Goal: Information Seeking & Learning: Learn about a topic

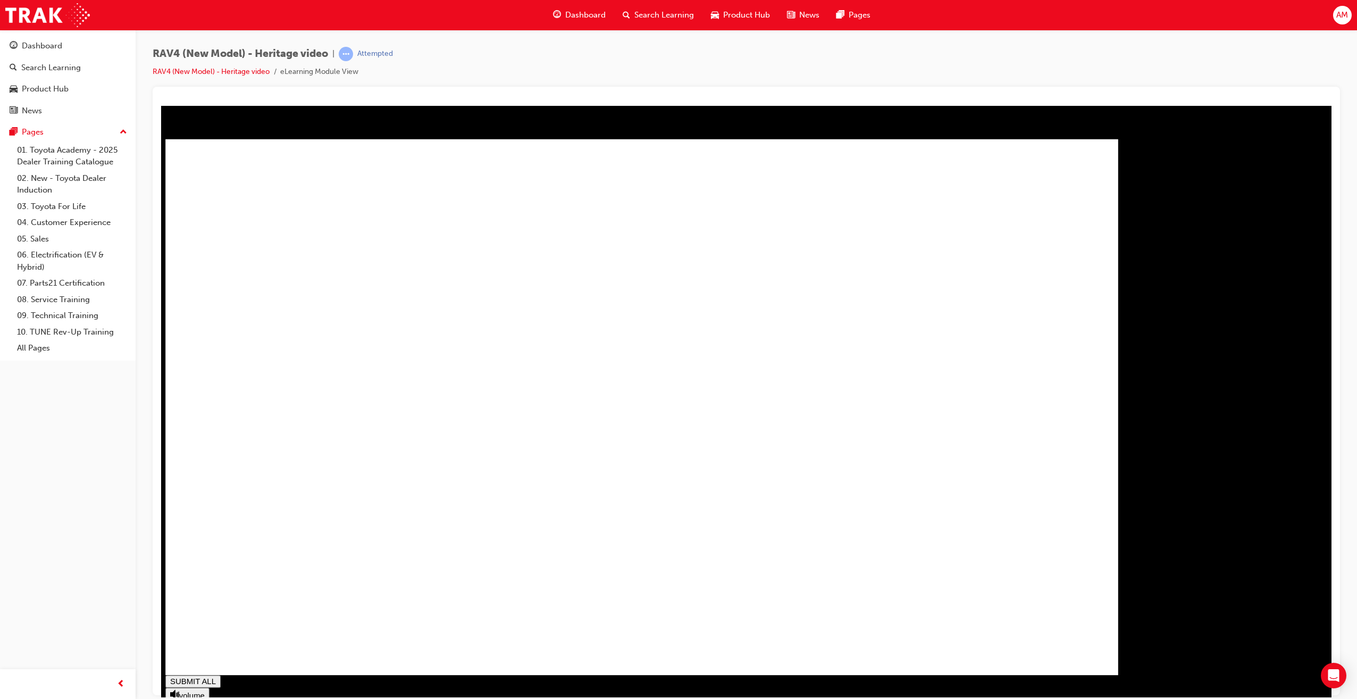
drag, startPoint x: 576, startPoint y: 679, endPoint x: 296, endPoint y: 697, distance: 280.7
type input "0.023"
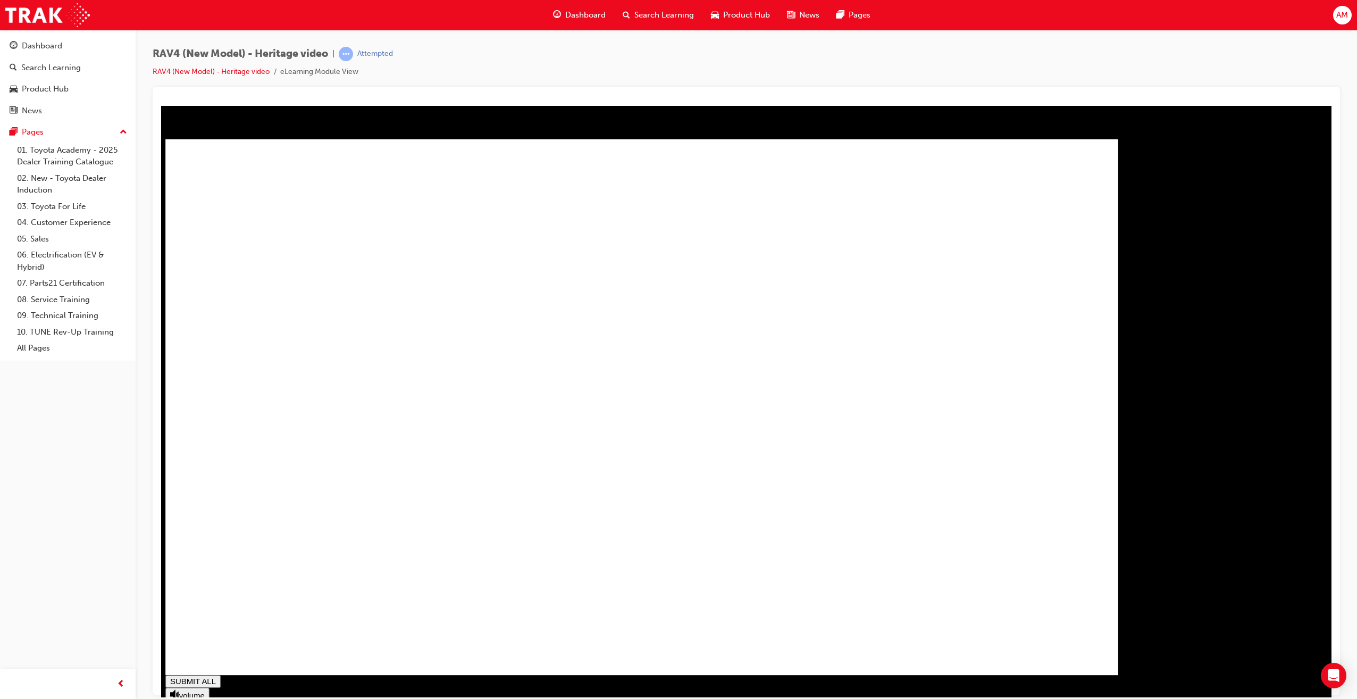
type input "1"
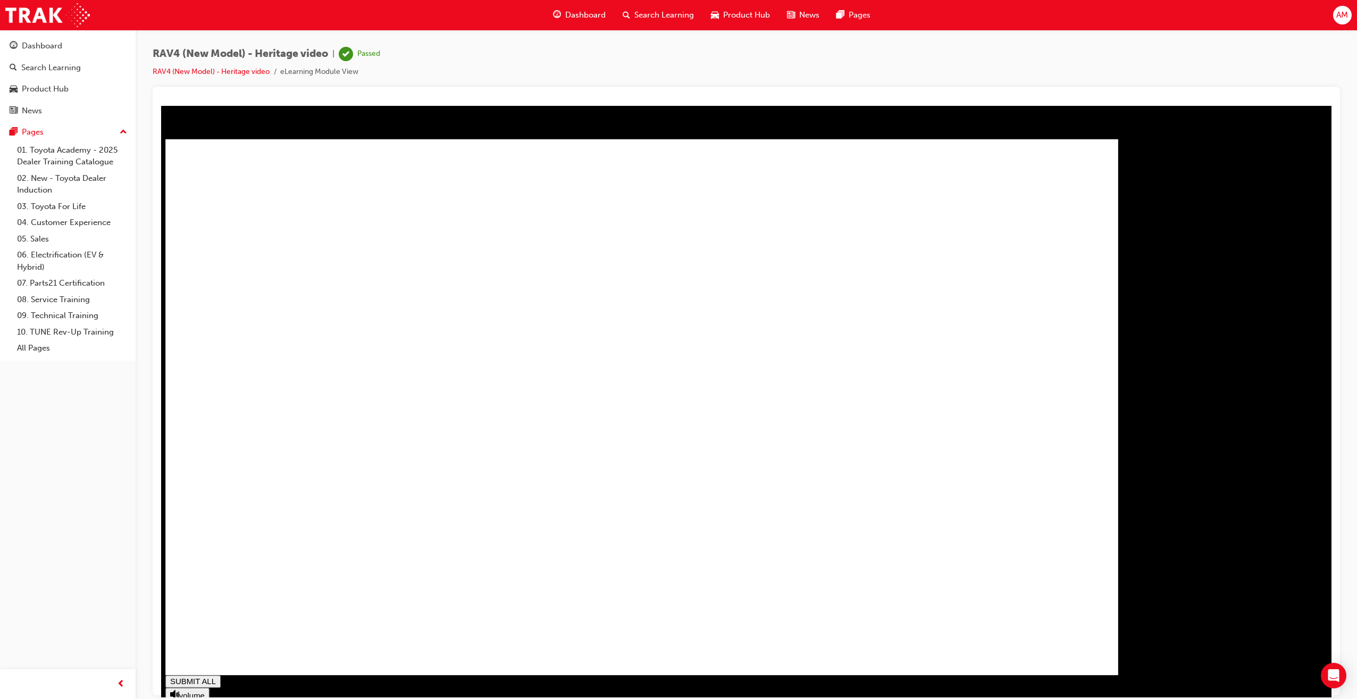
click at [575, 9] on span "Dashboard" at bounding box center [585, 15] width 40 height 12
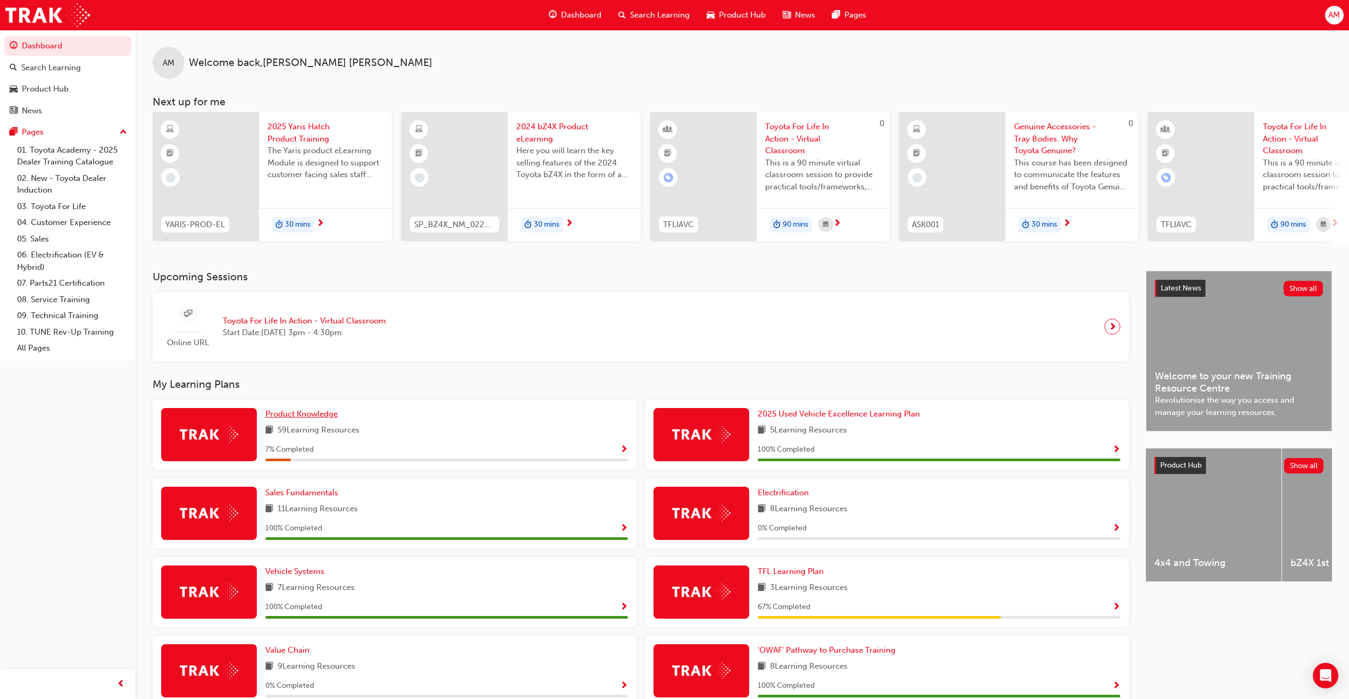
click at [311, 416] on span "Product Knowledge" at bounding box center [301, 414] width 72 height 10
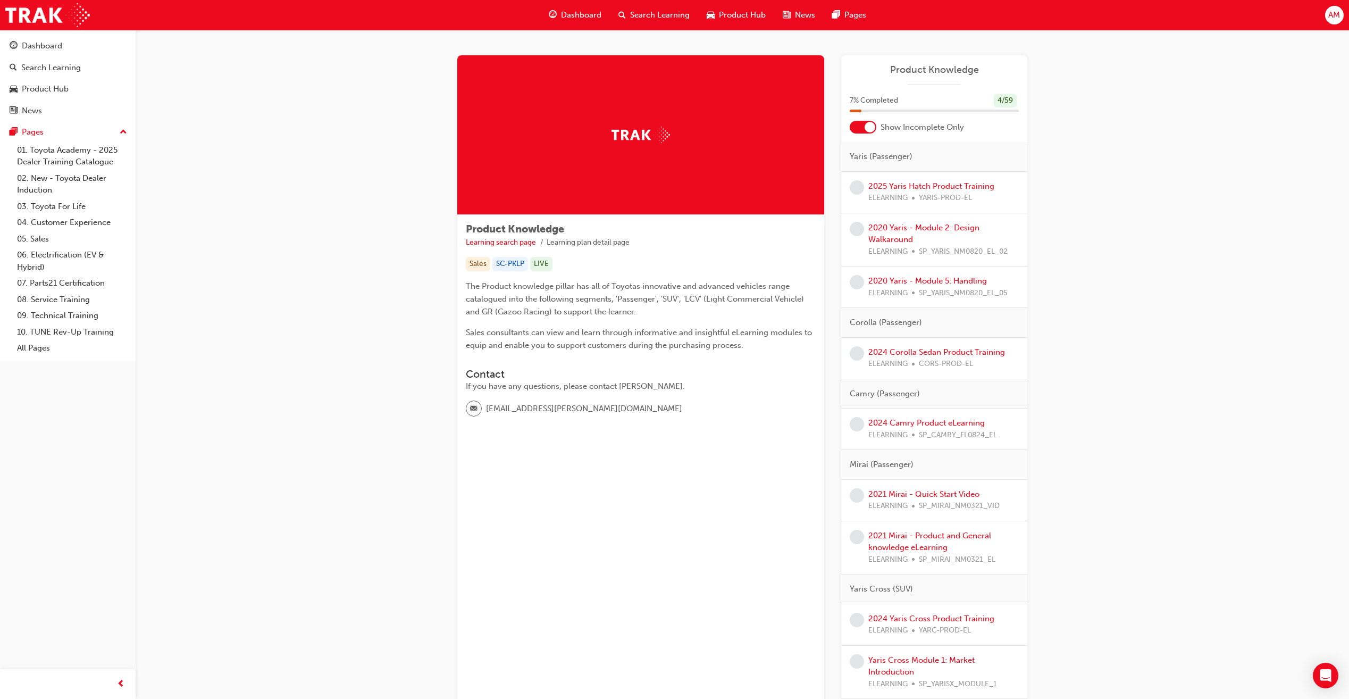
click at [871, 130] on div at bounding box center [869, 127] width 11 height 11
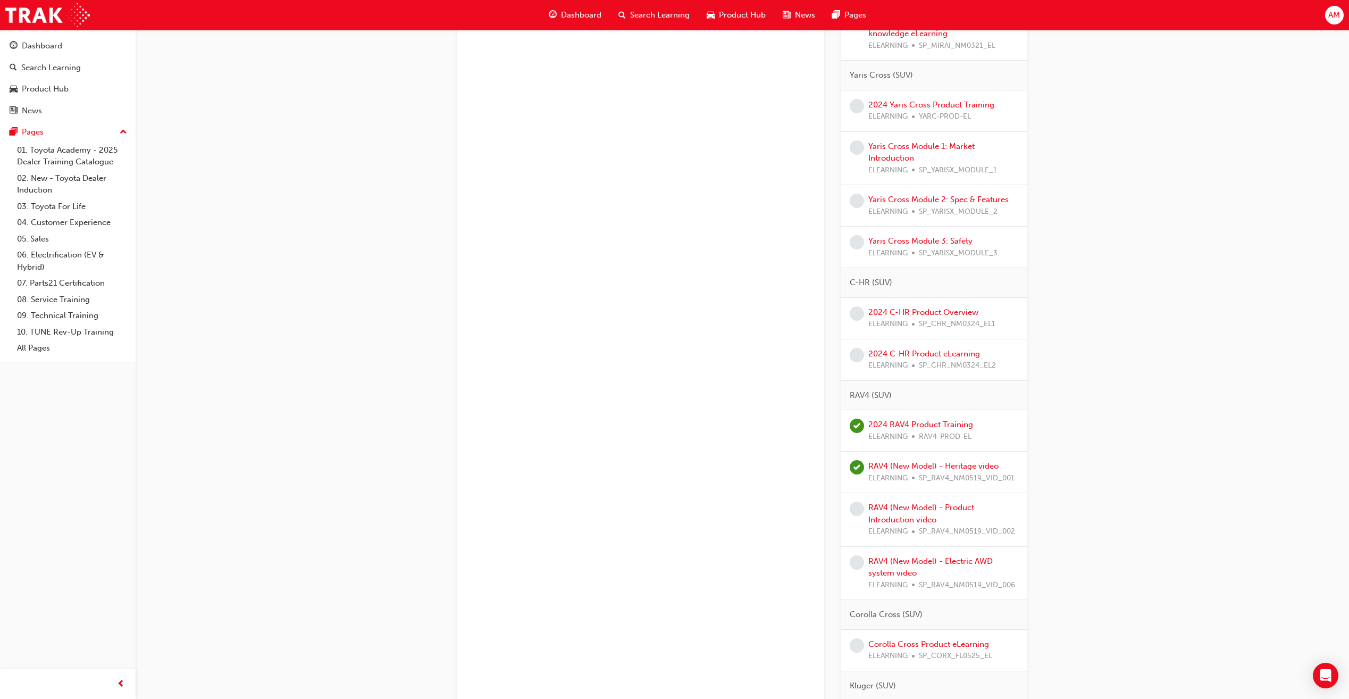
scroll to position [744, 0]
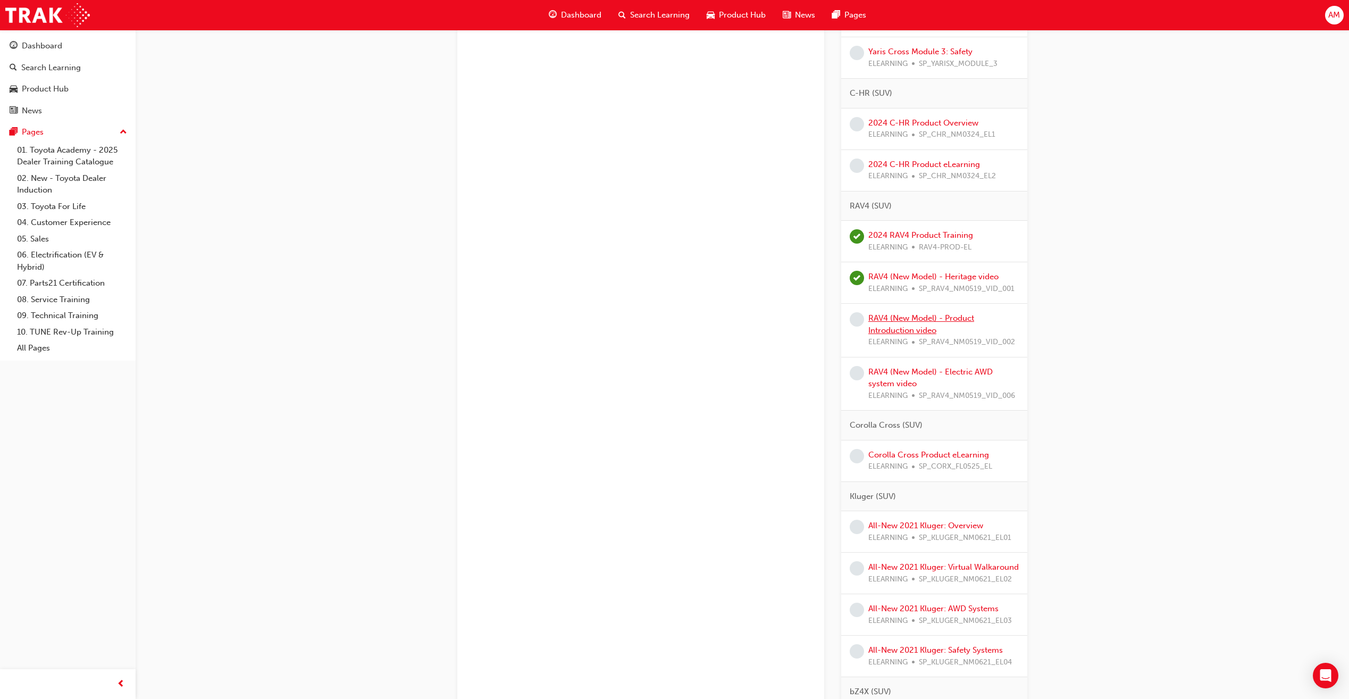
click at [902, 317] on link "RAV4 (New Model) - Product Introduction video" at bounding box center [921, 324] width 106 height 22
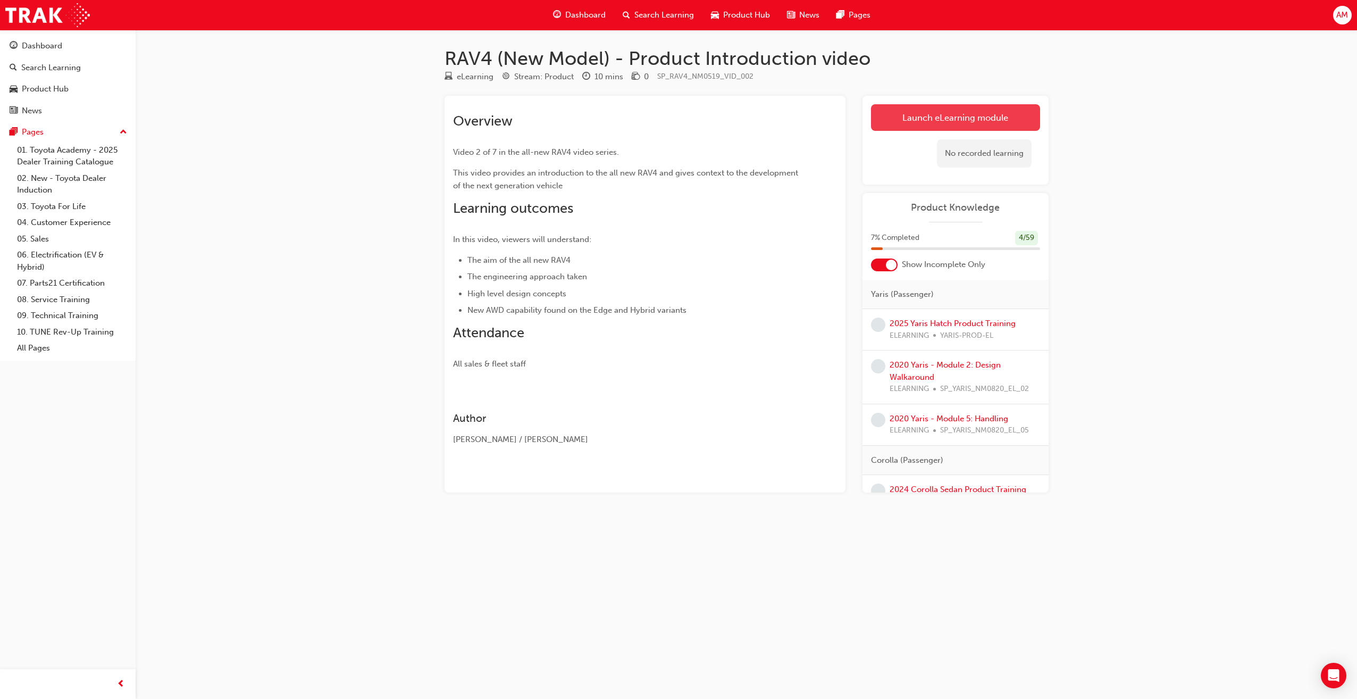
click at [930, 122] on link "Launch eLearning module" at bounding box center [955, 117] width 169 height 27
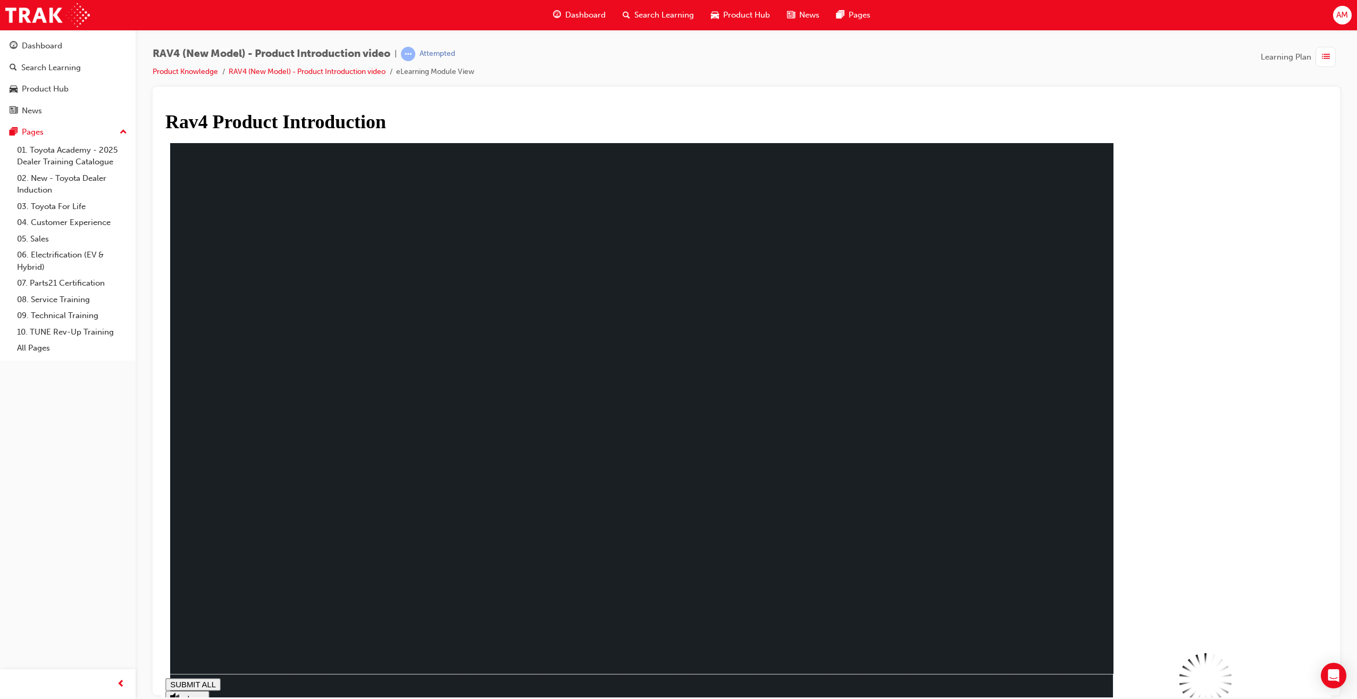
click at [590, 11] on span "Dashboard" at bounding box center [585, 15] width 40 height 12
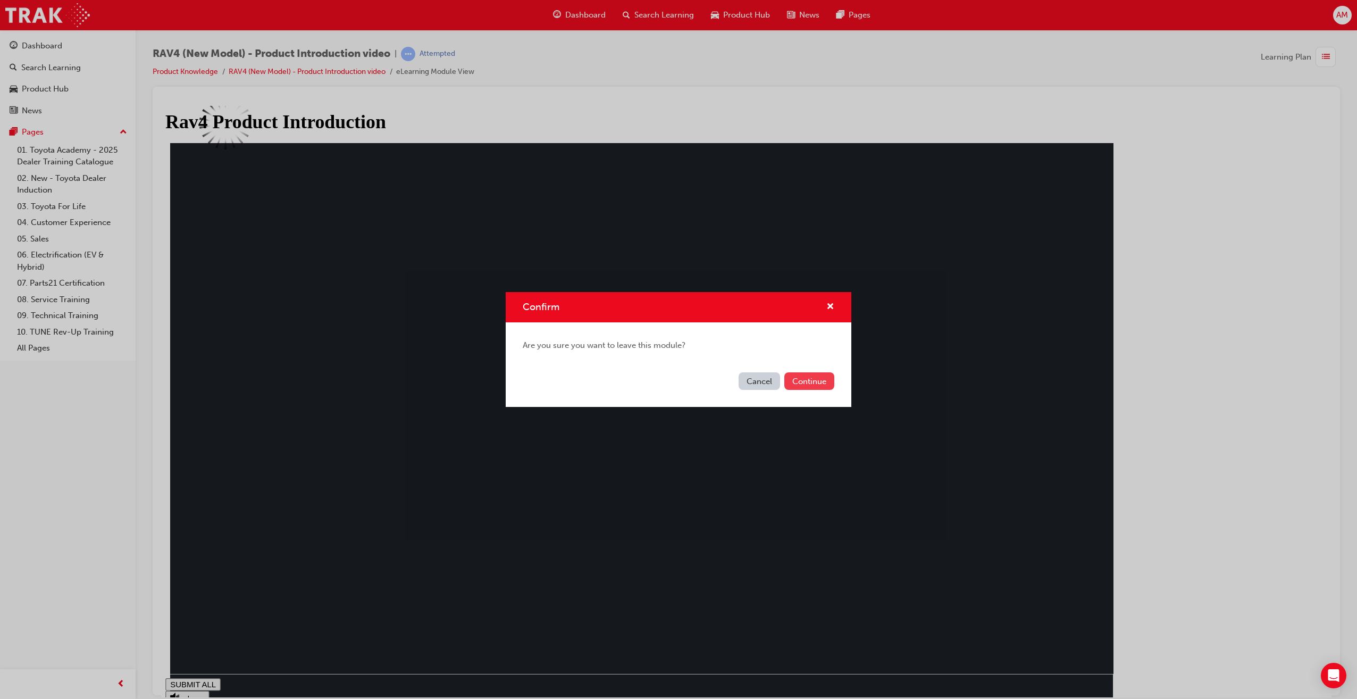
click at [805, 379] on button "Continue" at bounding box center [809, 381] width 50 height 18
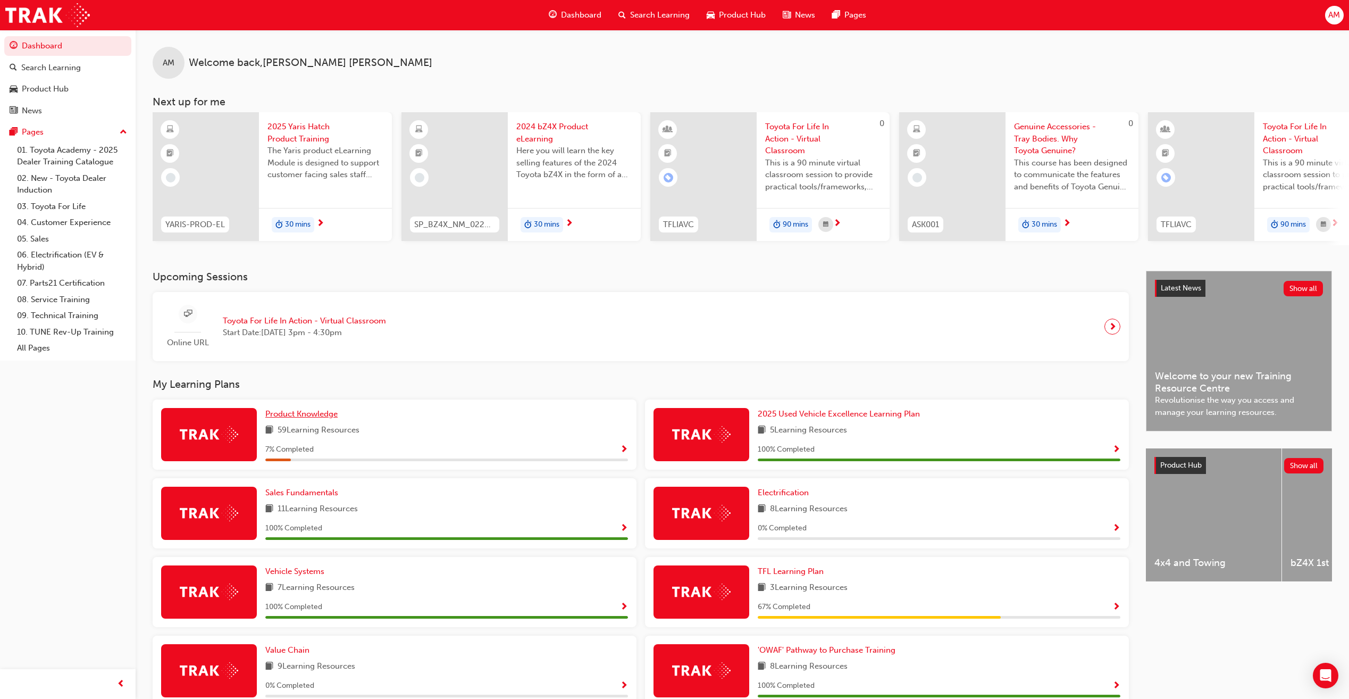
click at [304, 417] on span "Product Knowledge" at bounding box center [301, 414] width 72 height 10
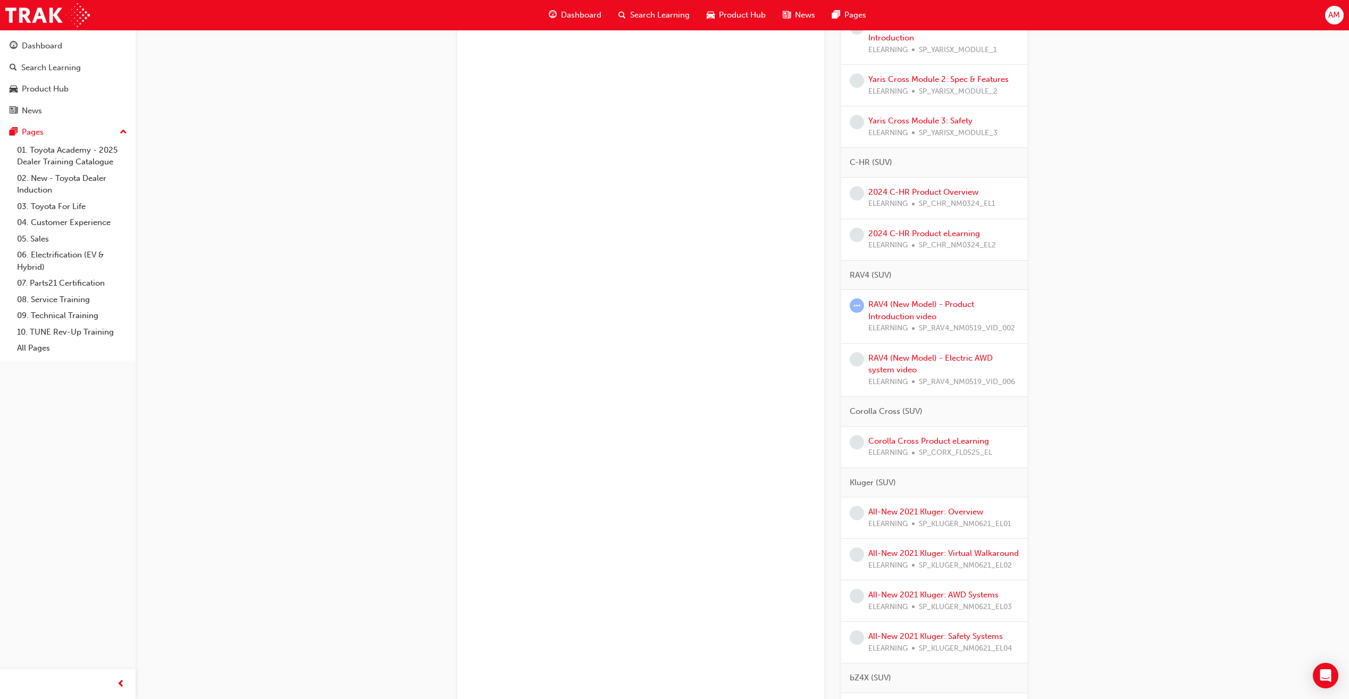
scroll to position [638, 0]
click at [894, 301] on link "RAV4 (New Model) - Product Introduction video" at bounding box center [921, 306] width 106 height 22
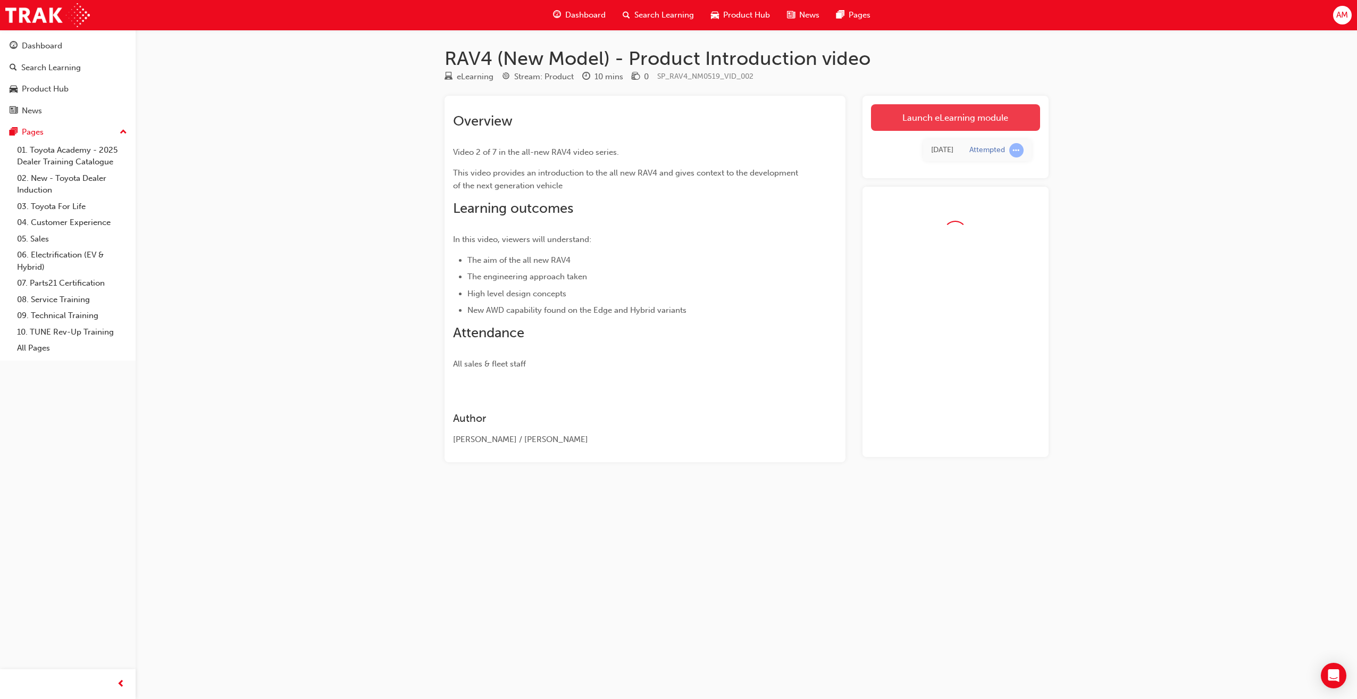
click at [943, 120] on link "Launch eLearning module" at bounding box center [955, 117] width 169 height 27
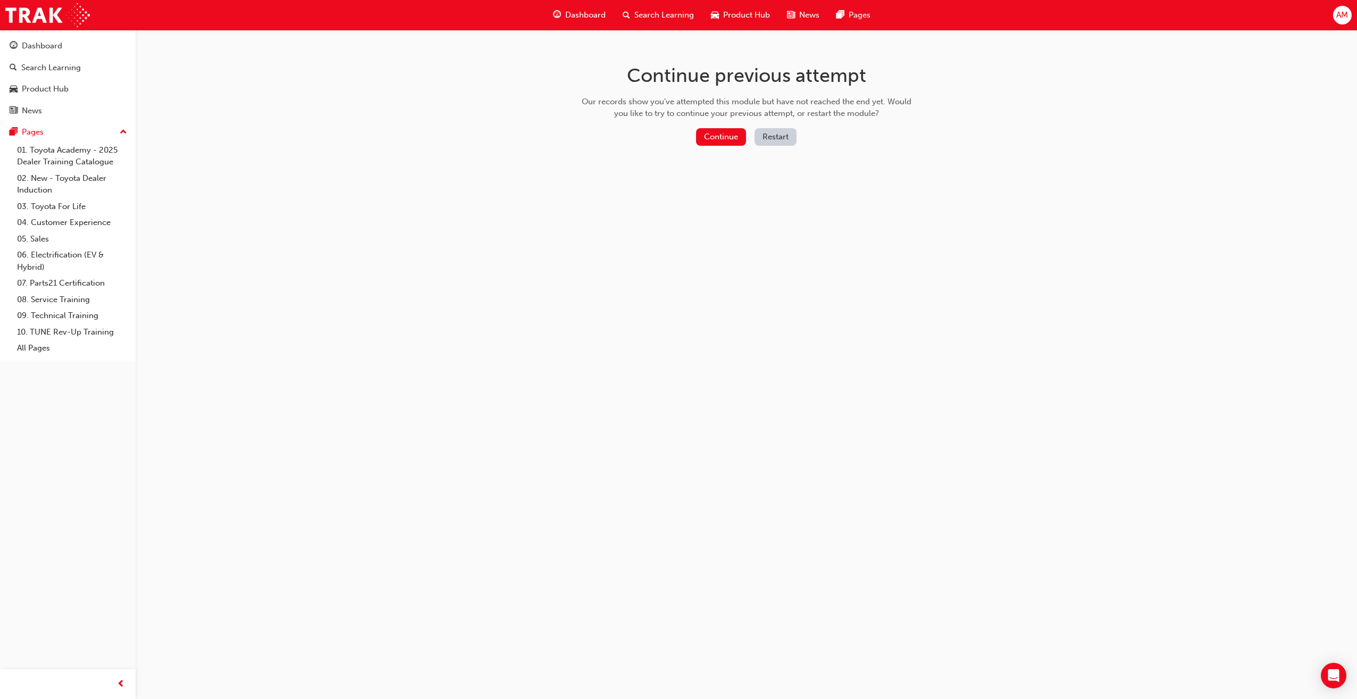
click at [786, 133] on button "Restart" at bounding box center [775, 137] width 42 height 18
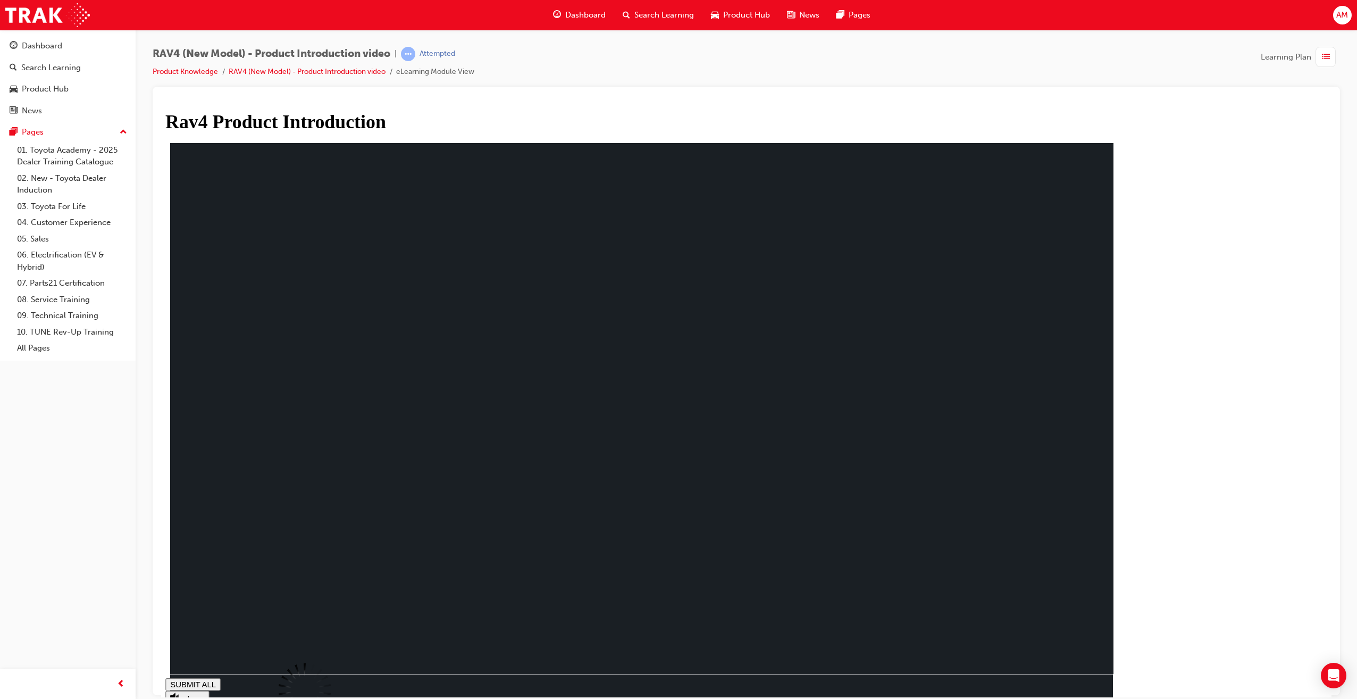
click at [590, 13] on span "Dashboard" at bounding box center [585, 15] width 40 height 12
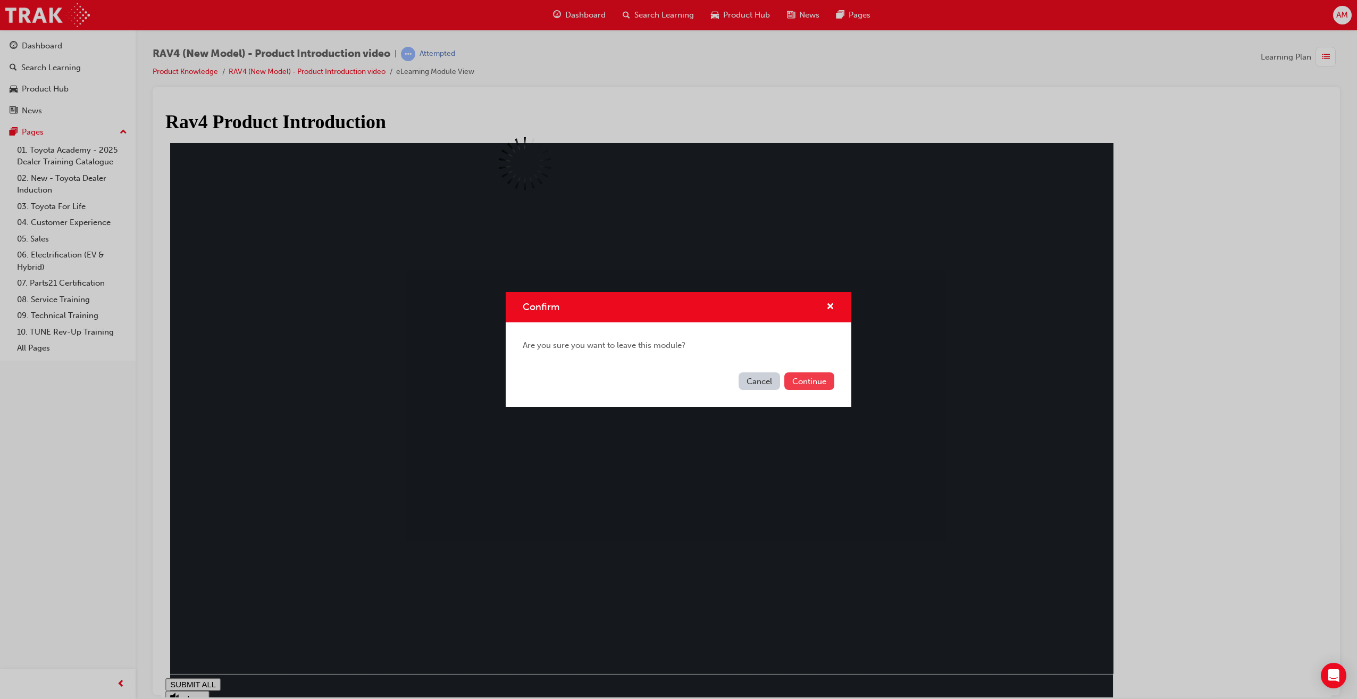
click at [801, 380] on button "Continue" at bounding box center [809, 381] width 50 height 18
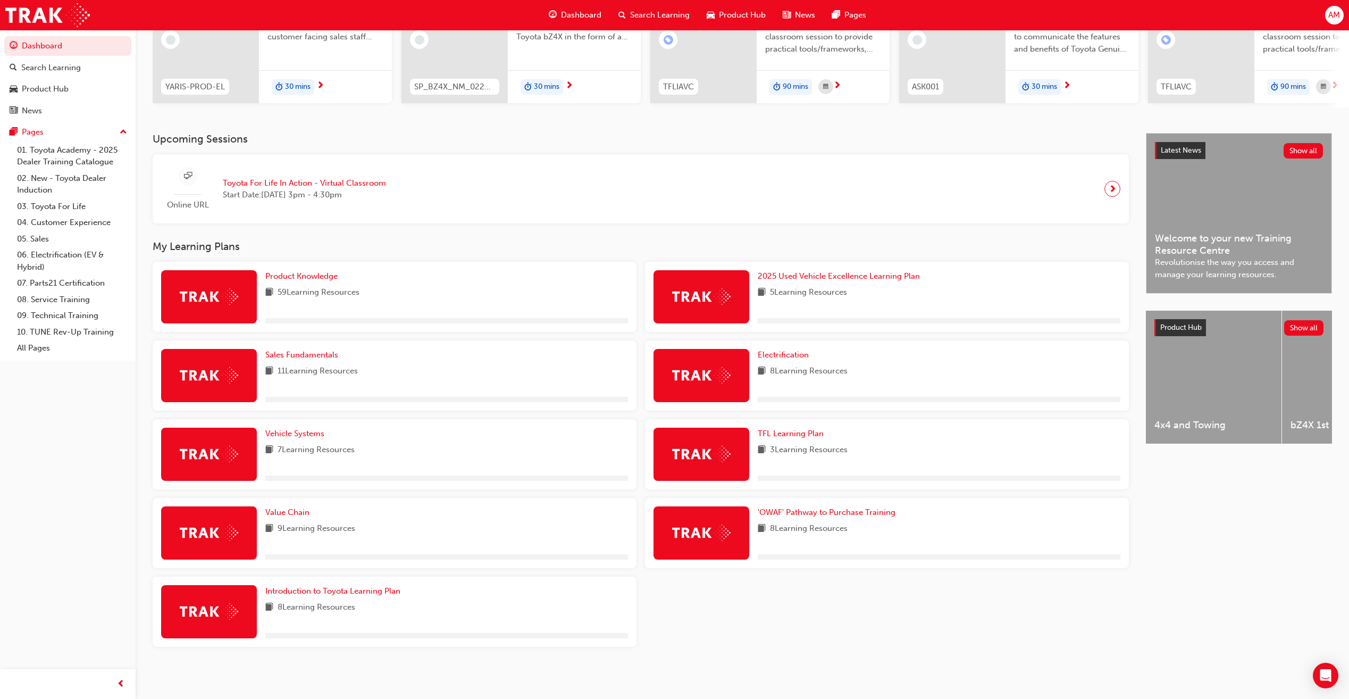
scroll to position [142, 0]
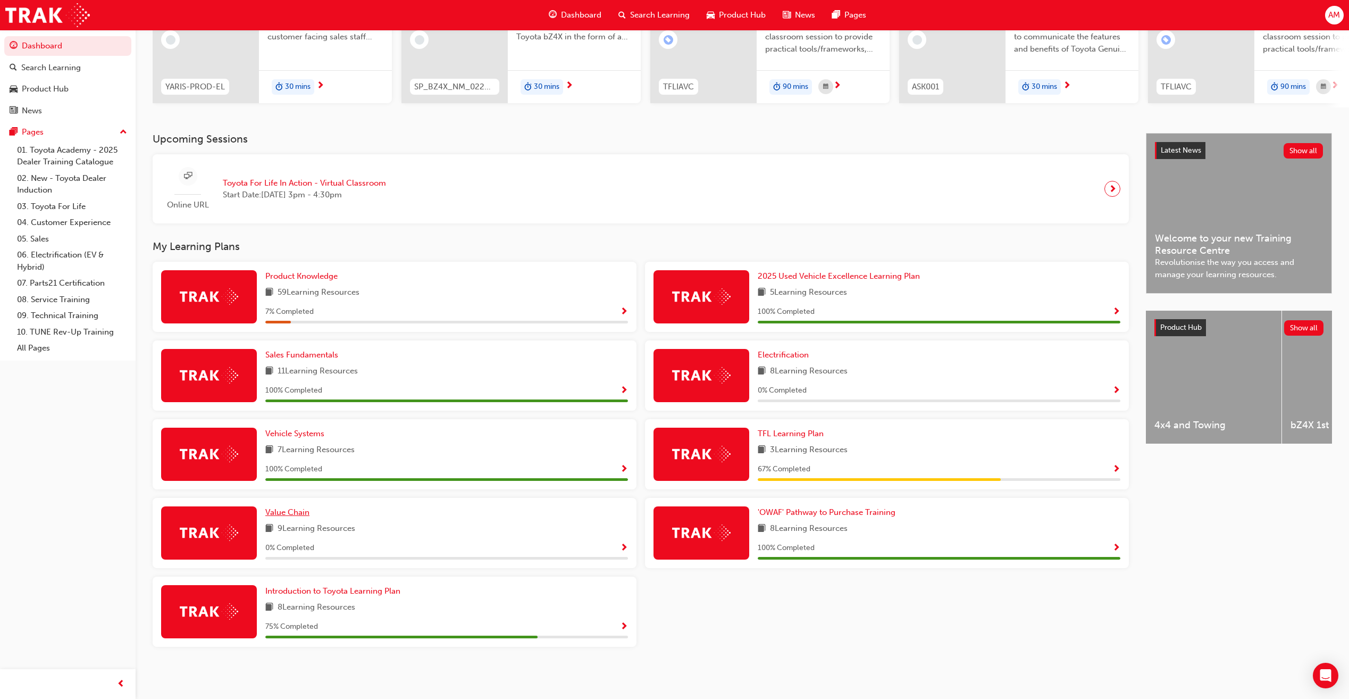
click at [289, 512] on span "Value Chain" at bounding box center [287, 512] width 44 height 10
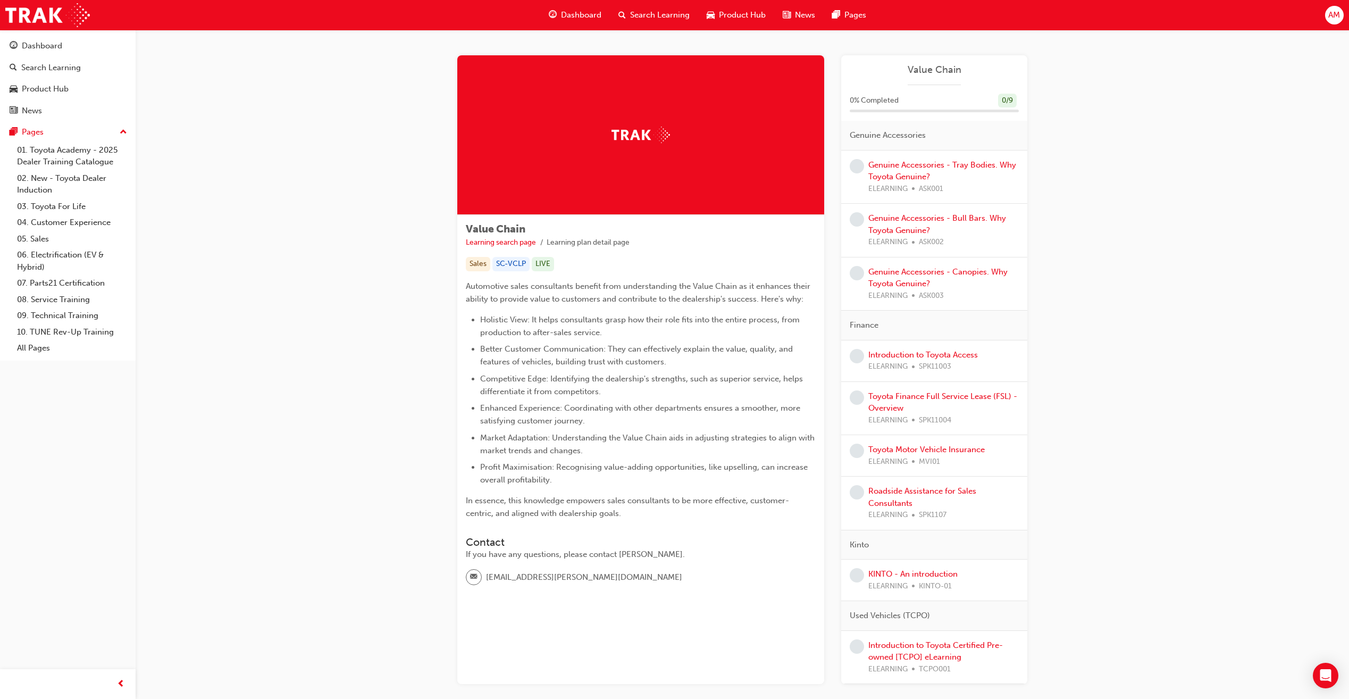
click at [588, 13] on span "Dashboard" at bounding box center [581, 15] width 40 height 12
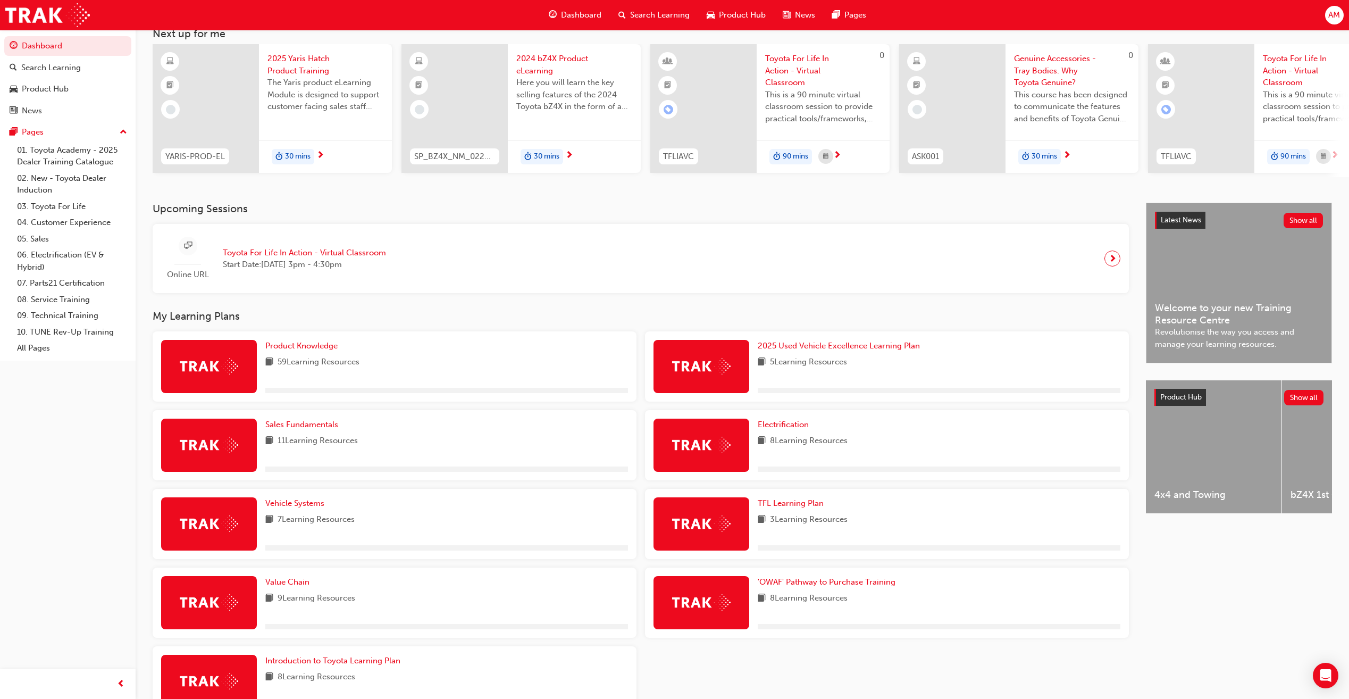
scroll to position [106, 0]
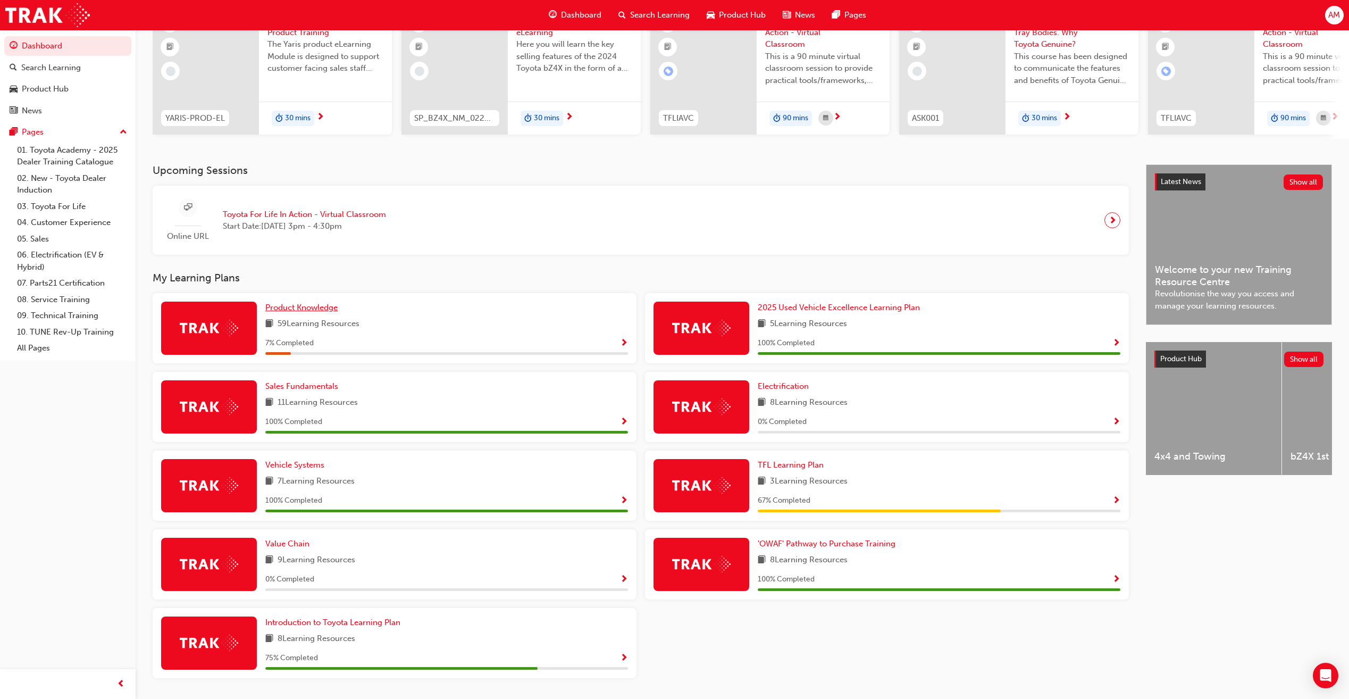
click at [288, 310] on span "Product Knowledge" at bounding box center [301, 307] width 72 height 10
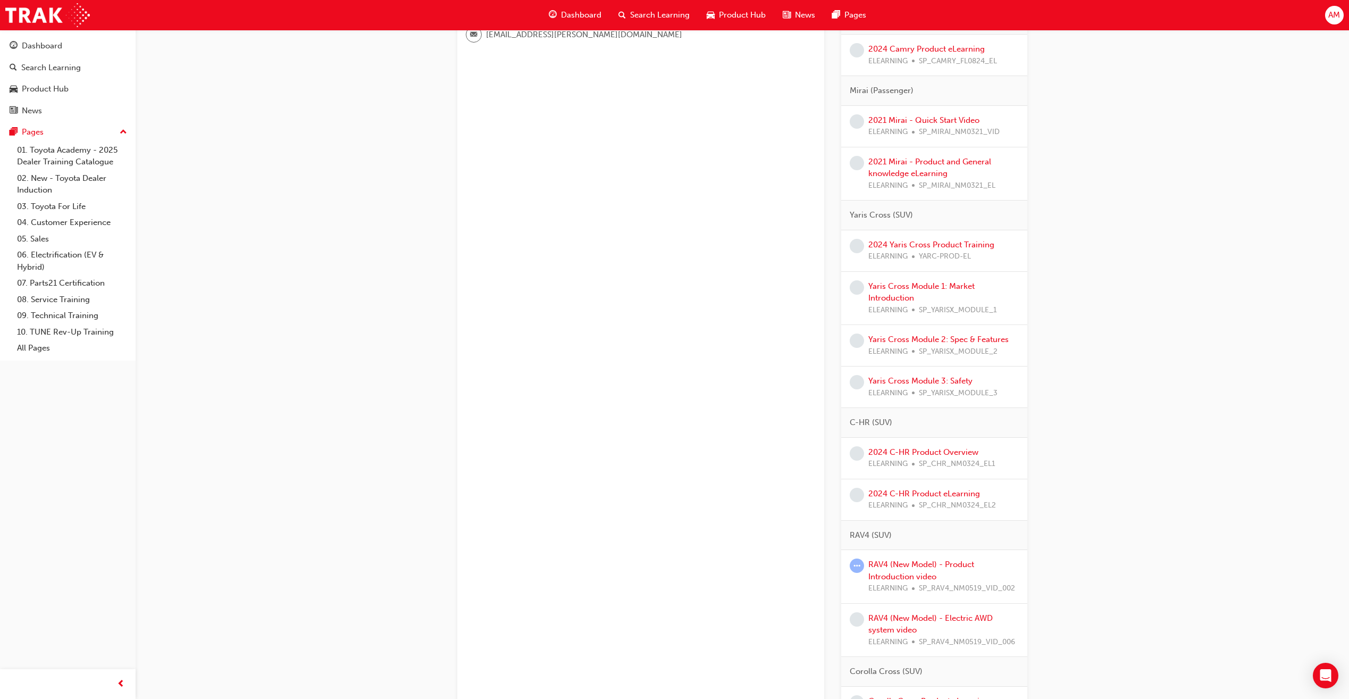
scroll to position [478, 0]
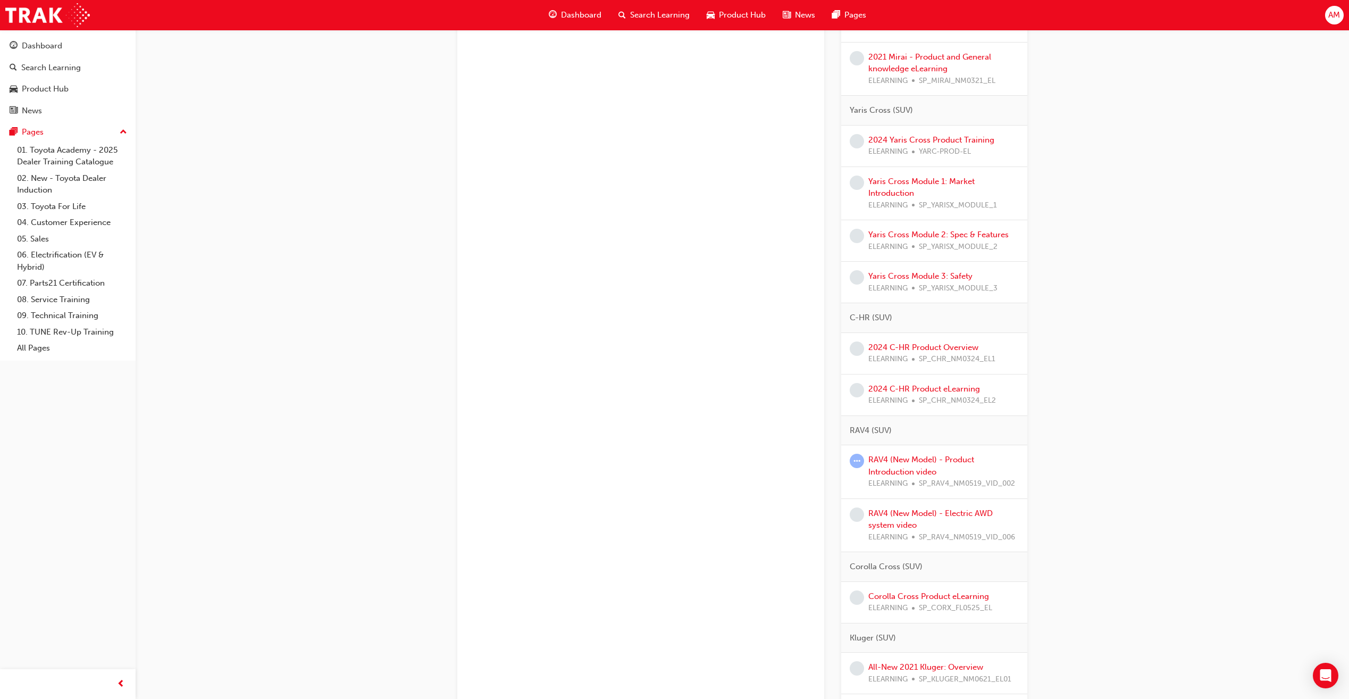
click at [860, 460] on span "learningRecordVerb_ATTEMPT-icon" at bounding box center [856, 460] width 14 height 14
click at [896, 459] on link "RAV4 (New Model) - Product Introduction video" at bounding box center [921, 466] width 106 height 22
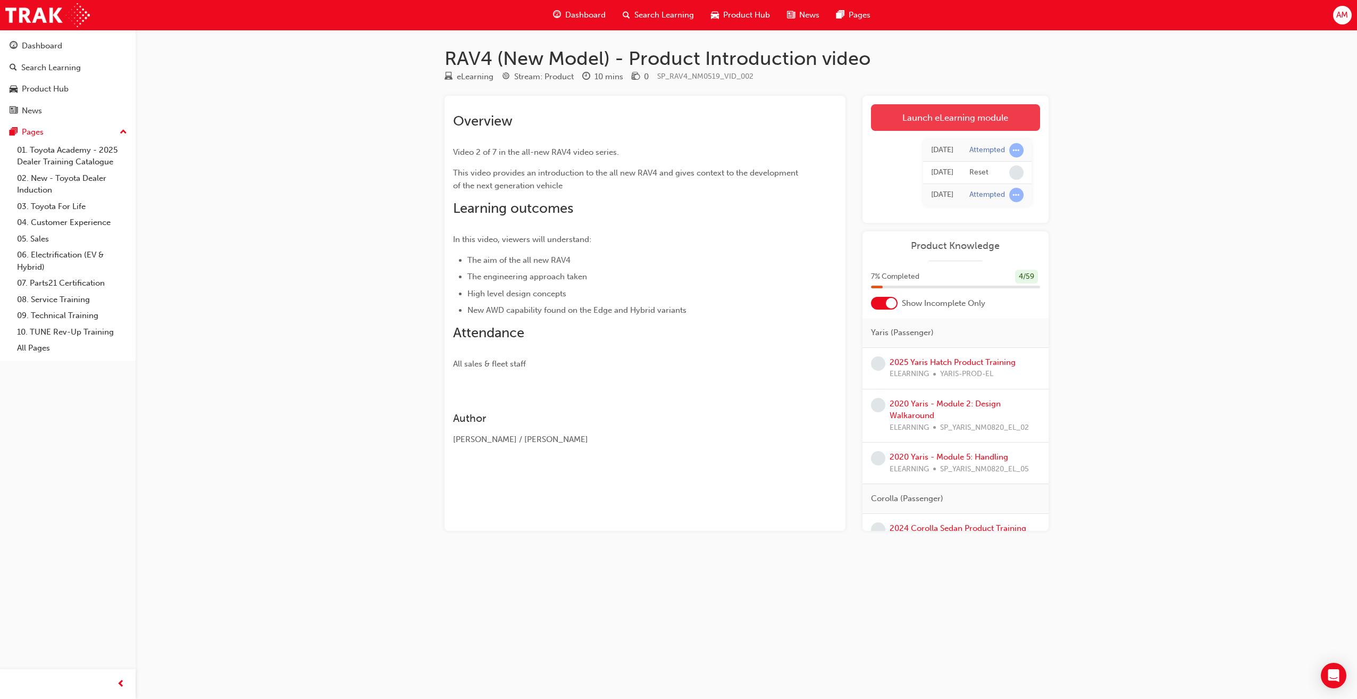
click at [949, 112] on link "Launch eLearning module" at bounding box center [955, 117] width 169 height 27
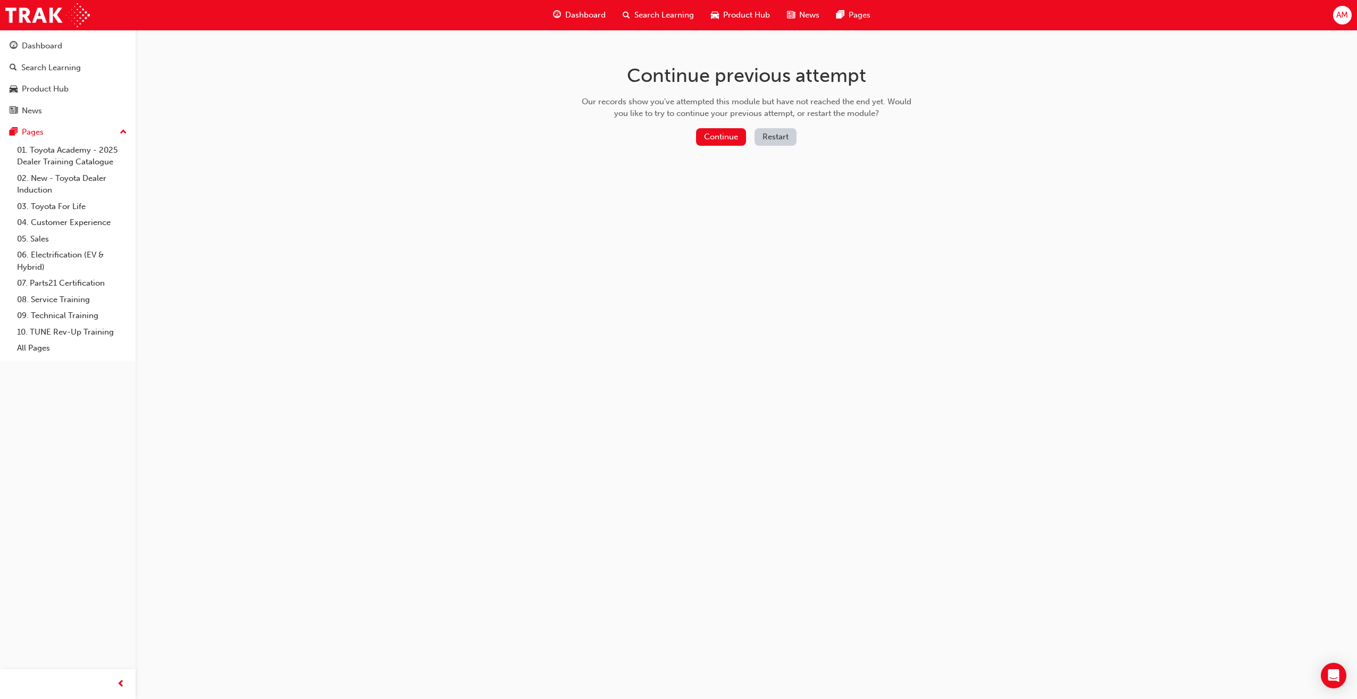
click at [763, 134] on button "Restart" at bounding box center [775, 137] width 42 height 18
click at [786, 137] on button "Restart" at bounding box center [775, 137] width 42 height 18
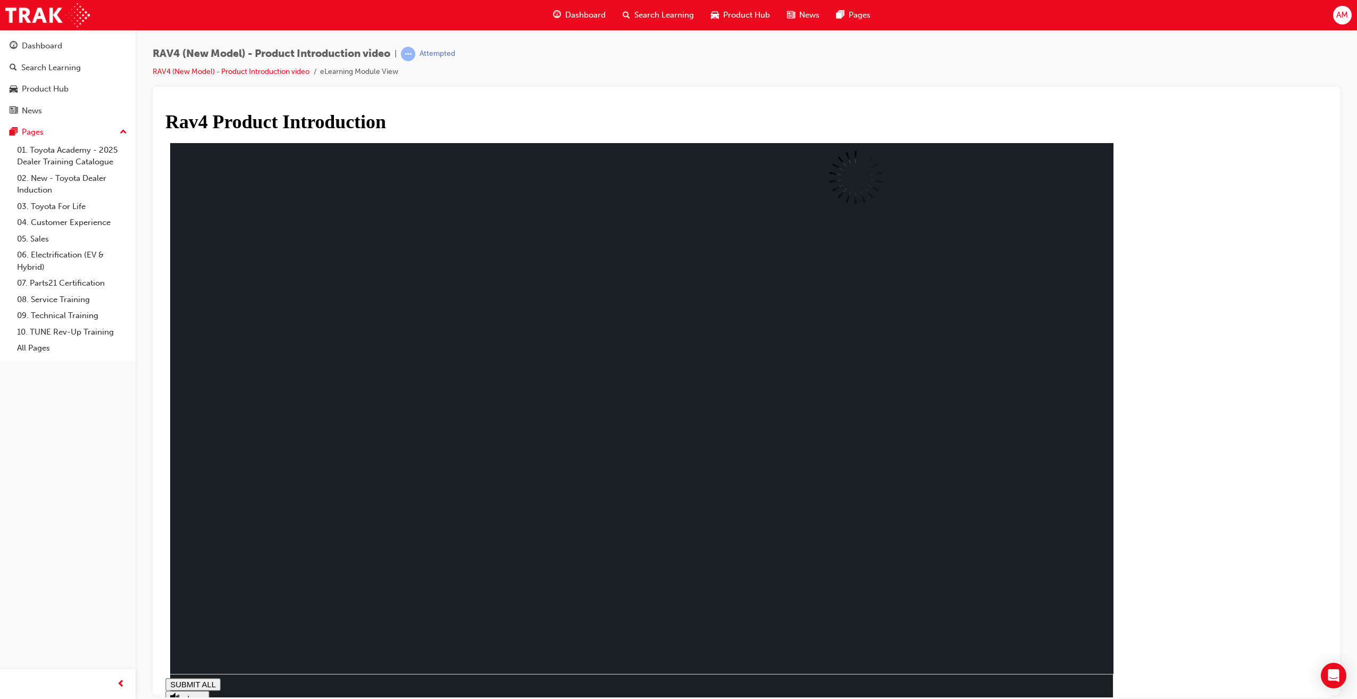
click at [585, 15] on span "Dashboard" at bounding box center [585, 15] width 40 height 12
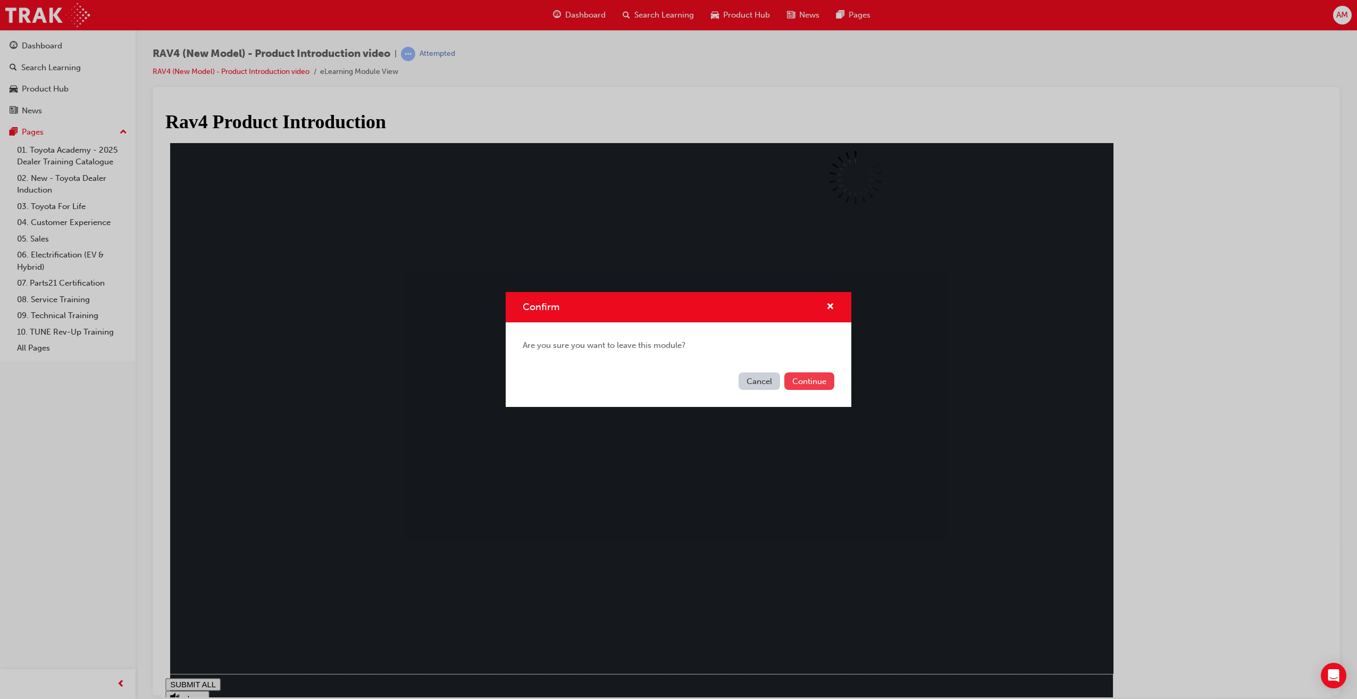
drag, startPoint x: 804, startPoint y: 369, endPoint x: 810, endPoint y: 383, distance: 15.0
click at [805, 369] on div "Cancel Continue" at bounding box center [679, 387] width 346 height 39
click at [810, 383] on button "Continue" at bounding box center [809, 381] width 50 height 18
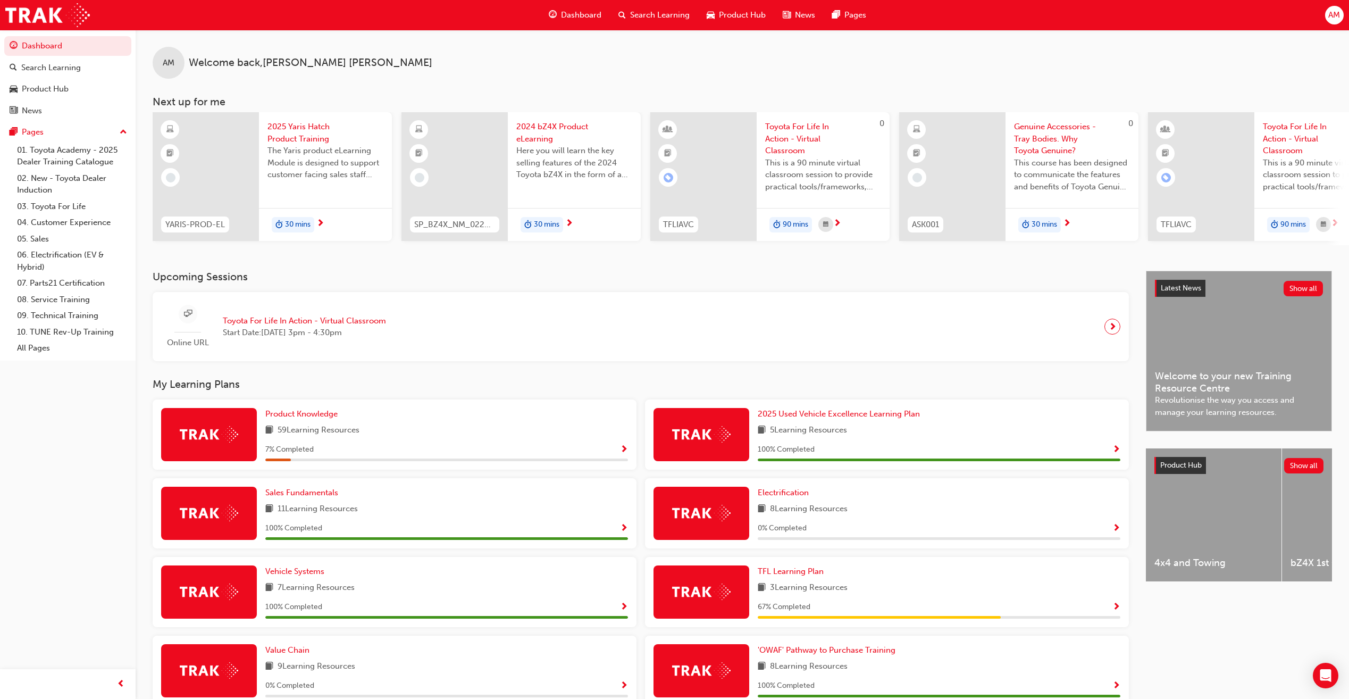
click at [304, 224] on span "30 mins" at bounding box center [298, 224] width 26 height 12
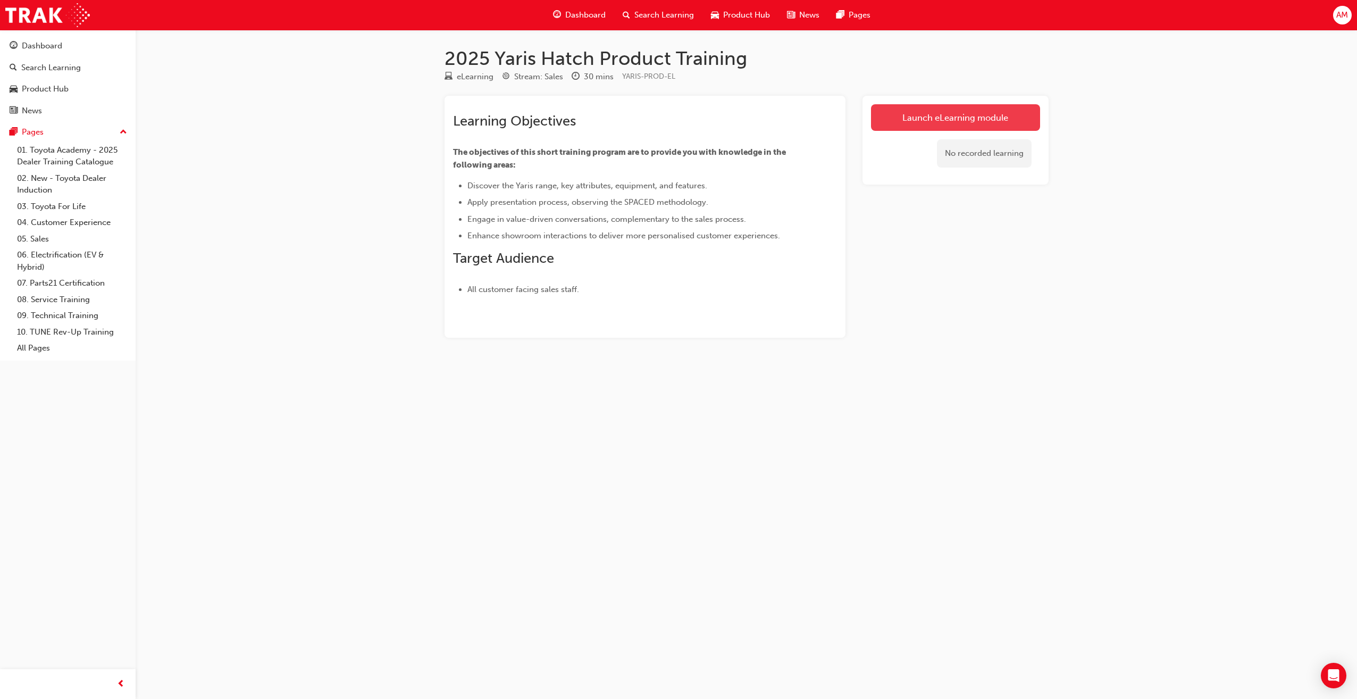
click at [914, 111] on link "Launch eLearning module" at bounding box center [955, 117] width 169 height 27
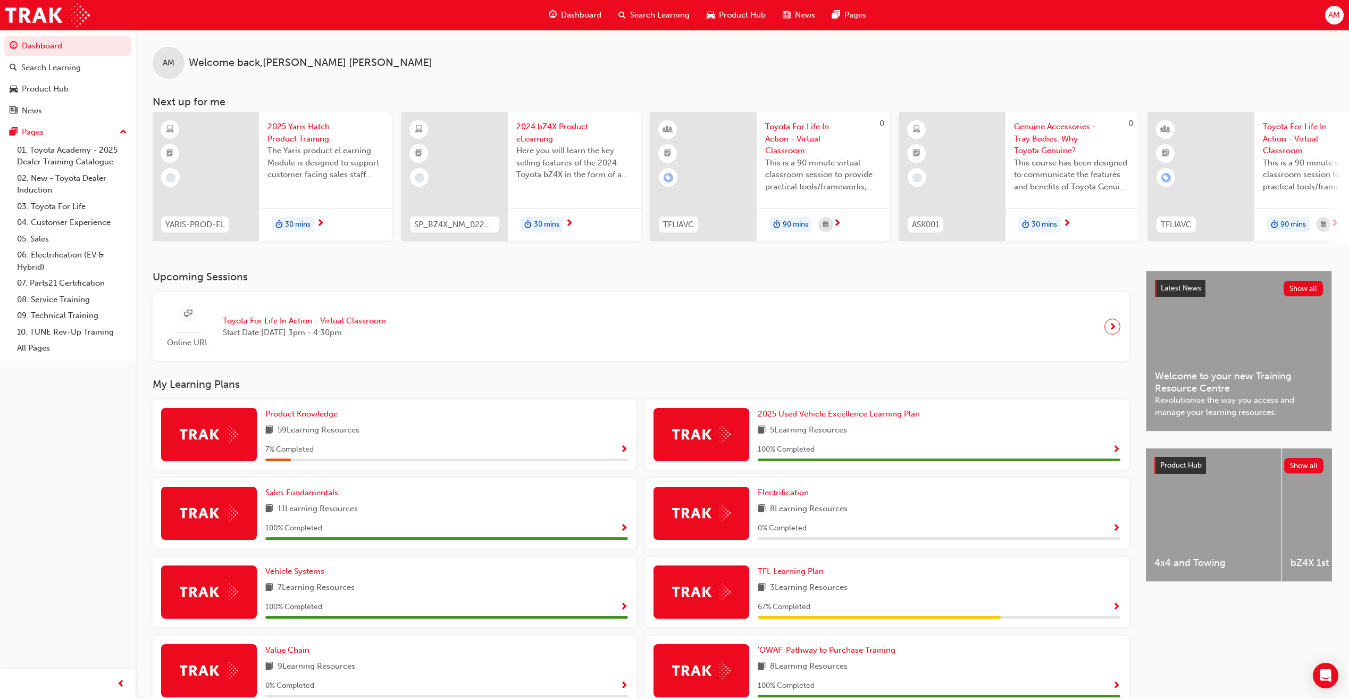
click at [319, 220] on span "next-icon" at bounding box center [320, 224] width 8 height 10
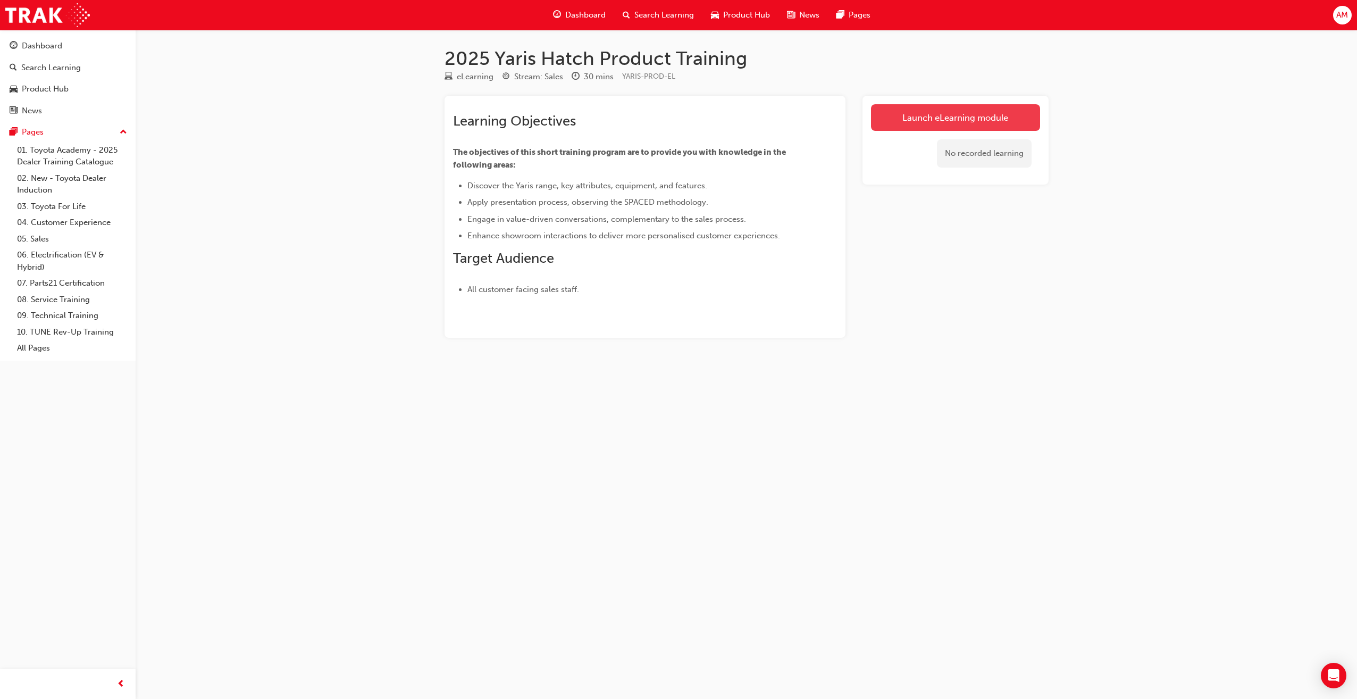
click at [978, 120] on link "Launch eLearning module" at bounding box center [955, 117] width 169 height 27
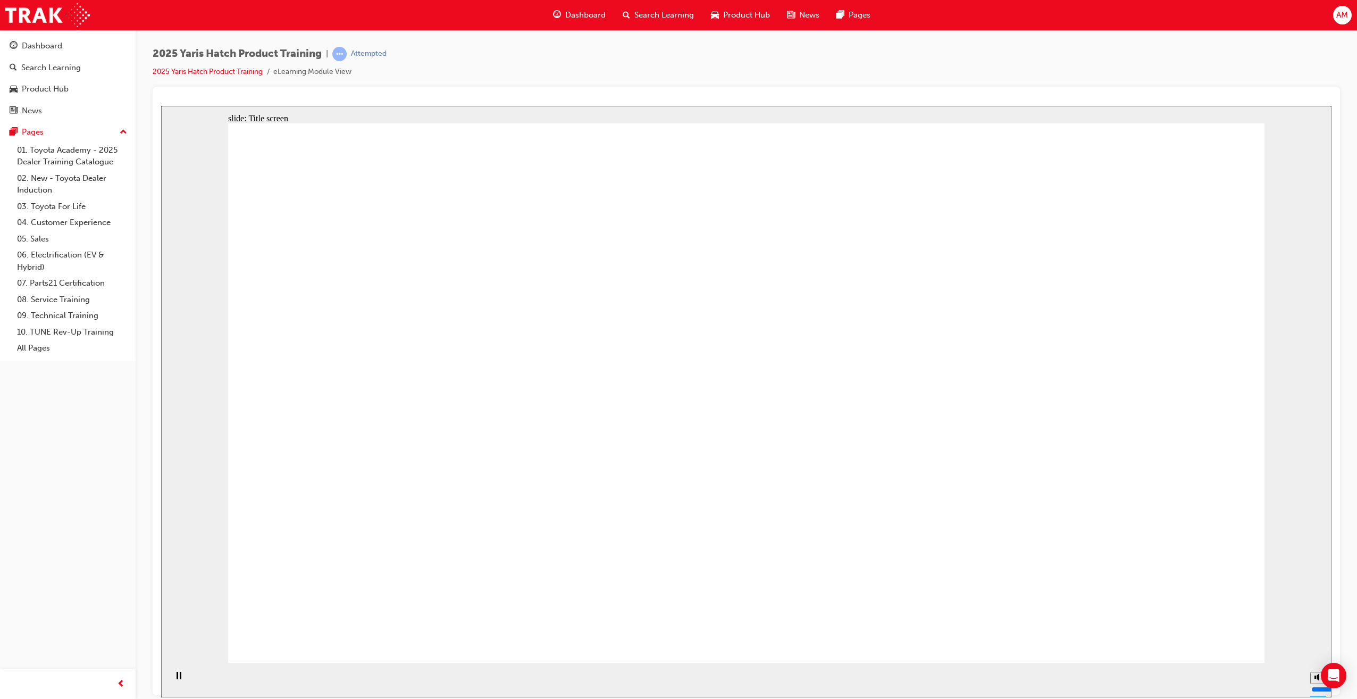
drag, startPoint x: 915, startPoint y: 240, endPoint x: 916, endPoint y: 262, distance: 21.8
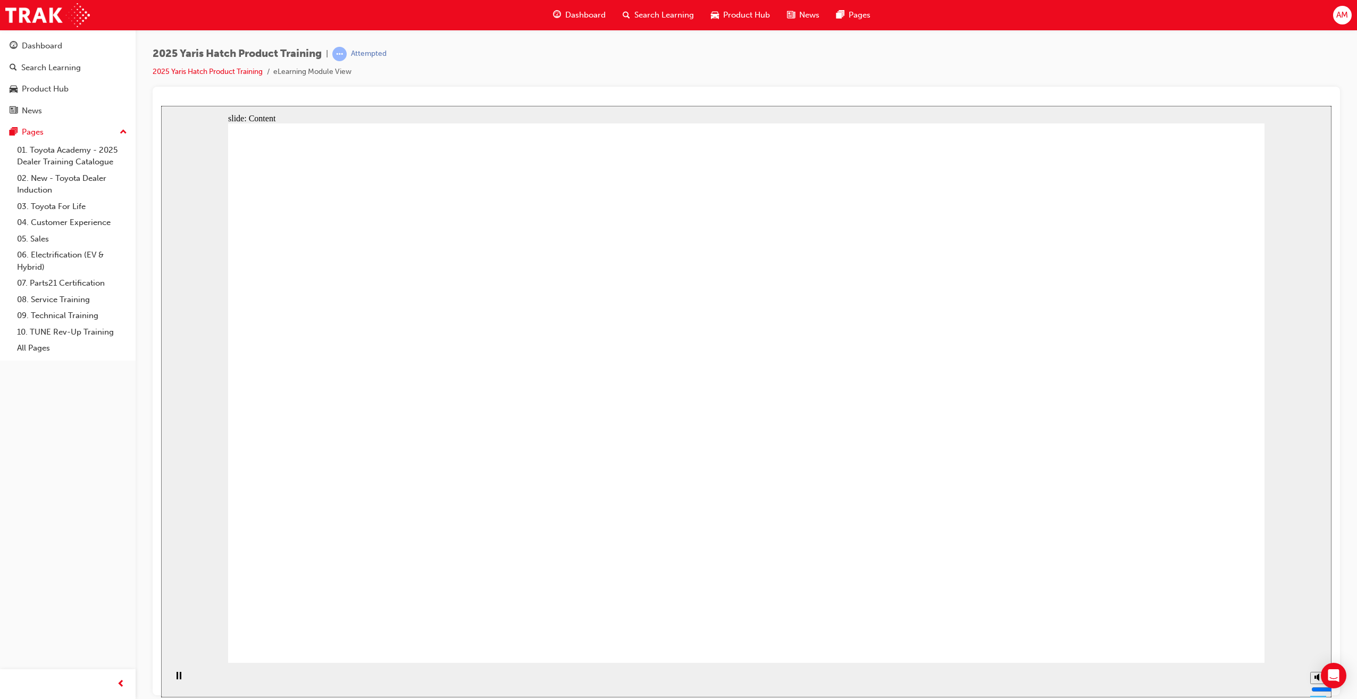
drag, startPoint x: 1216, startPoint y: 612, endPoint x: 1204, endPoint y: 613, distance: 12.3
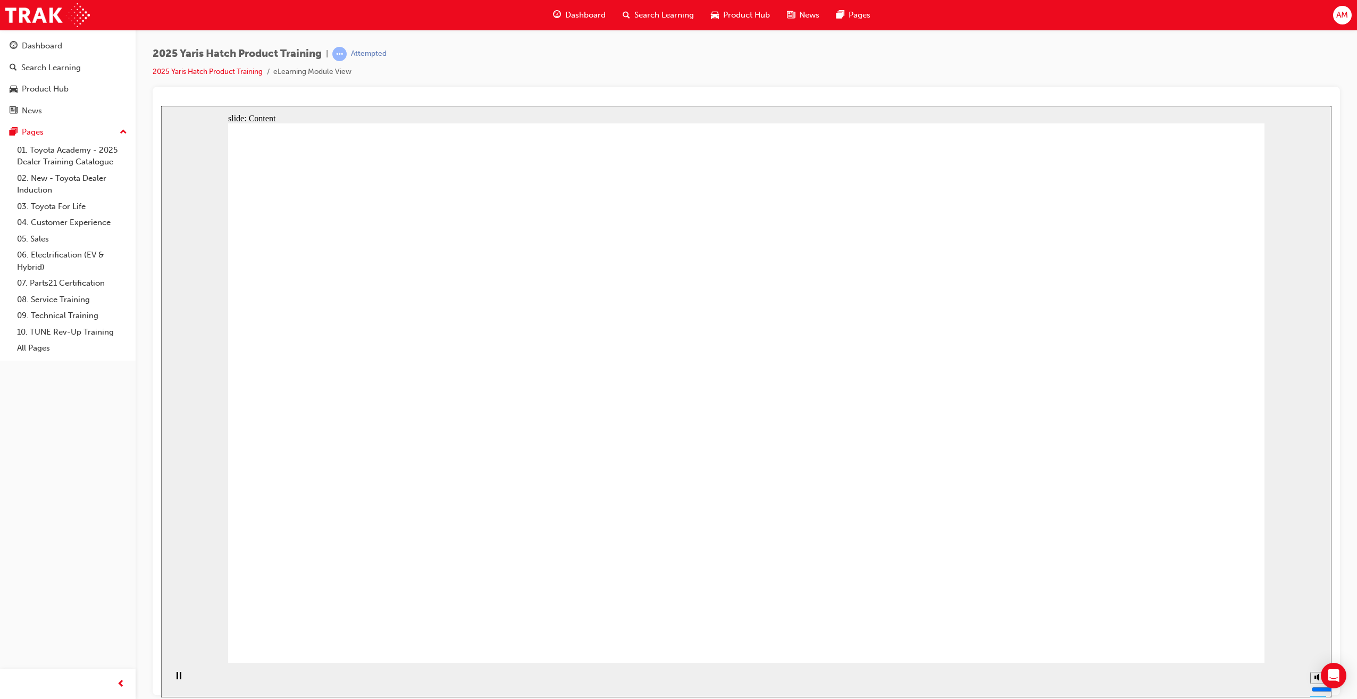
drag, startPoint x: 747, startPoint y: 577, endPoint x: 758, endPoint y: 551, distance: 28.6
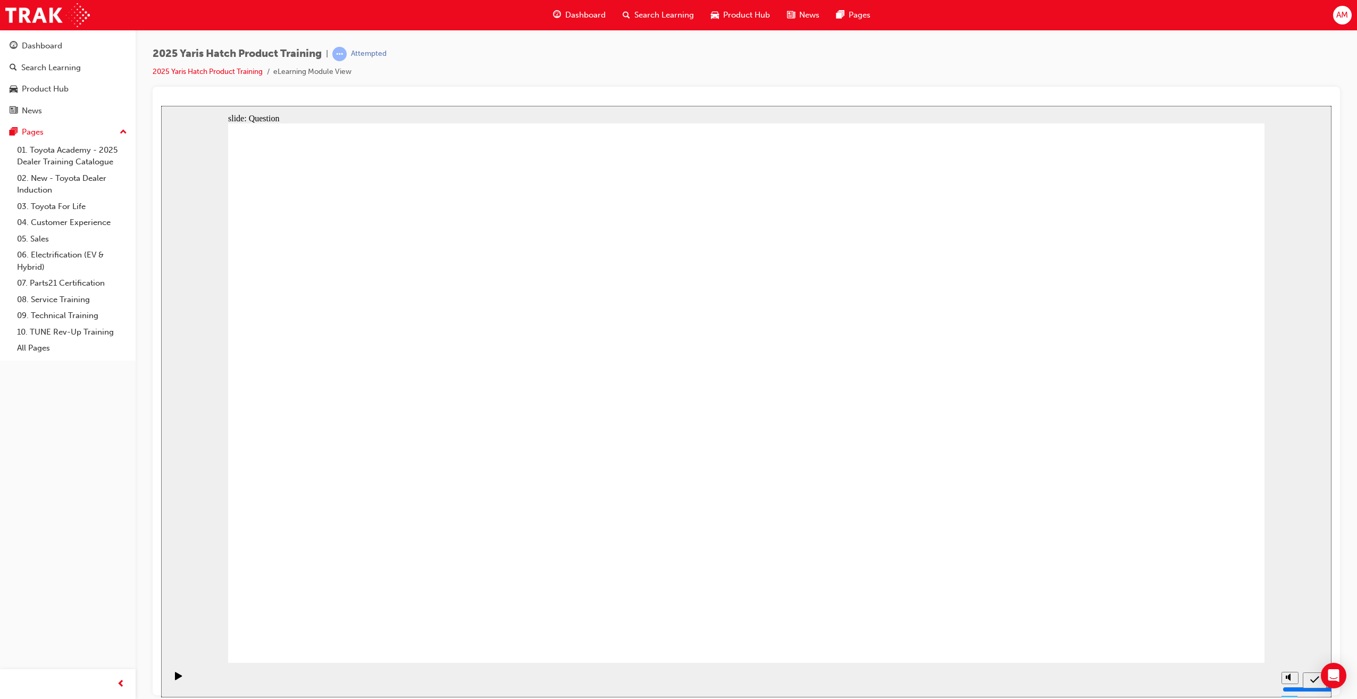
radio input "true"
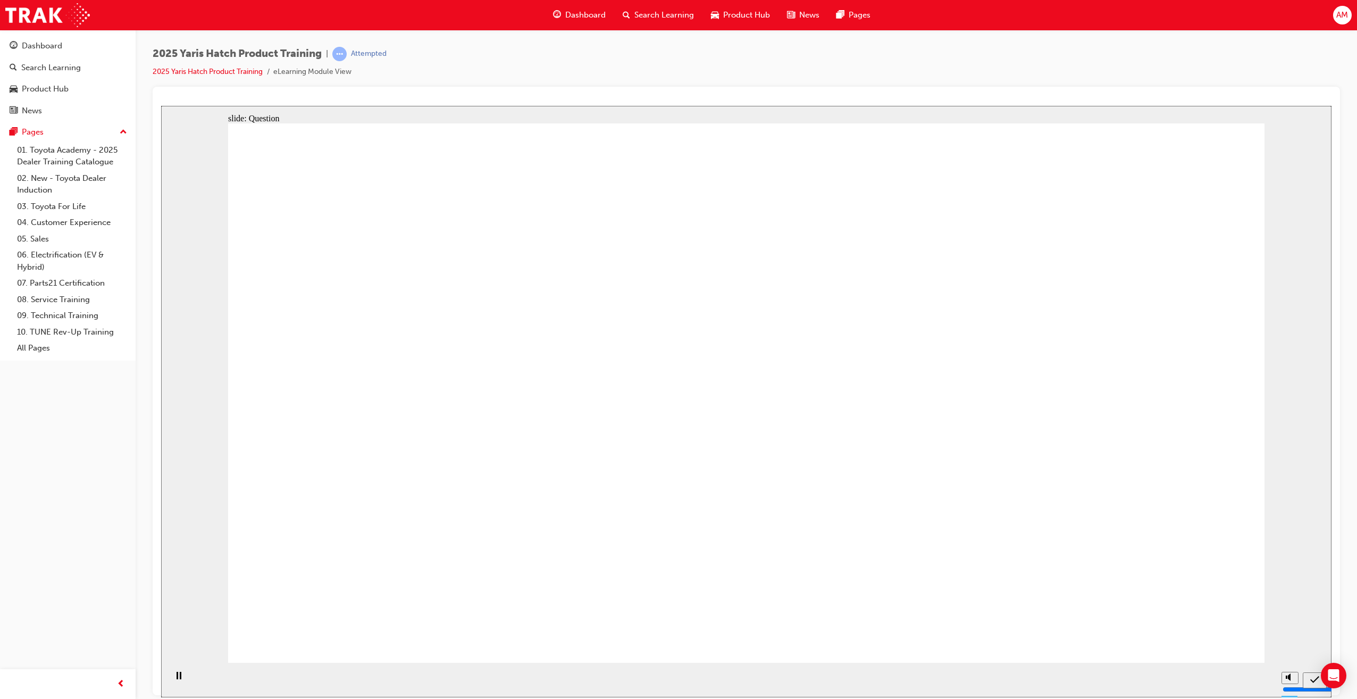
radio input "true"
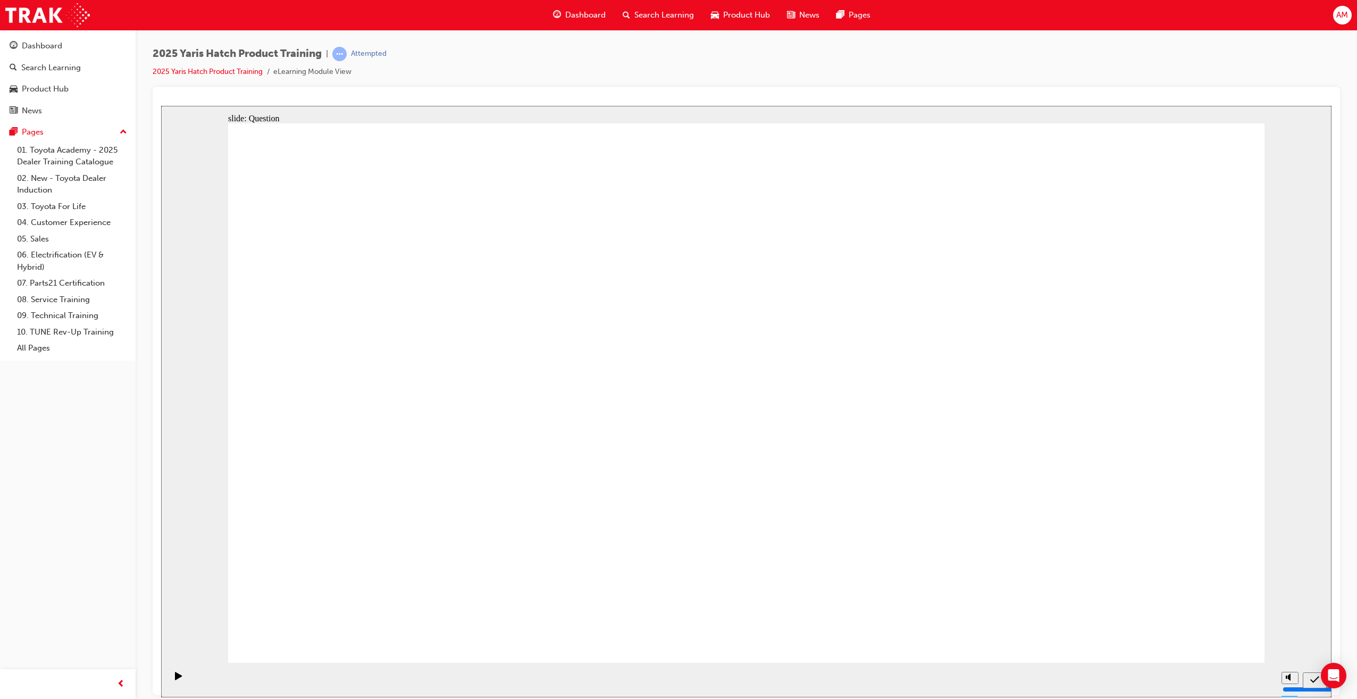
radio input "true"
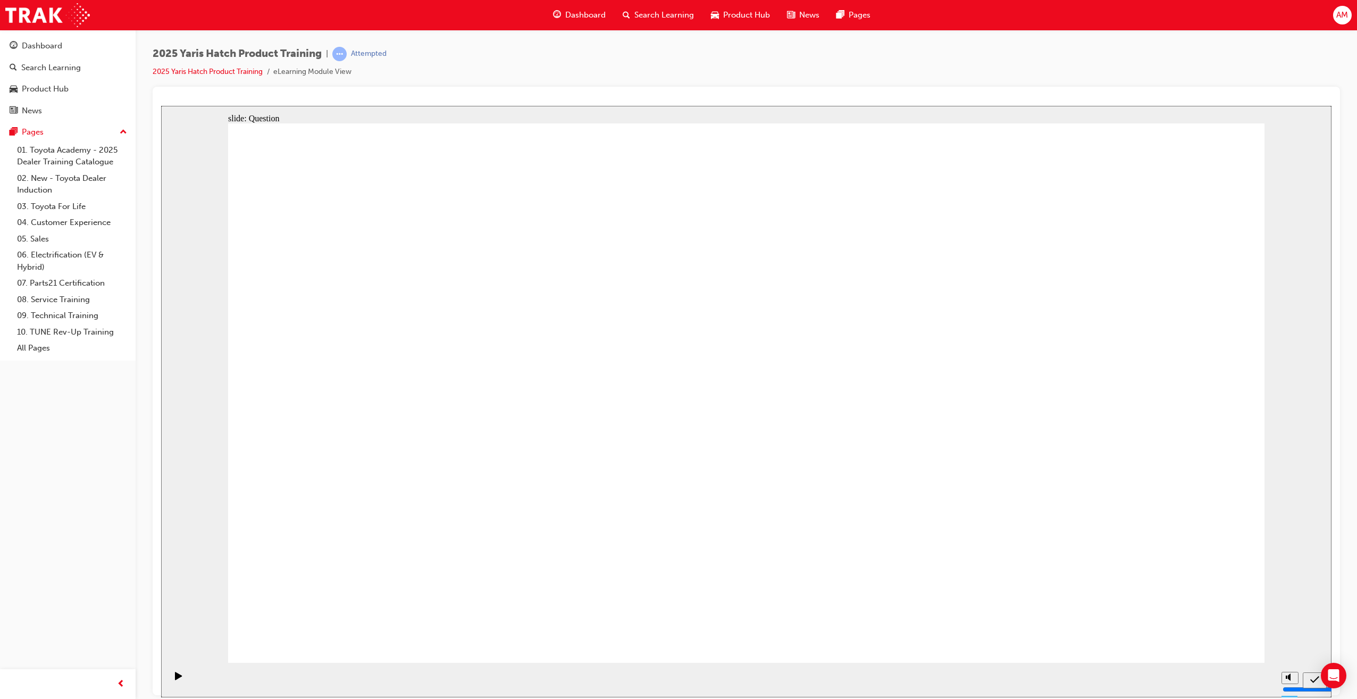
drag, startPoint x: 361, startPoint y: 562, endPoint x: 537, endPoint y: 448, distance: 209.5
drag, startPoint x: 365, startPoint y: 514, endPoint x: 470, endPoint y: 427, distance: 136.7
drag, startPoint x: 512, startPoint y: 425, endPoint x: 340, endPoint y: 562, distance: 220.5
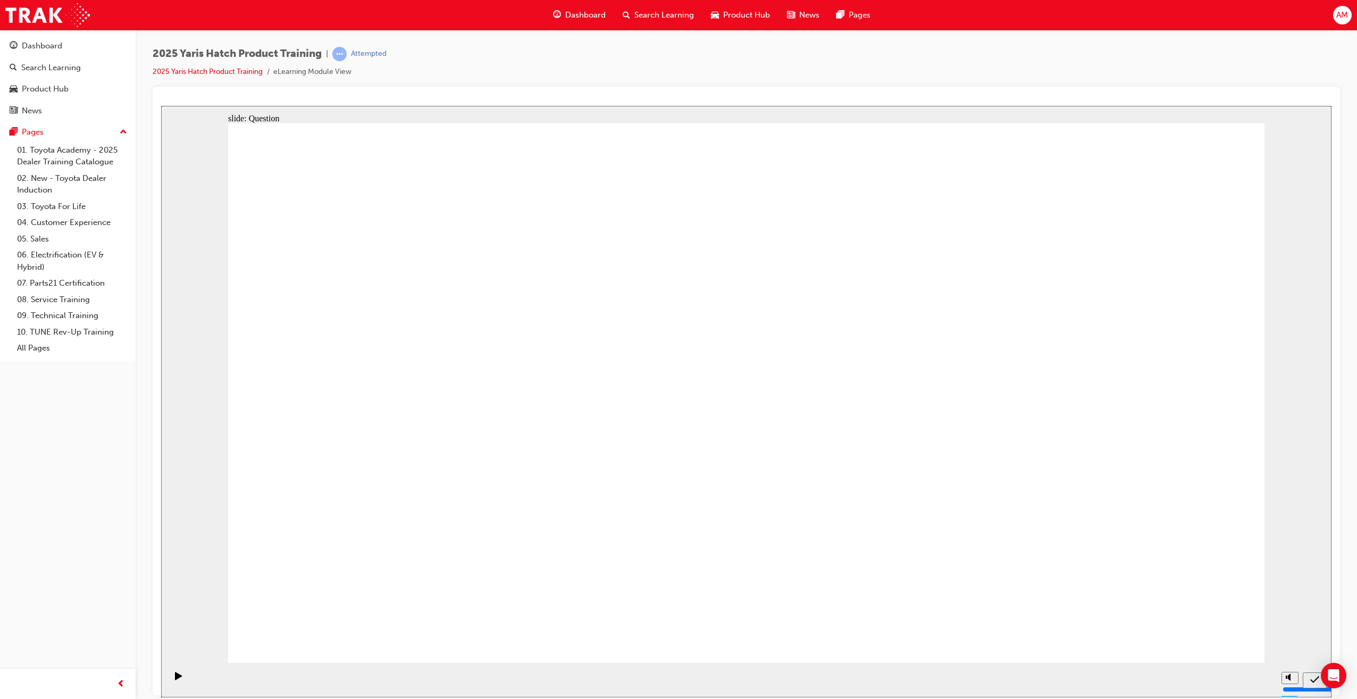
drag, startPoint x: 773, startPoint y: 438, endPoint x: 537, endPoint y: 531, distance: 254.2
drag, startPoint x: 1145, startPoint y: 367, endPoint x: 838, endPoint y: 536, distance: 350.4
drag, startPoint x: 723, startPoint y: 383, endPoint x: 686, endPoint y: 435, distance: 64.5
drag, startPoint x: 455, startPoint y: 381, endPoint x: 1061, endPoint y: 525, distance: 622.4
drag, startPoint x: 1196, startPoint y: 630, endPoint x: 1182, endPoint y: 621, distance: 16.5
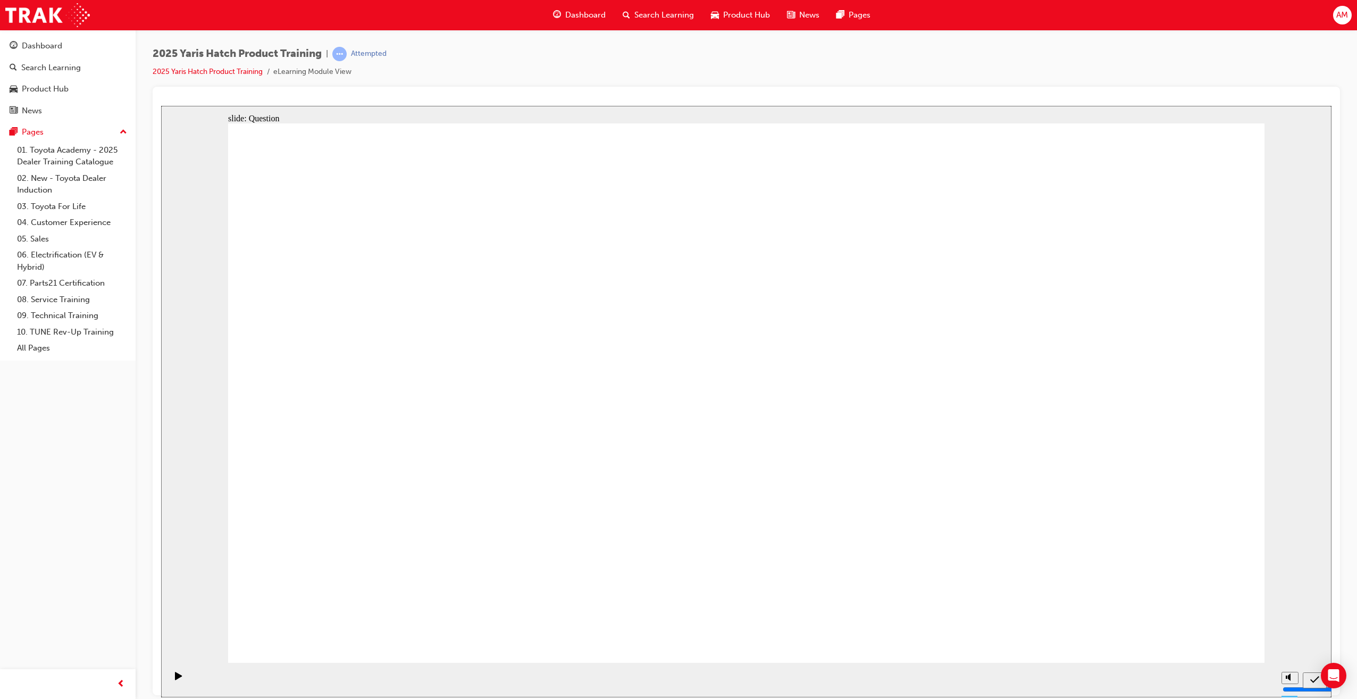
drag, startPoint x: 961, startPoint y: 311, endPoint x: 1018, endPoint y: 390, distance: 97.8
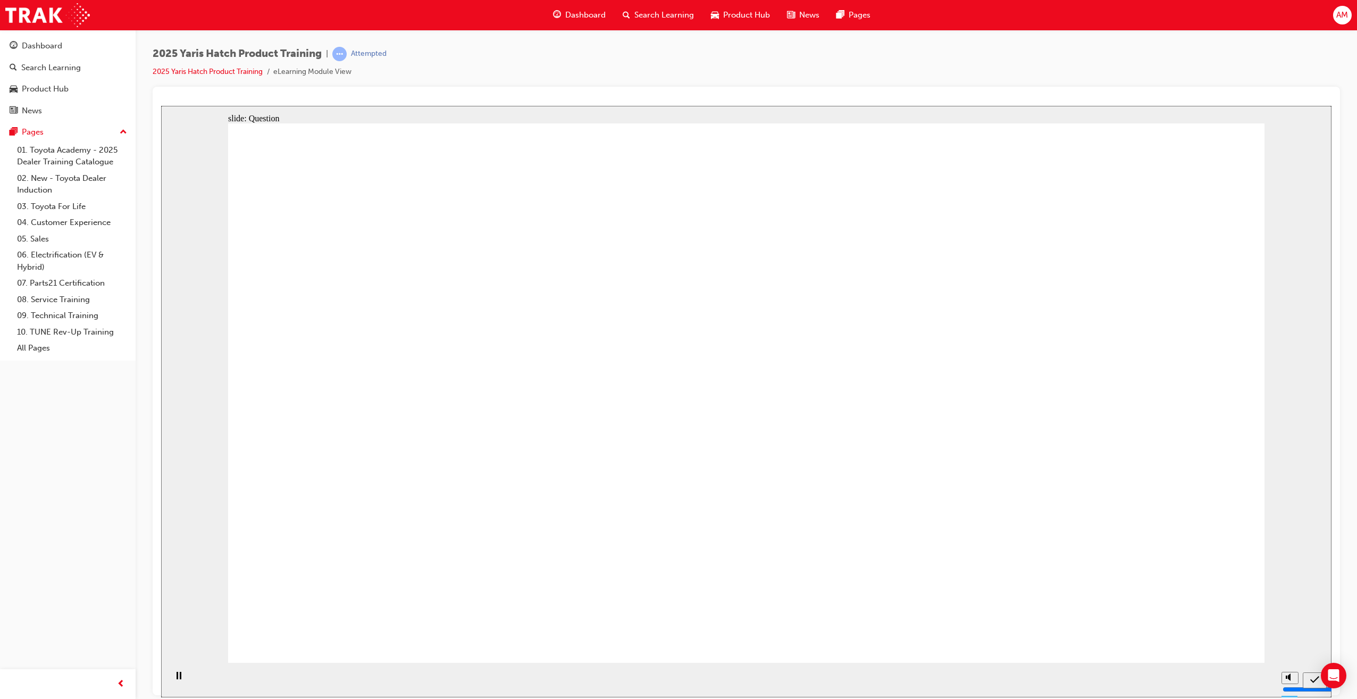
radio input "true"
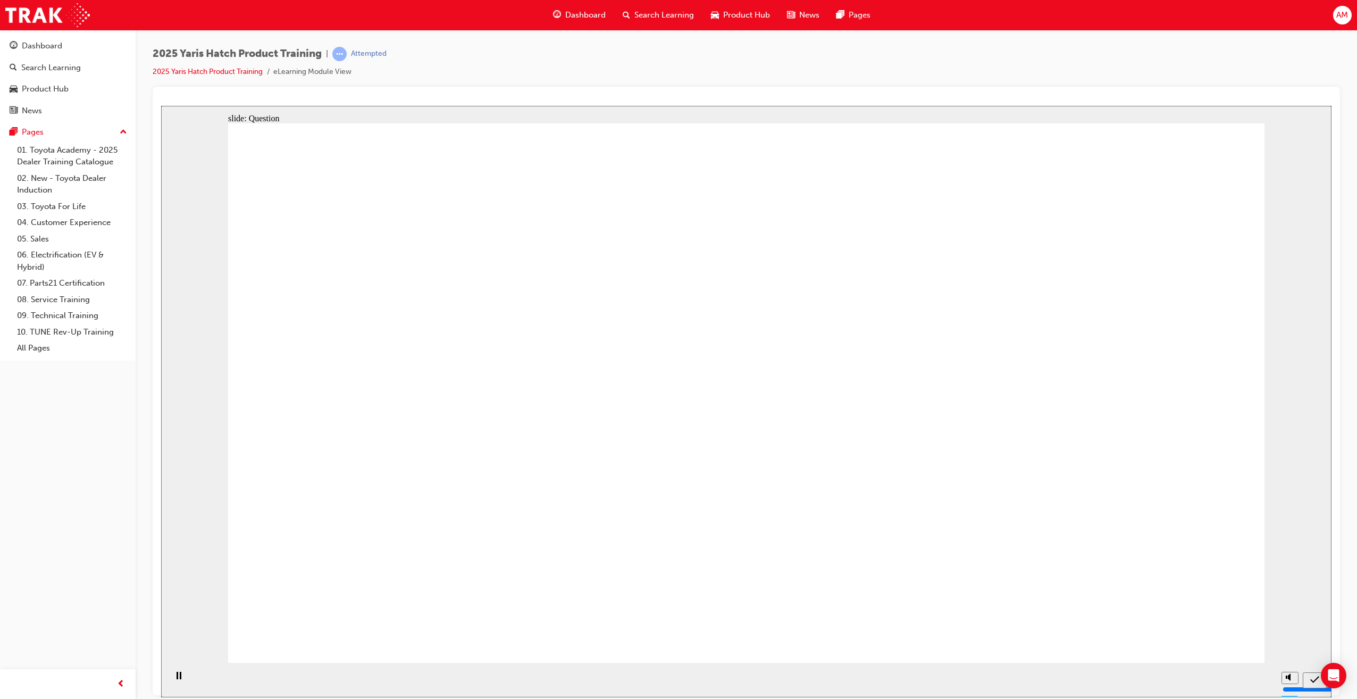
radio input "true"
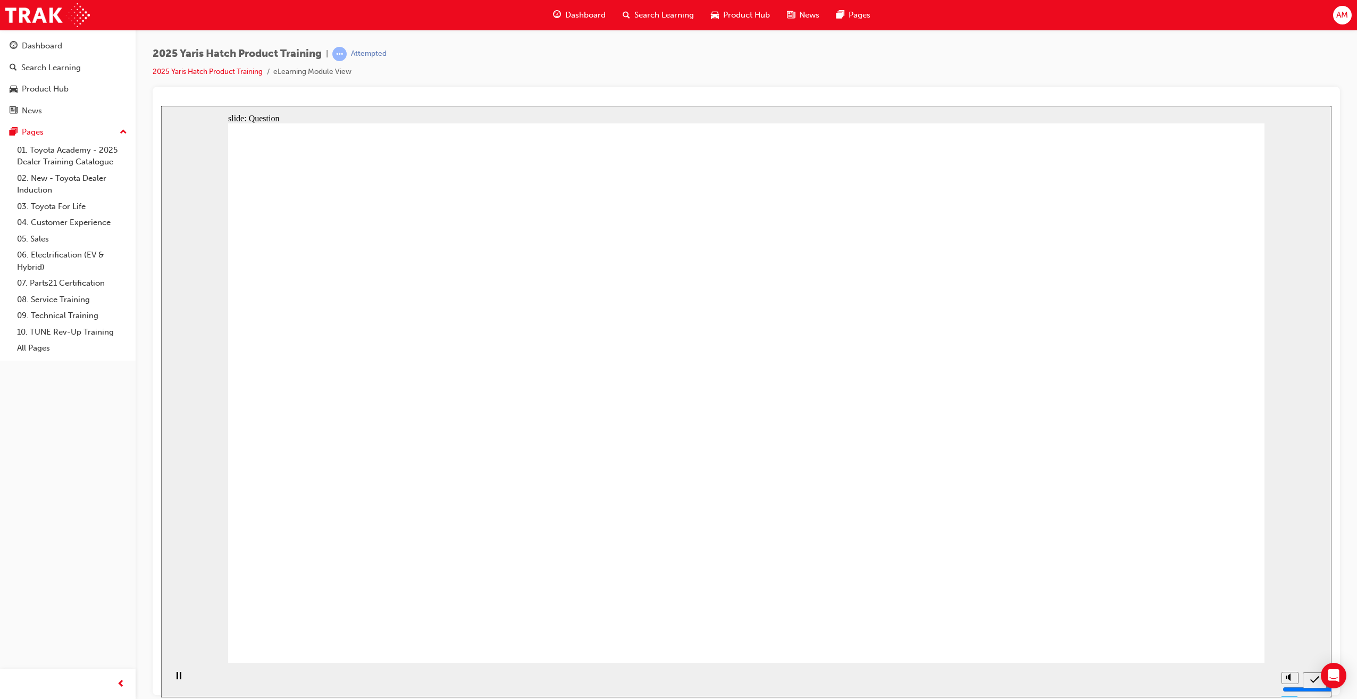
radio input "true"
drag, startPoint x: 722, startPoint y: 378, endPoint x: 904, endPoint y: 535, distance: 239.7
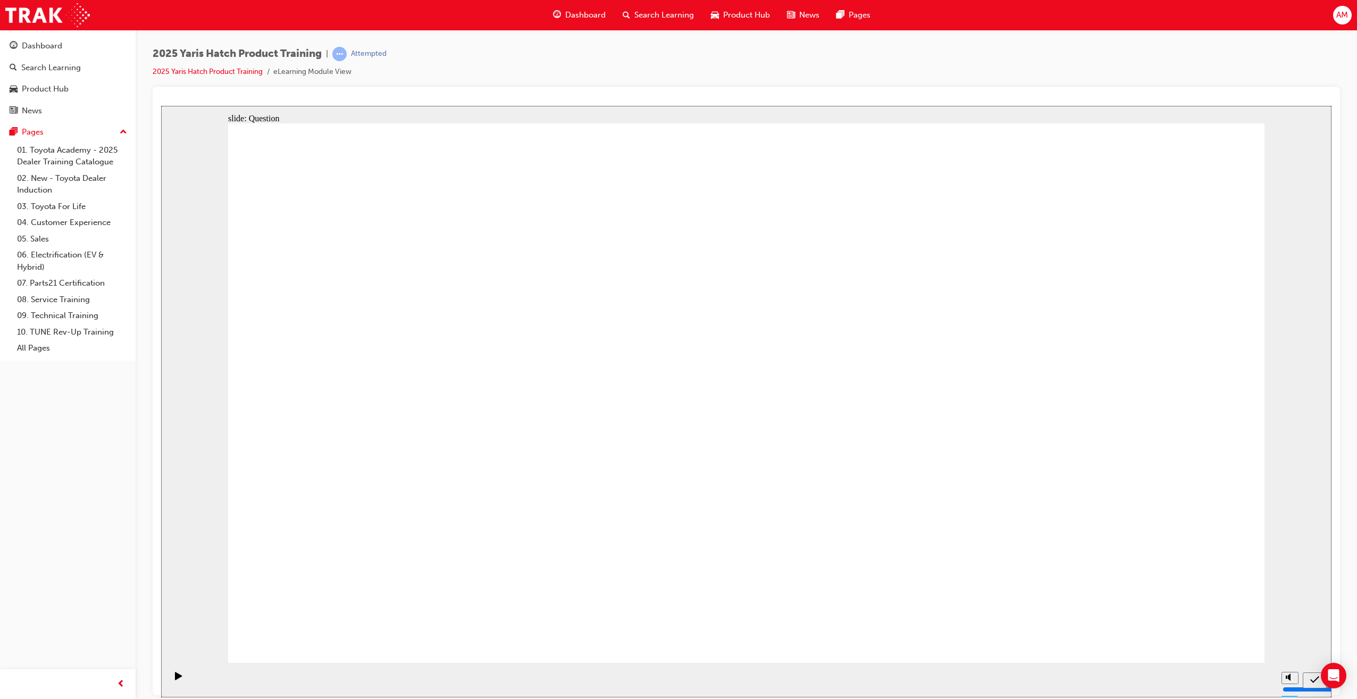
drag, startPoint x: 543, startPoint y: 373, endPoint x: 441, endPoint y: 531, distance: 188.0
drag, startPoint x: 870, startPoint y: 397, endPoint x: 426, endPoint y: 441, distance: 446.6
drag, startPoint x: 371, startPoint y: 382, endPoint x: 1100, endPoint y: 544, distance: 746.6
drag, startPoint x: 1089, startPoint y: 430, endPoint x: 796, endPoint y: 599, distance: 338.0
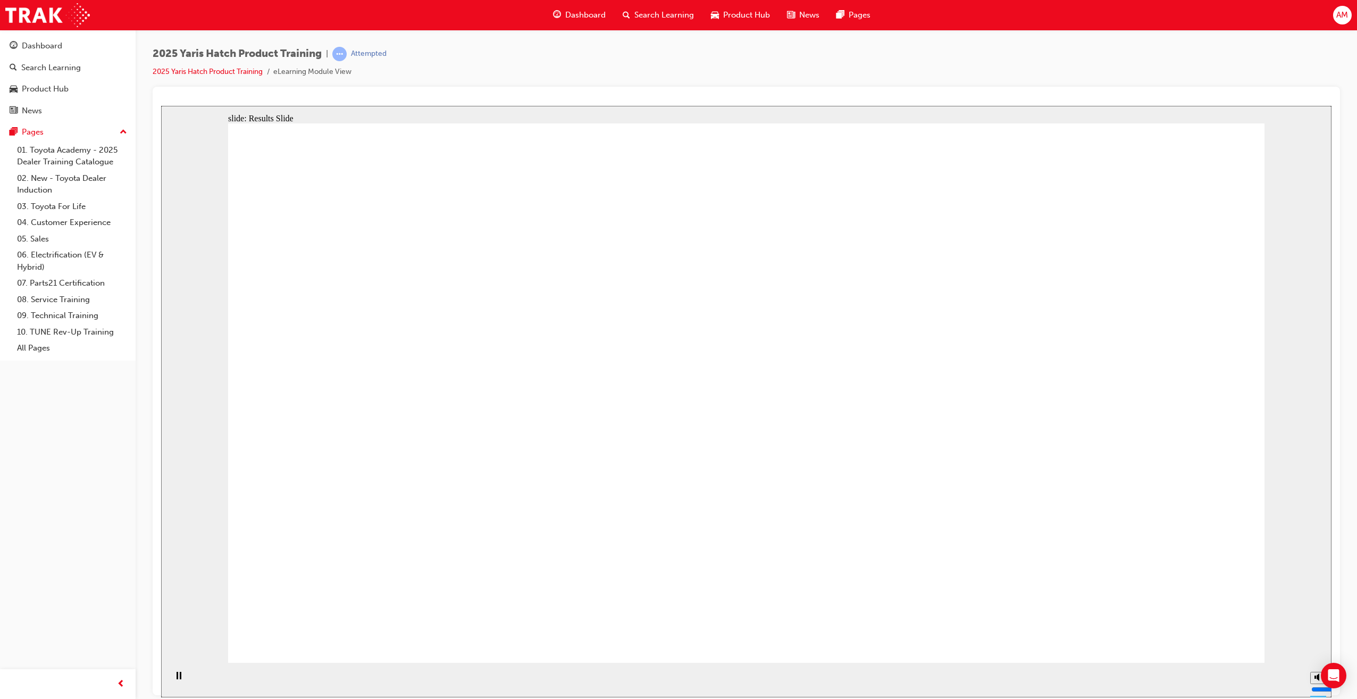
radio input "true"
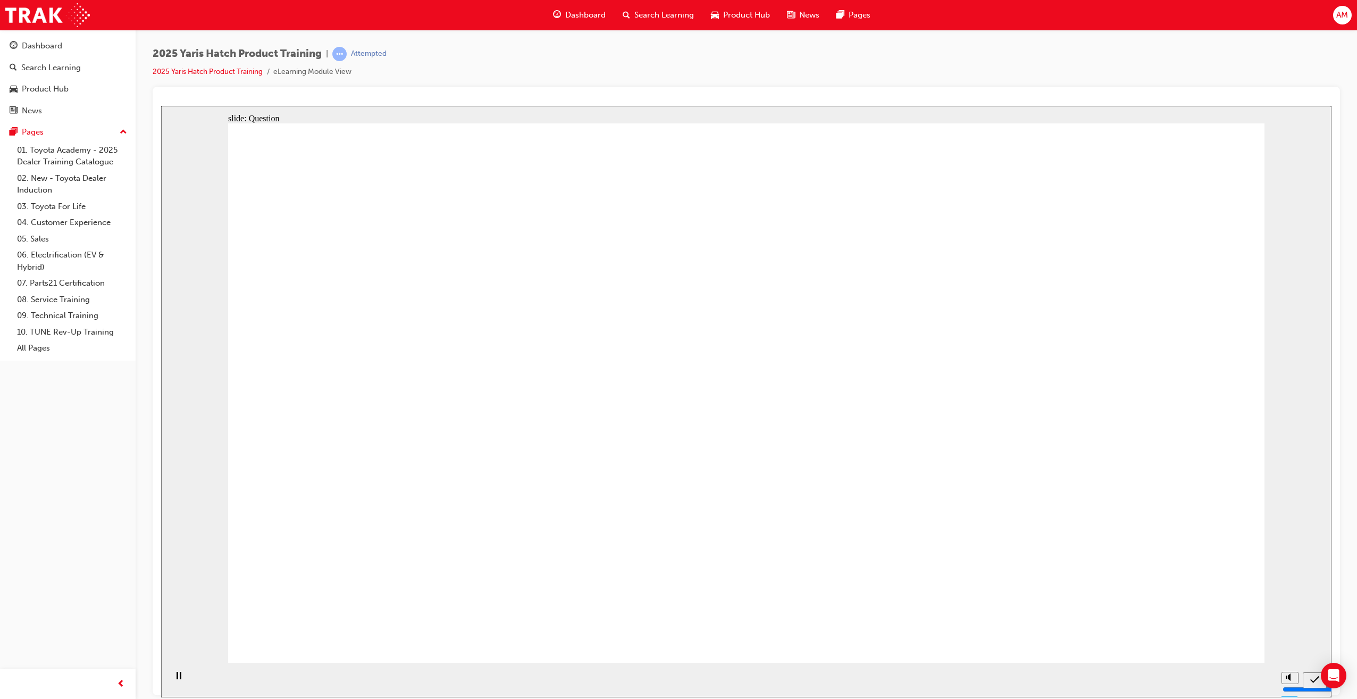
radio input "true"
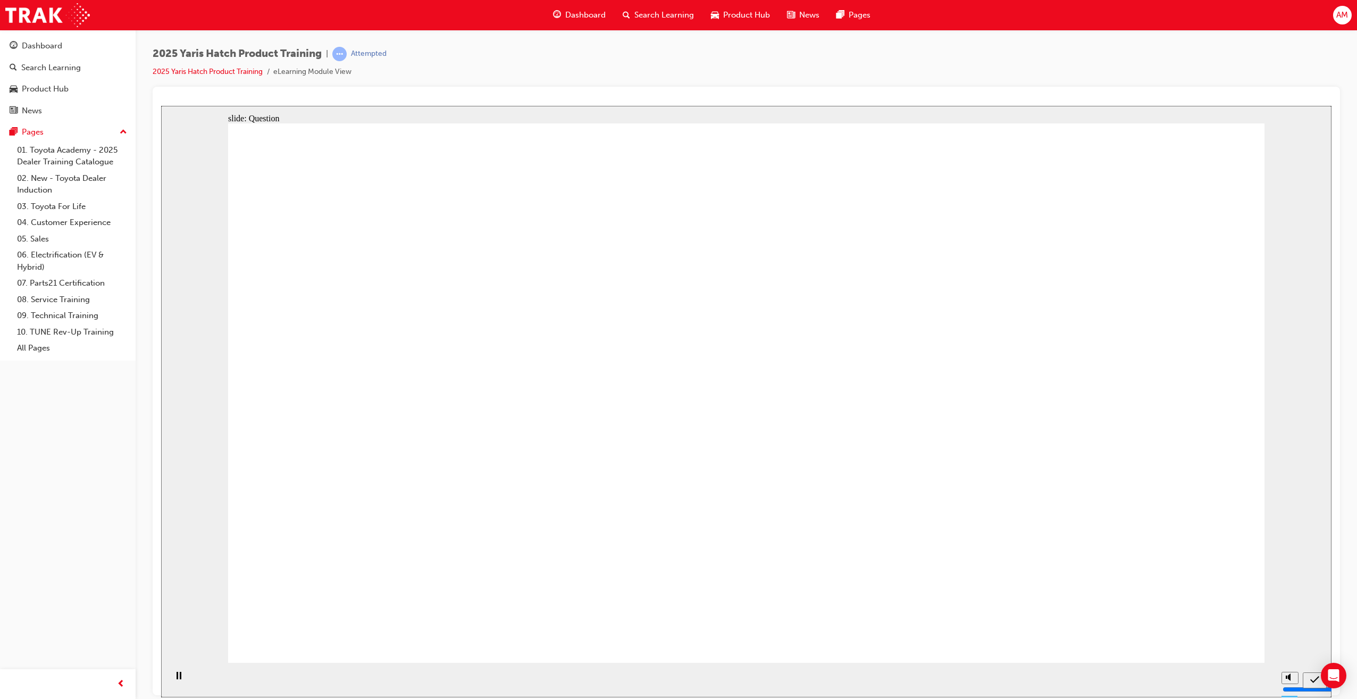
drag, startPoint x: 750, startPoint y: 529, endPoint x: 751, endPoint y: 521, distance: 8.0
radio input "true"
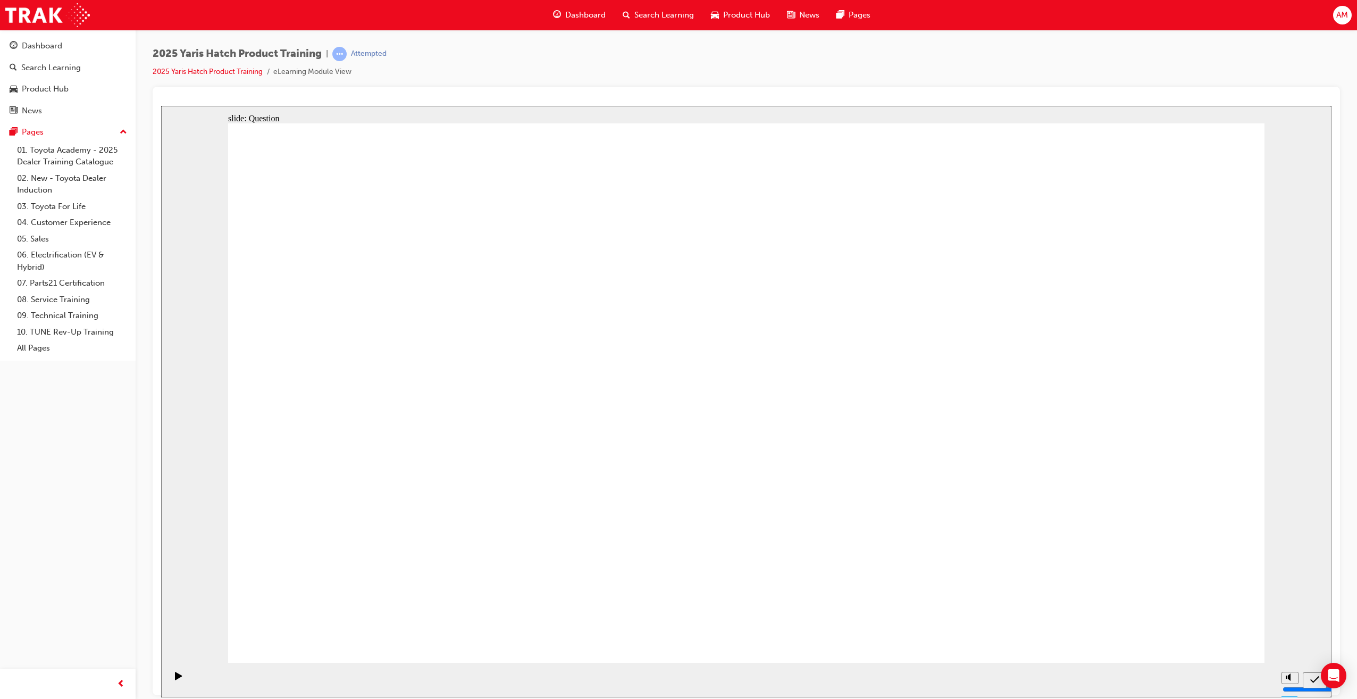
drag, startPoint x: 736, startPoint y: 372, endPoint x: 759, endPoint y: 541, distance: 170.0
drag, startPoint x: 910, startPoint y: 460, endPoint x: 919, endPoint y: 540, distance: 80.2
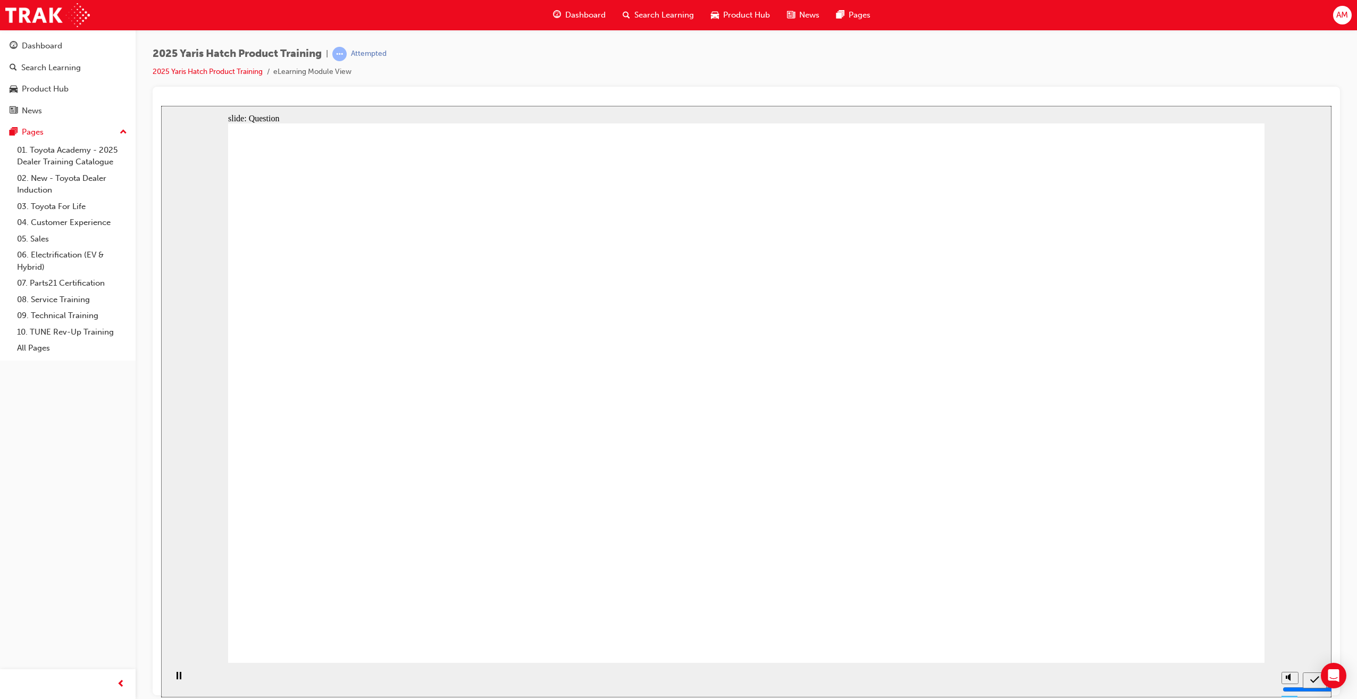
drag, startPoint x: 1057, startPoint y: 397, endPoint x: 948, endPoint y: 524, distance: 167.0
drag, startPoint x: 515, startPoint y: 389, endPoint x: 461, endPoint y: 470, distance: 97.0
drag, startPoint x: 370, startPoint y: 361, endPoint x: 452, endPoint y: 535, distance: 192.4
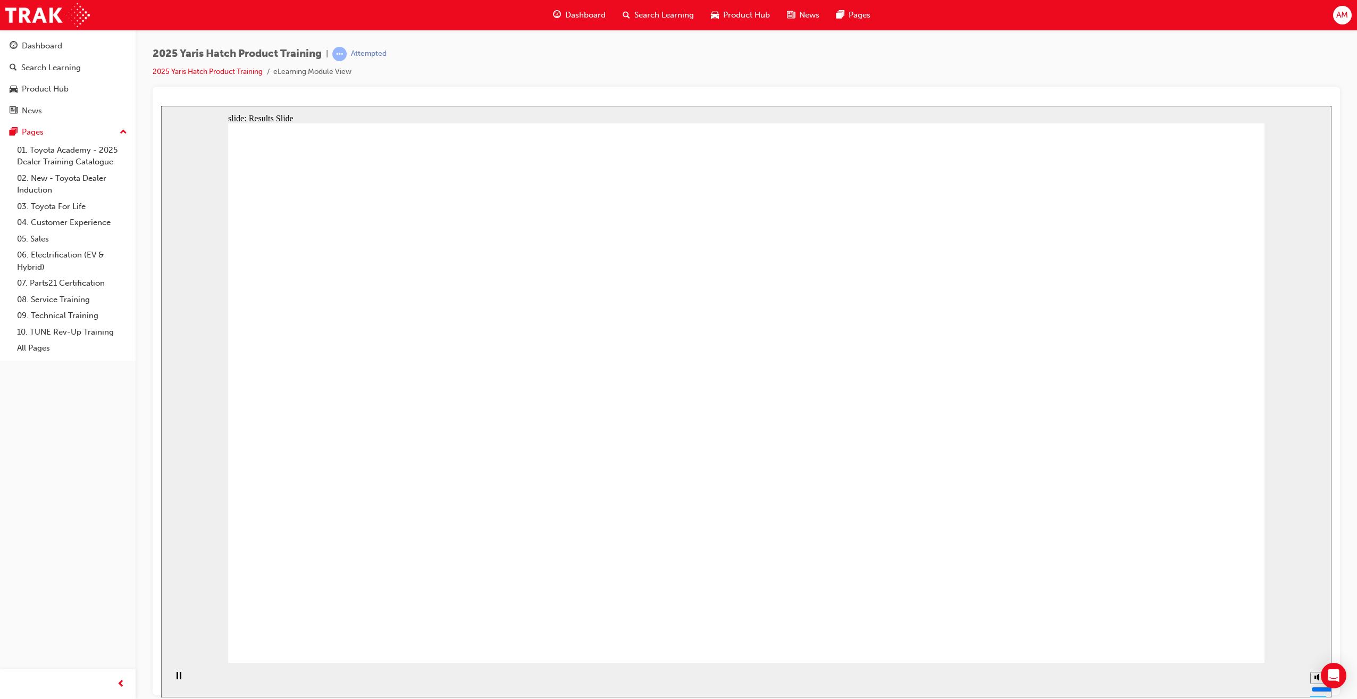
radio input "true"
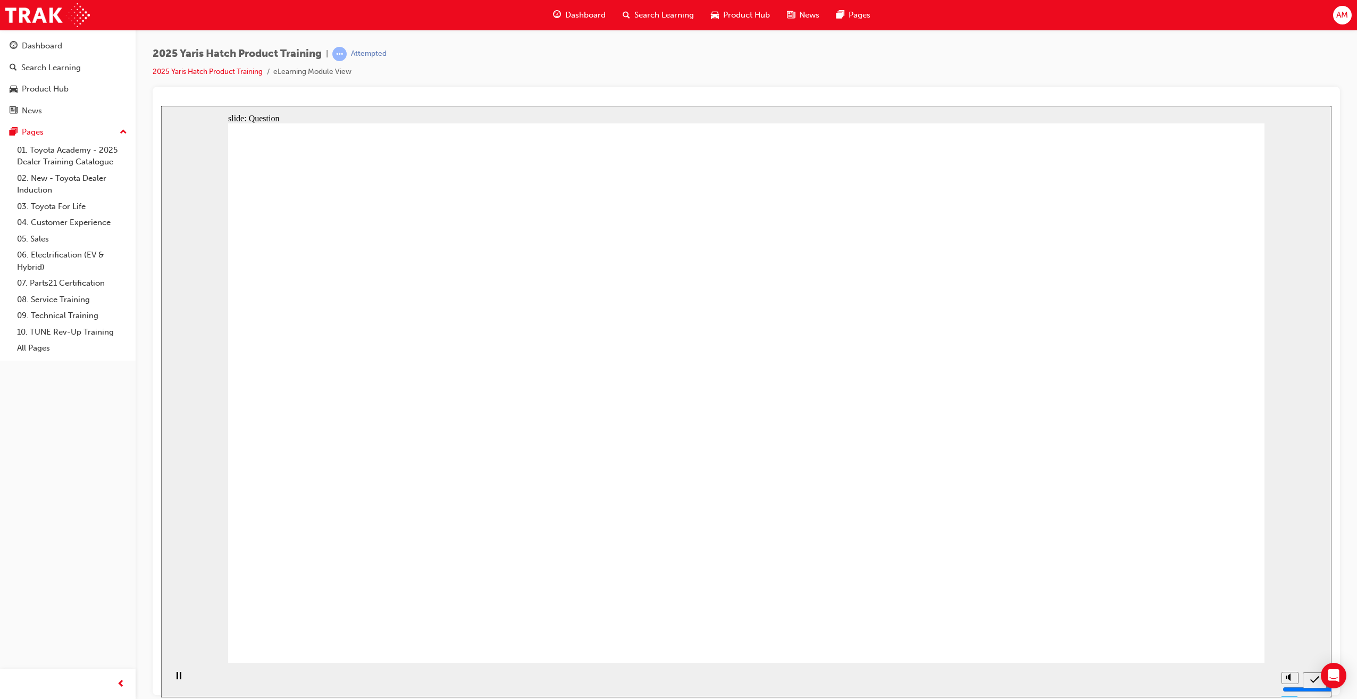
radio input "true"
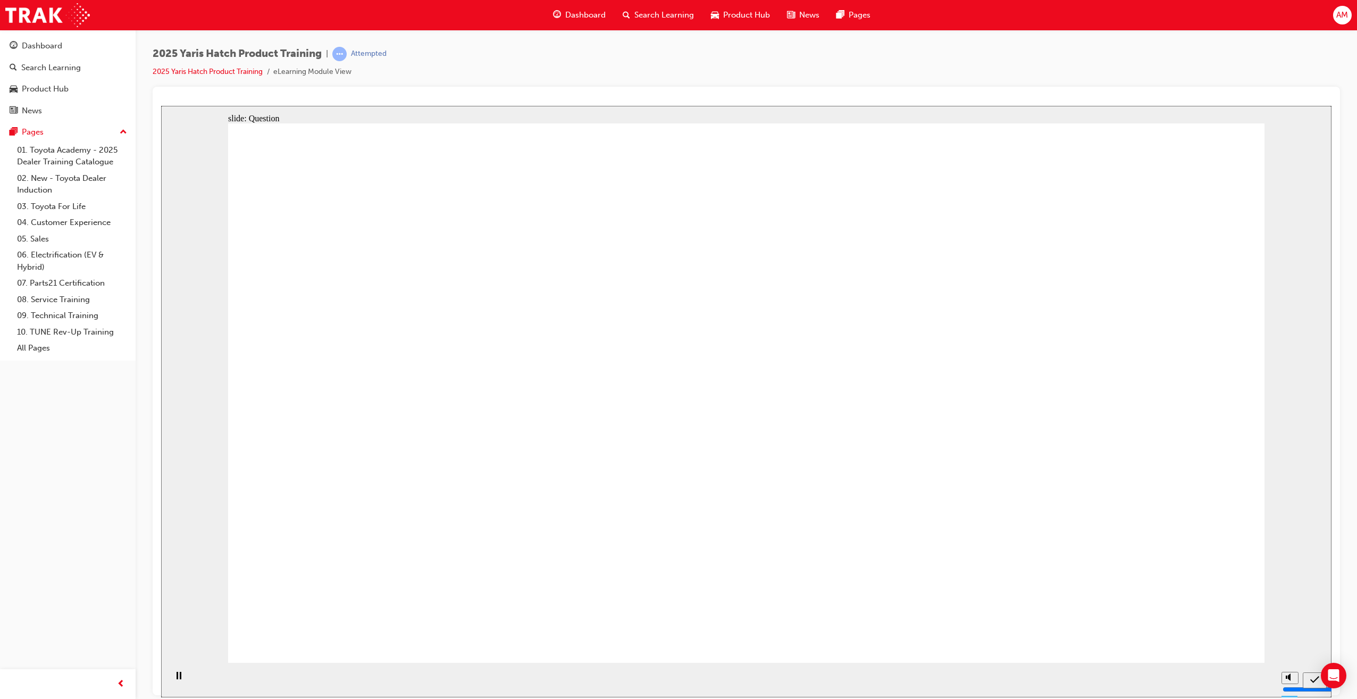
radio input "true"
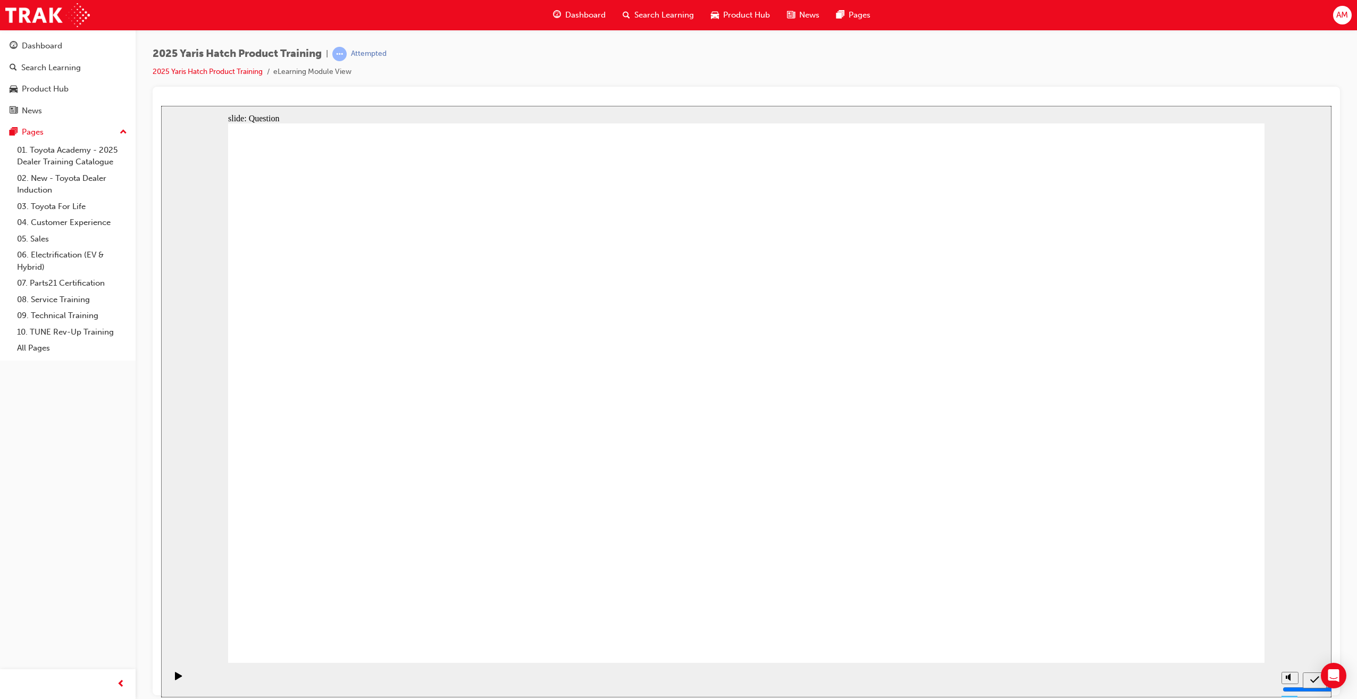
radio input "false"
radio input "true"
drag, startPoint x: 566, startPoint y: 369, endPoint x: 382, endPoint y: 506, distance: 228.8
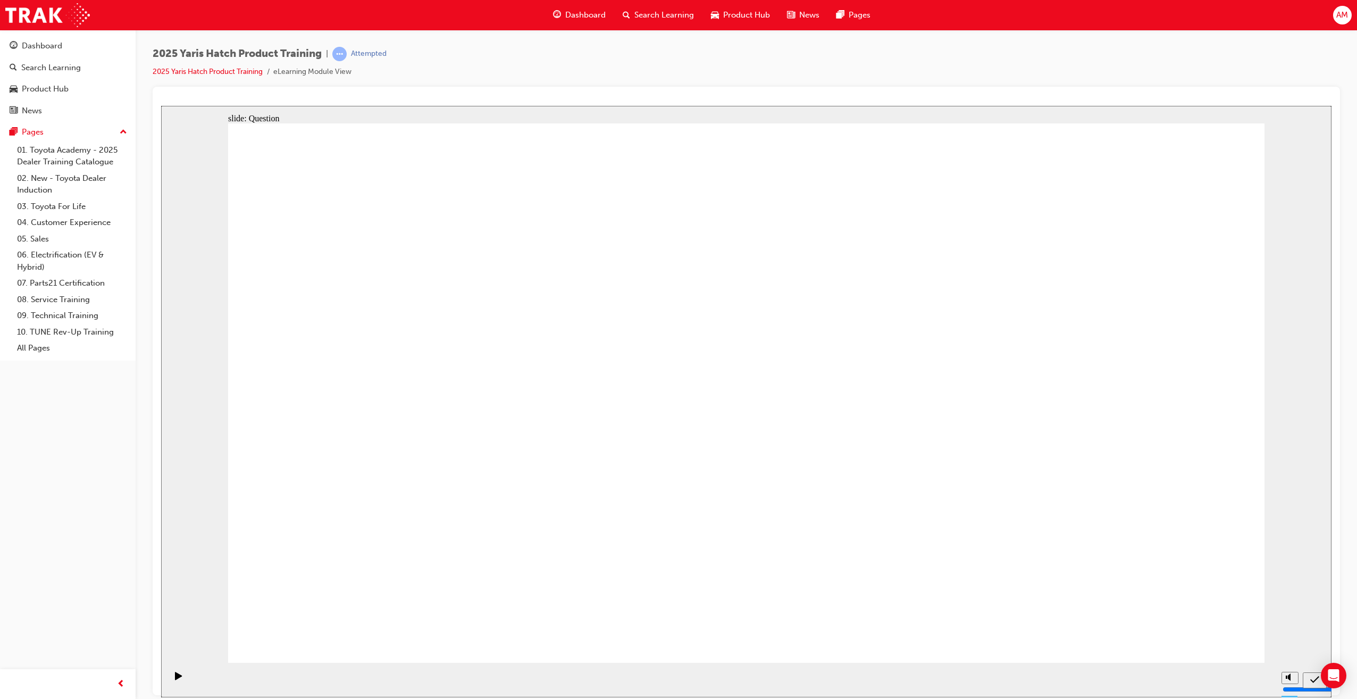
drag, startPoint x: 938, startPoint y: 390, endPoint x: 563, endPoint y: 562, distance: 412.9
drag, startPoint x: 1001, startPoint y: 402, endPoint x: 683, endPoint y: 545, distance: 348.6
drag, startPoint x: 749, startPoint y: 363, endPoint x: 723, endPoint y: 440, distance: 81.7
drag, startPoint x: 380, startPoint y: 389, endPoint x: 1151, endPoint y: 574, distance: 793.3
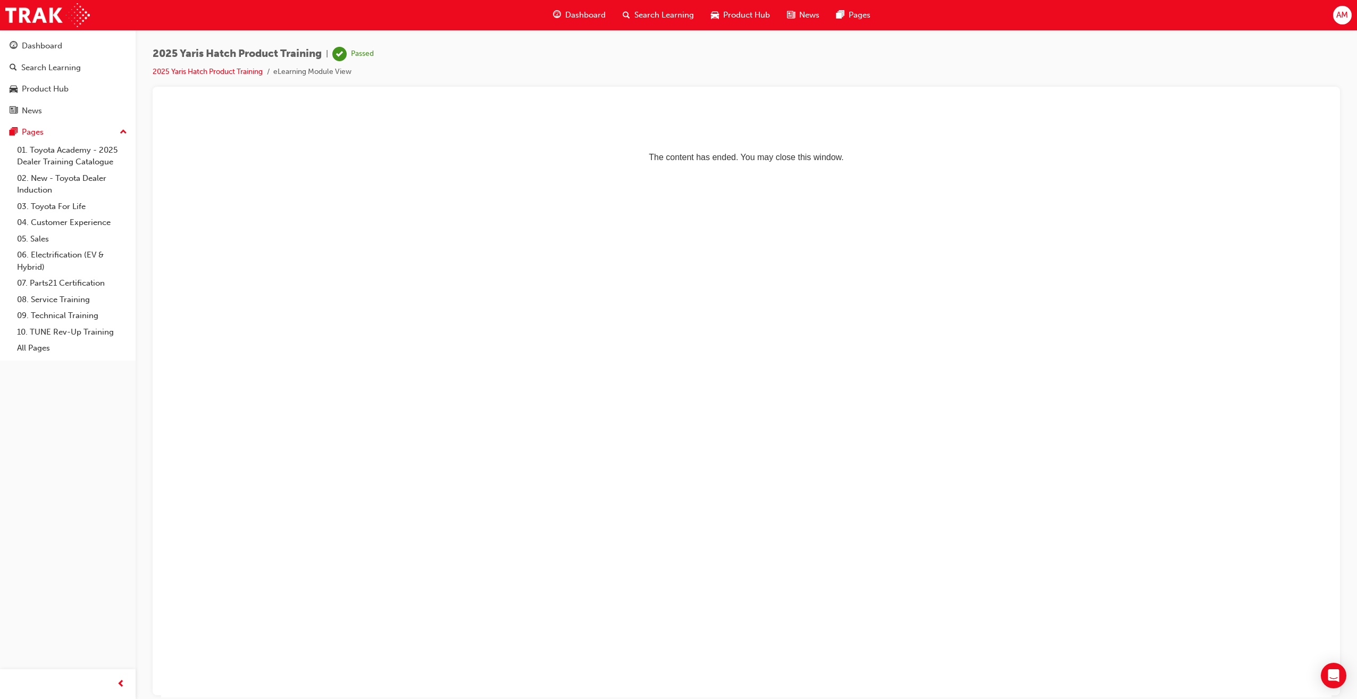
click at [573, 18] on span "Dashboard" at bounding box center [585, 15] width 40 height 12
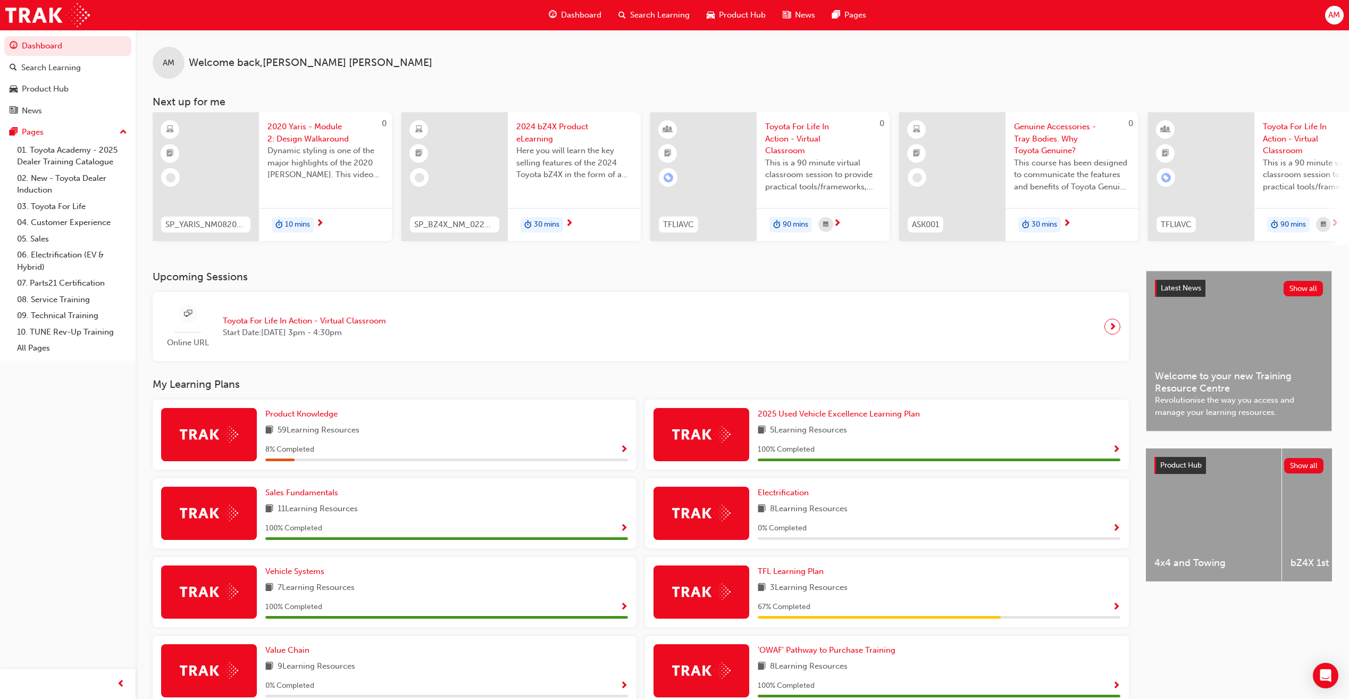
click at [310, 219] on div "10 mins" at bounding box center [293, 225] width 42 height 16
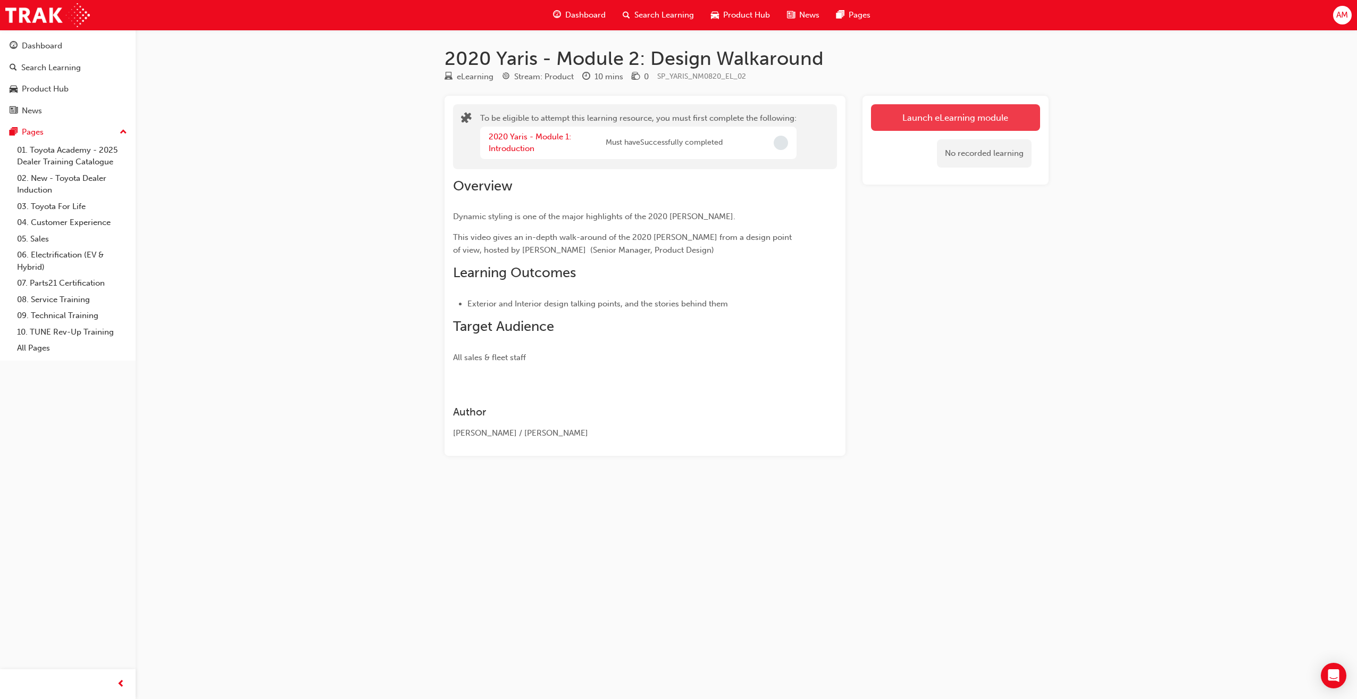
click at [984, 119] on button "Launch eLearning module" at bounding box center [955, 117] width 169 height 27
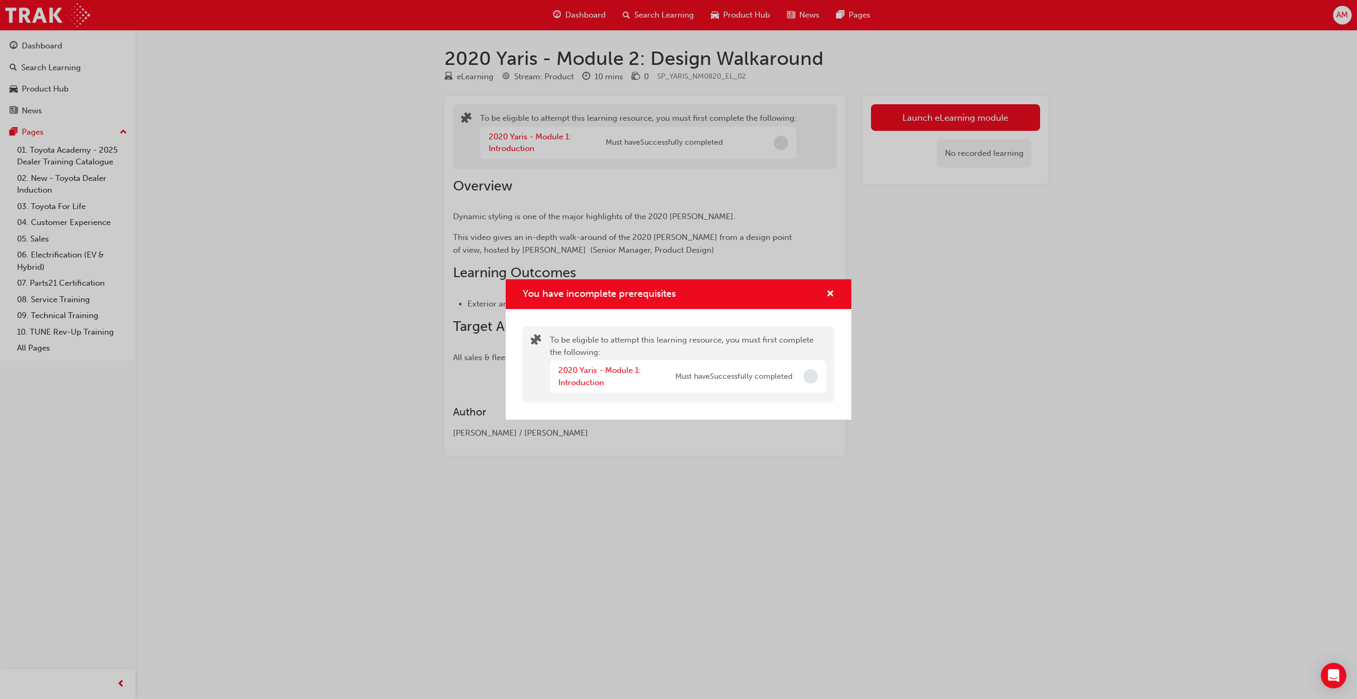
click at [835, 289] on div "You have incomplete prerequisites" at bounding box center [679, 294] width 346 height 30
click at [834, 292] on div "You have incomplete prerequisites" at bounding box center [679, 294] width 346 height 30
click at [831, 293] on span "cross-icon" at bounding box center [830, 295] width 8 height 10
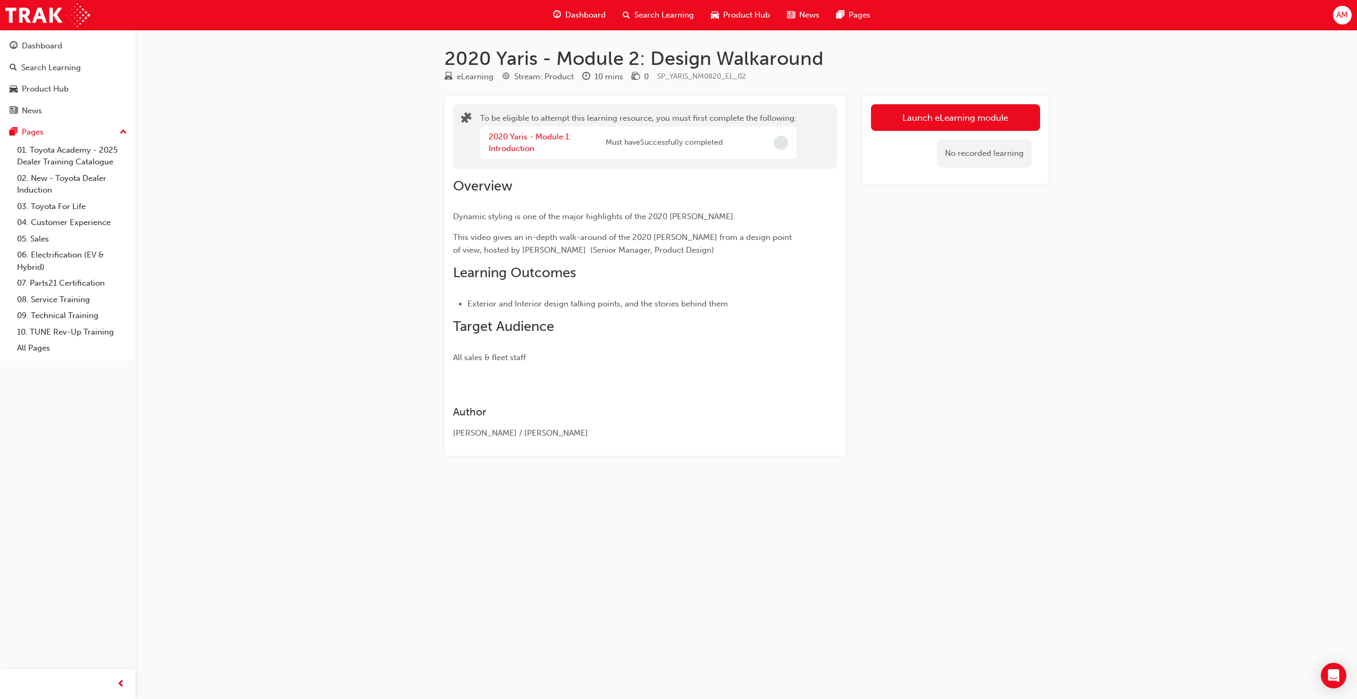
click at [588, 14] on span "Dashboard" at bounding box center [585, 15] width 40 height 12
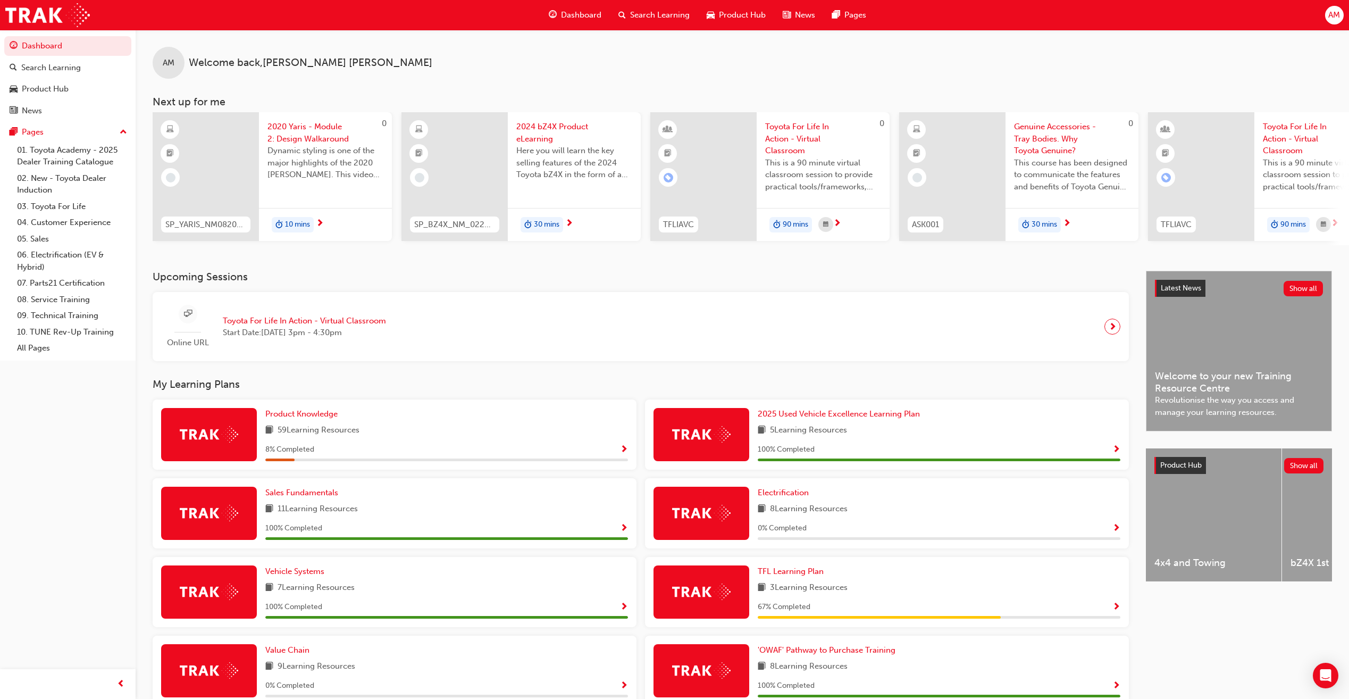
click at [321, 223] on span "next-icon" at bounding box center [320, 224] width 8 height 10
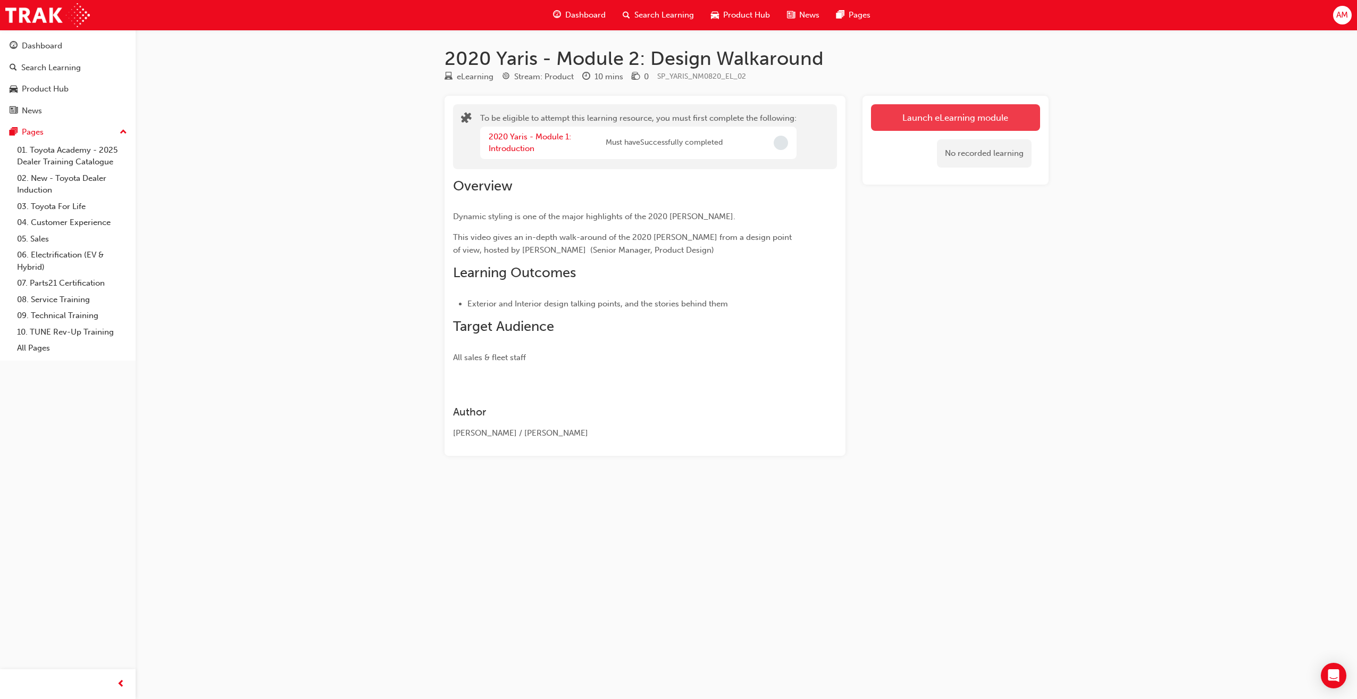
click at [985, 114] on button "Launch eLearning module" at bounding box center [955, 117] width 169 height 27
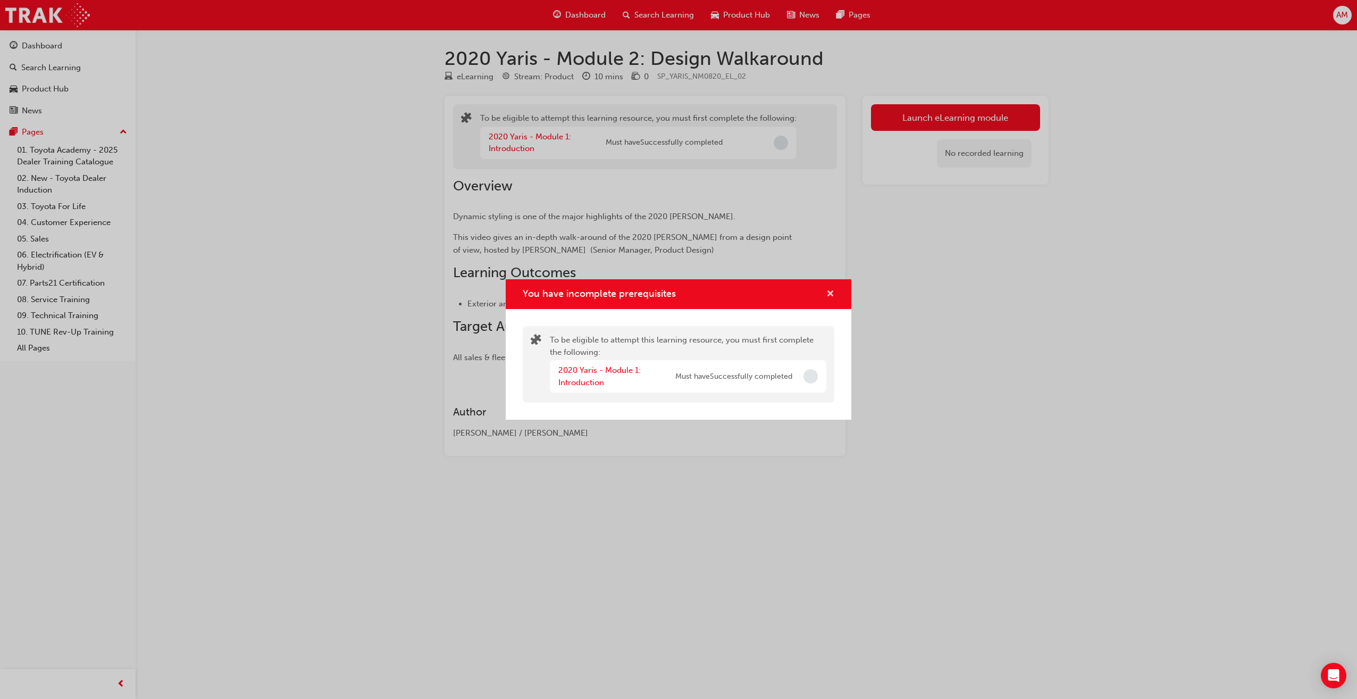
click at [834, 294] on div "You have incomplete prerequisites" at bounding box center [679, 294] width 346 height 30
click at [833, 292] on span "cross-icon" at bounding box center [830, 295] width 8 height 10
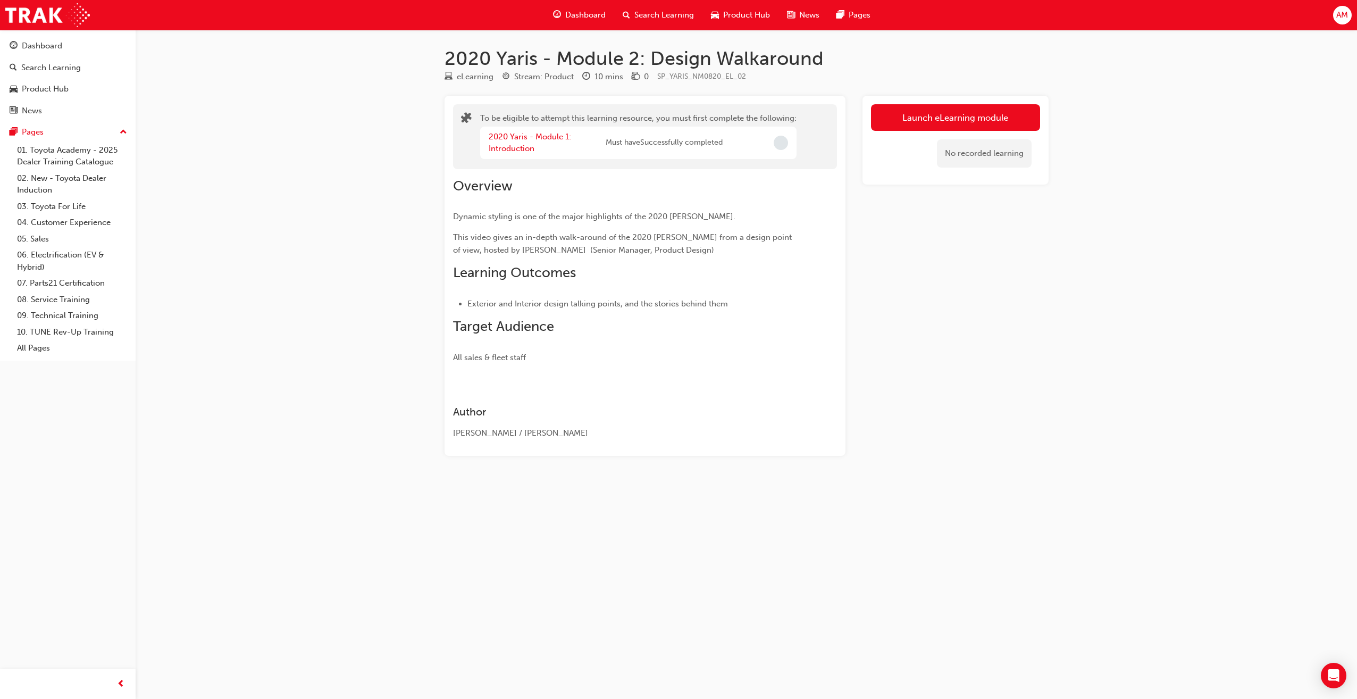
click at [590, 16] on span "Dashboard" at bounding box center [585, 15] width 40 height 12
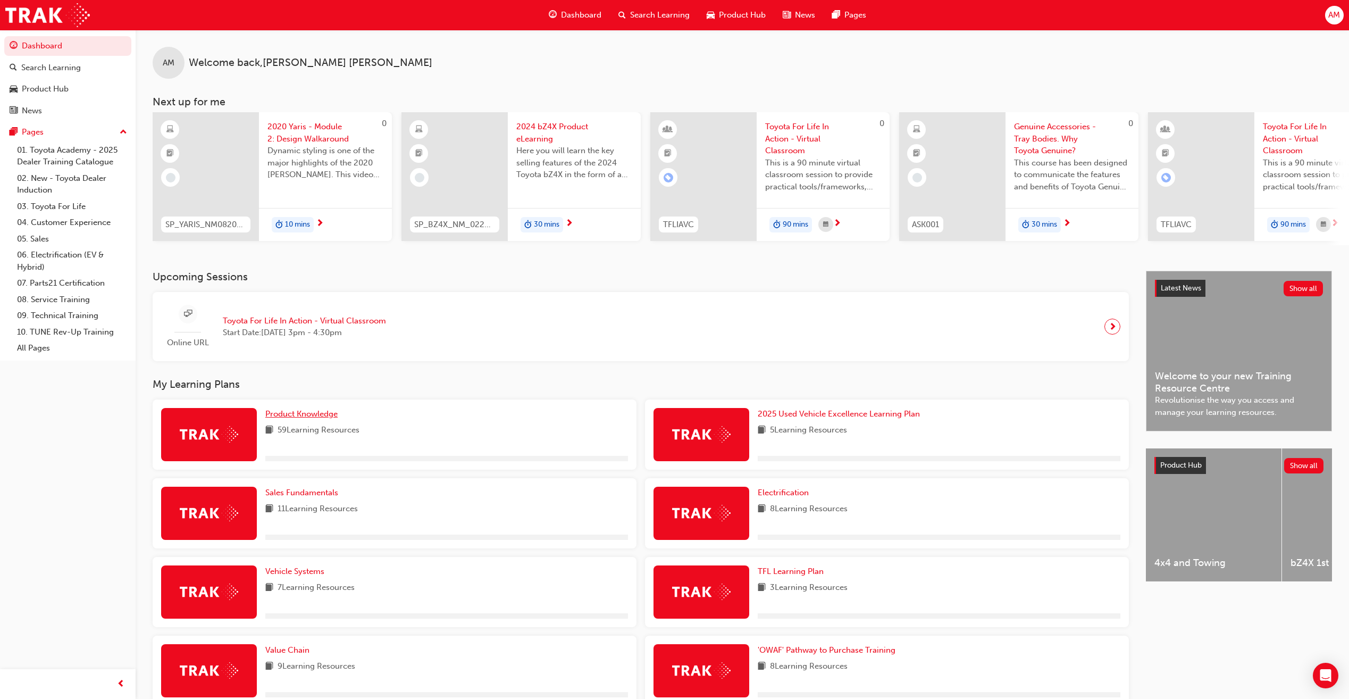
click at [310, 416] on span "Product Knowledge" at bounding box center [301, 414] width 72 height 10
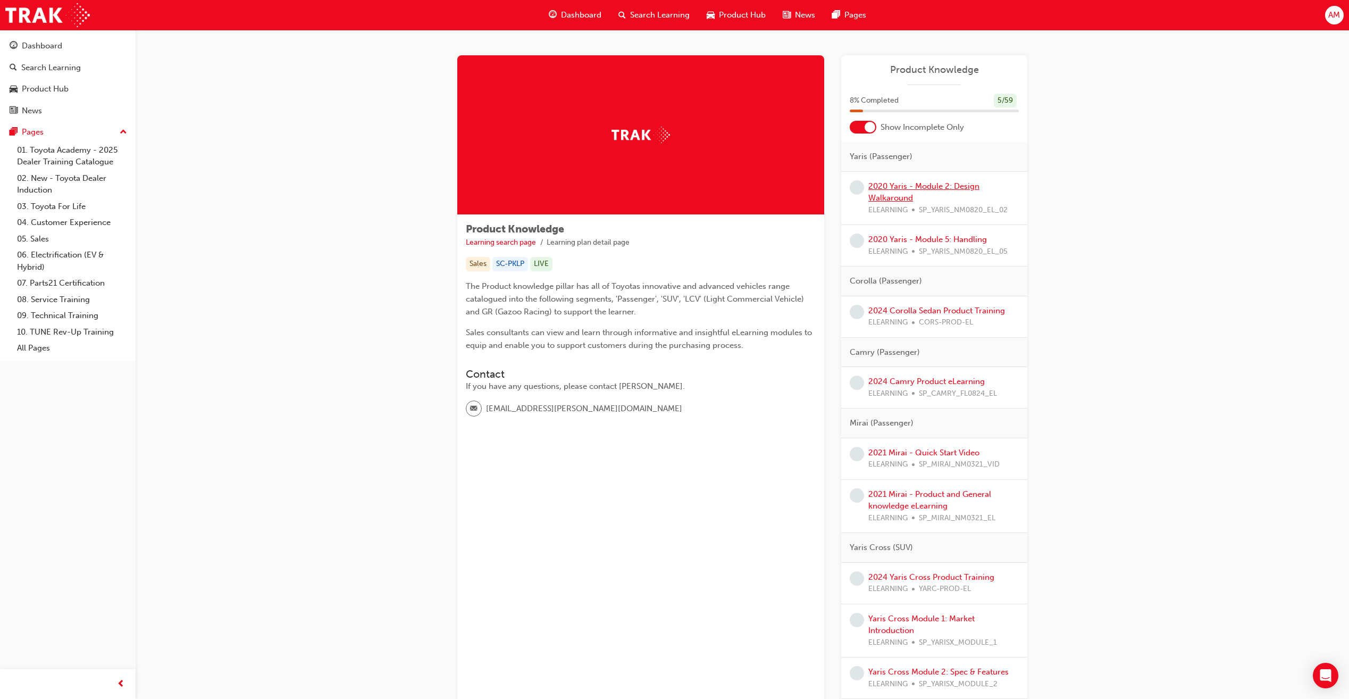
click at [894, 190] on link "2020 Yaris - Module 2: Design Walkaround" at bounding box center [923, 192] width 111 height 22
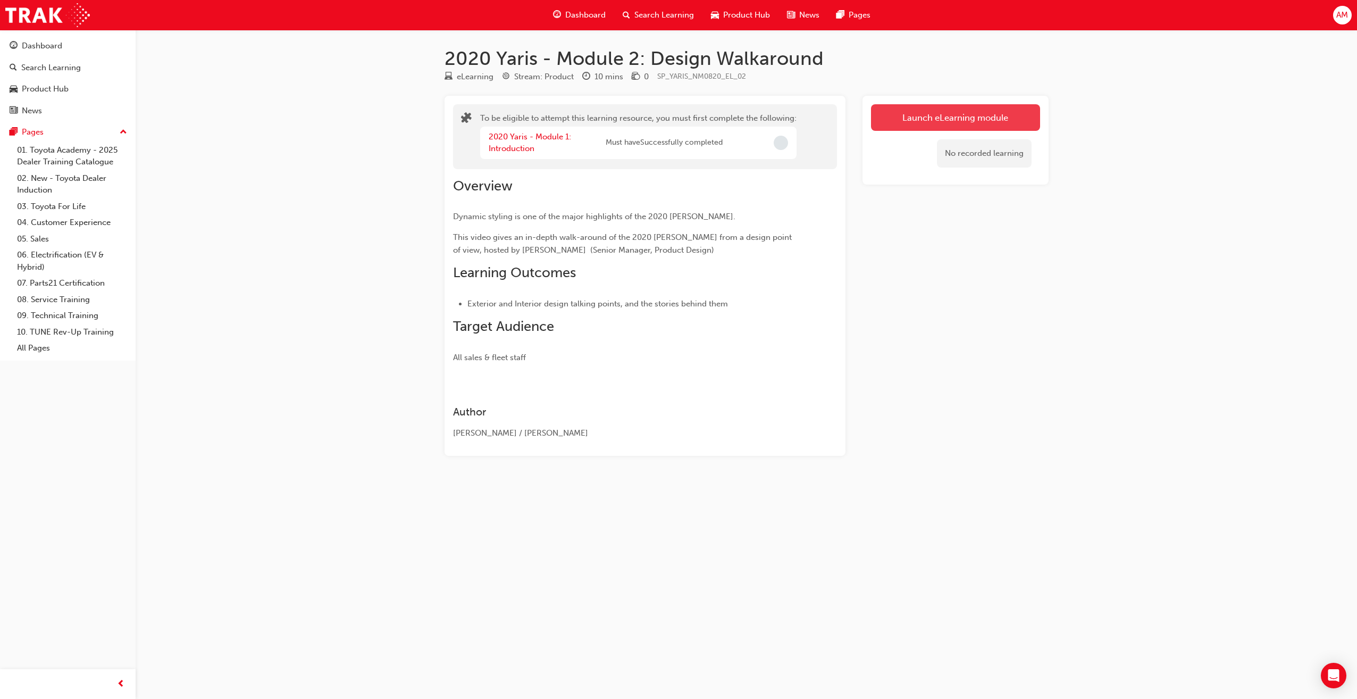
click at [914, 119] on button "Launch eLearning module" at bounding box center [955, 117] width 169 height 27
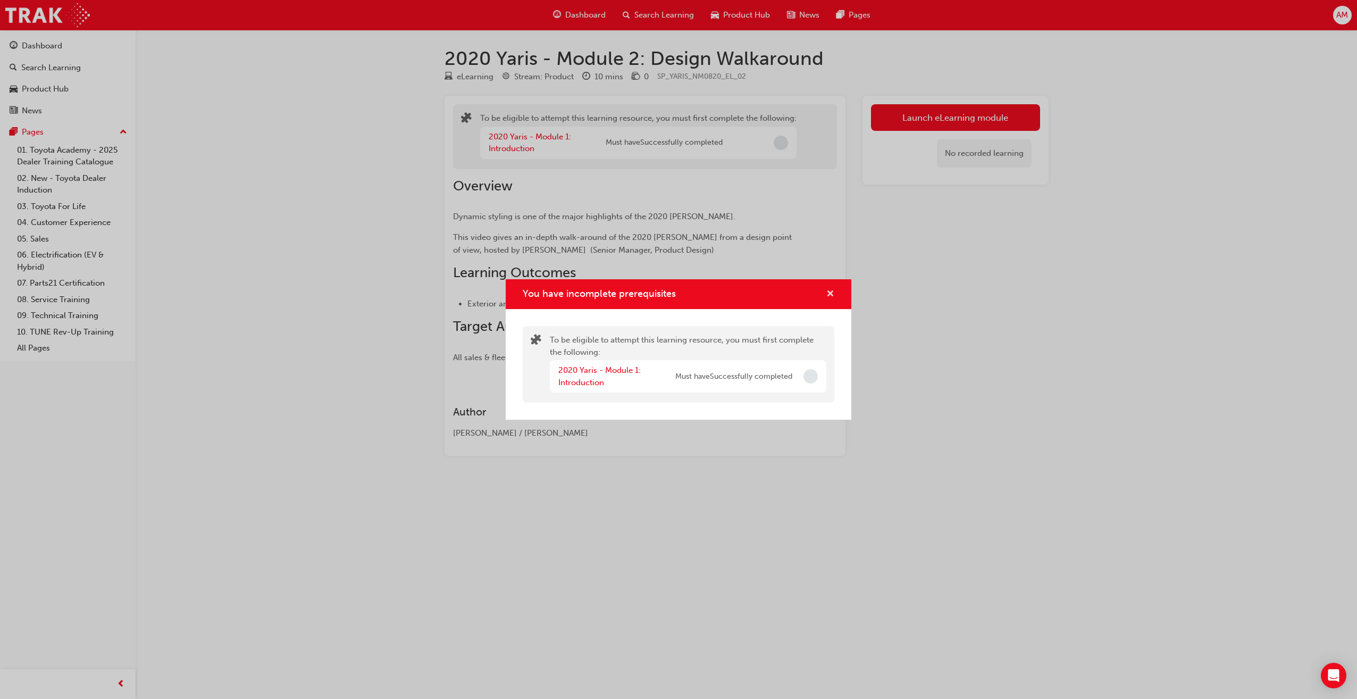
click at [831, 292] on span "cross-icon" at bounding box center [830, 295] width 8 height 10
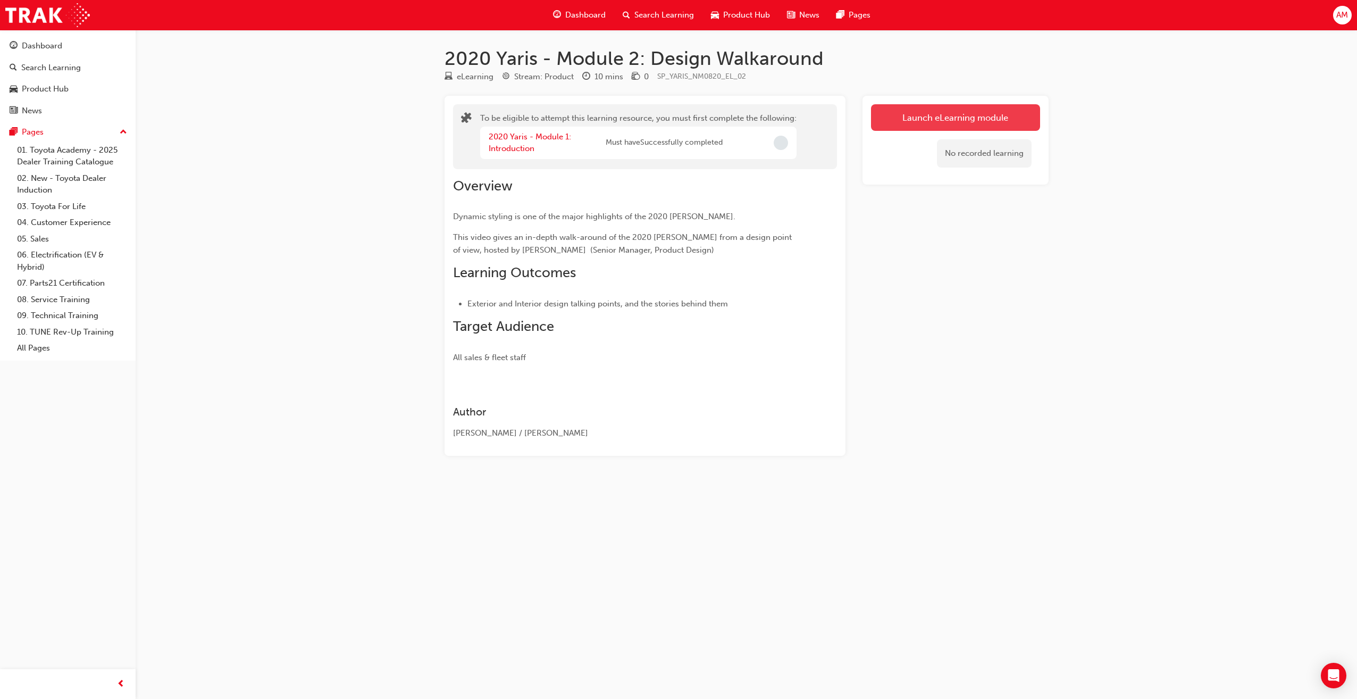
click at [944, 126] on button "Launch eLearning module" at bounding box center [955, 117] width 169 height 27
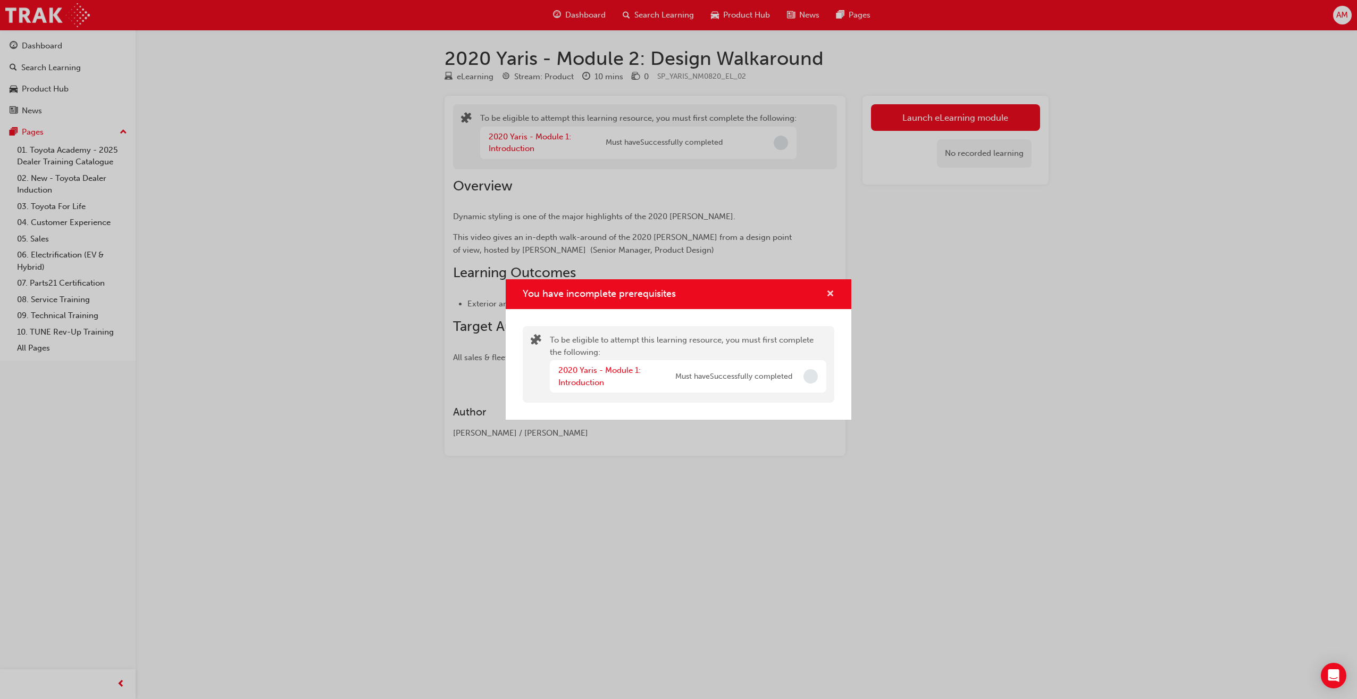
click at [827, 294] on span "cross-icon" at bounding box center [830, 295] width 8 height 10
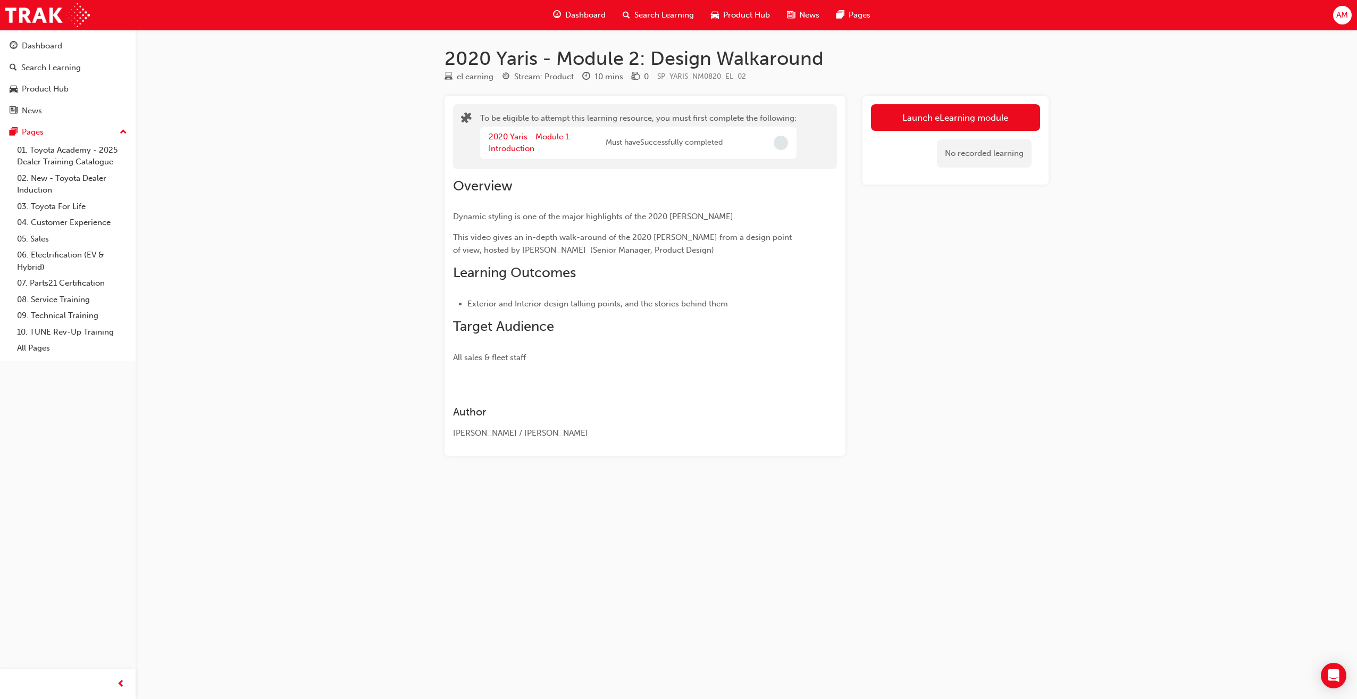
click at [578, 14] on span "Dashboard" at bounding box center [585, 15] width 40 height 12
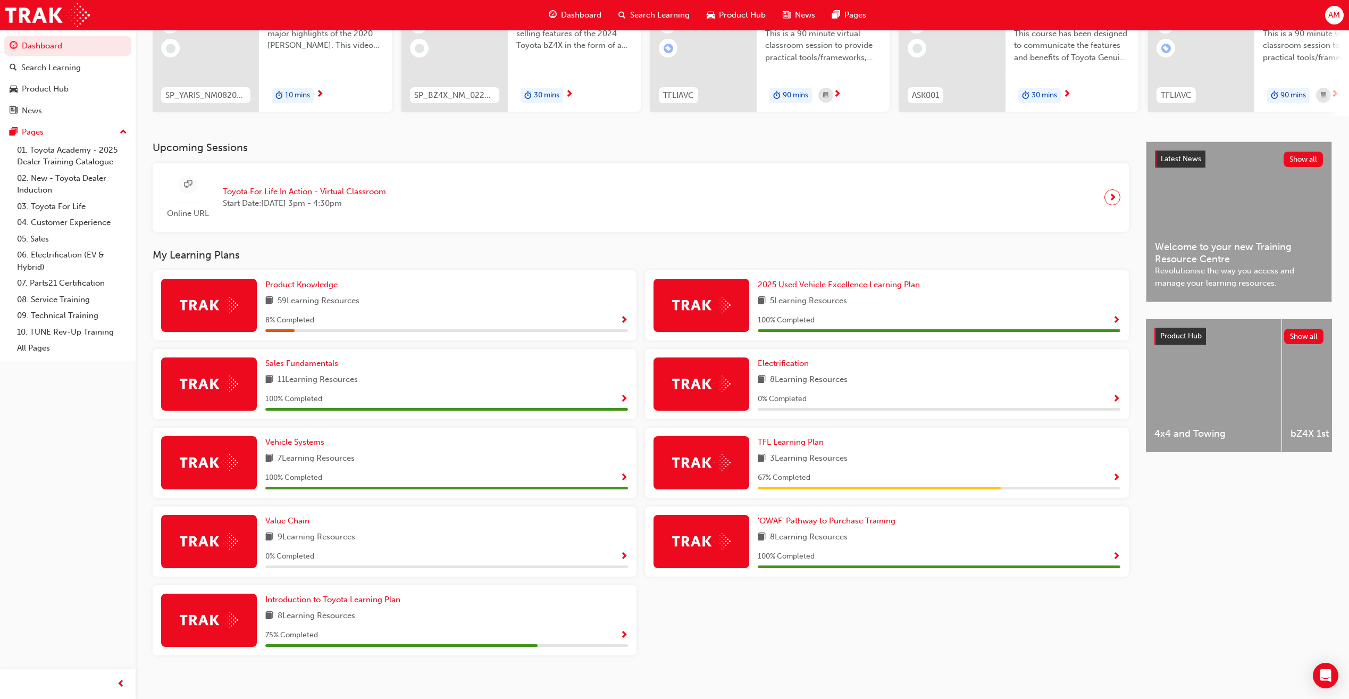
scroll to position [142, 0]
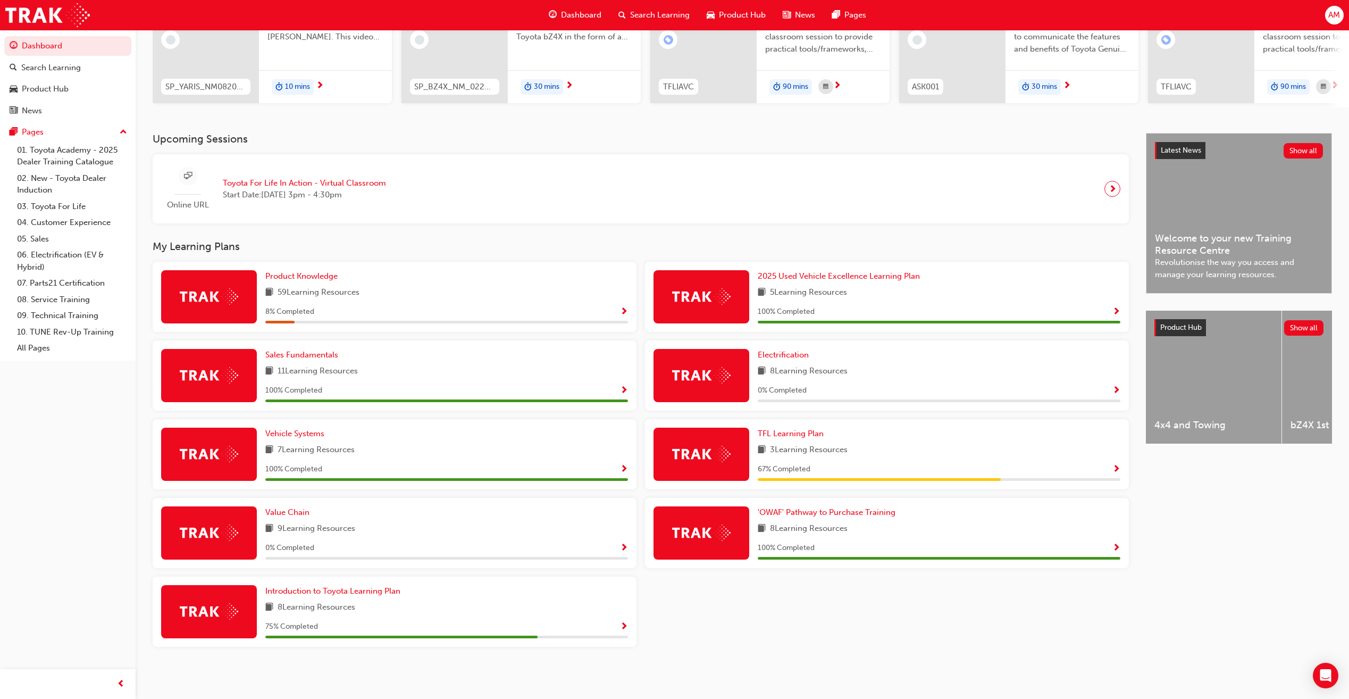
click at [623, 312] on span "Show Progress" at bounding box center [624, 312] width 8 height 10
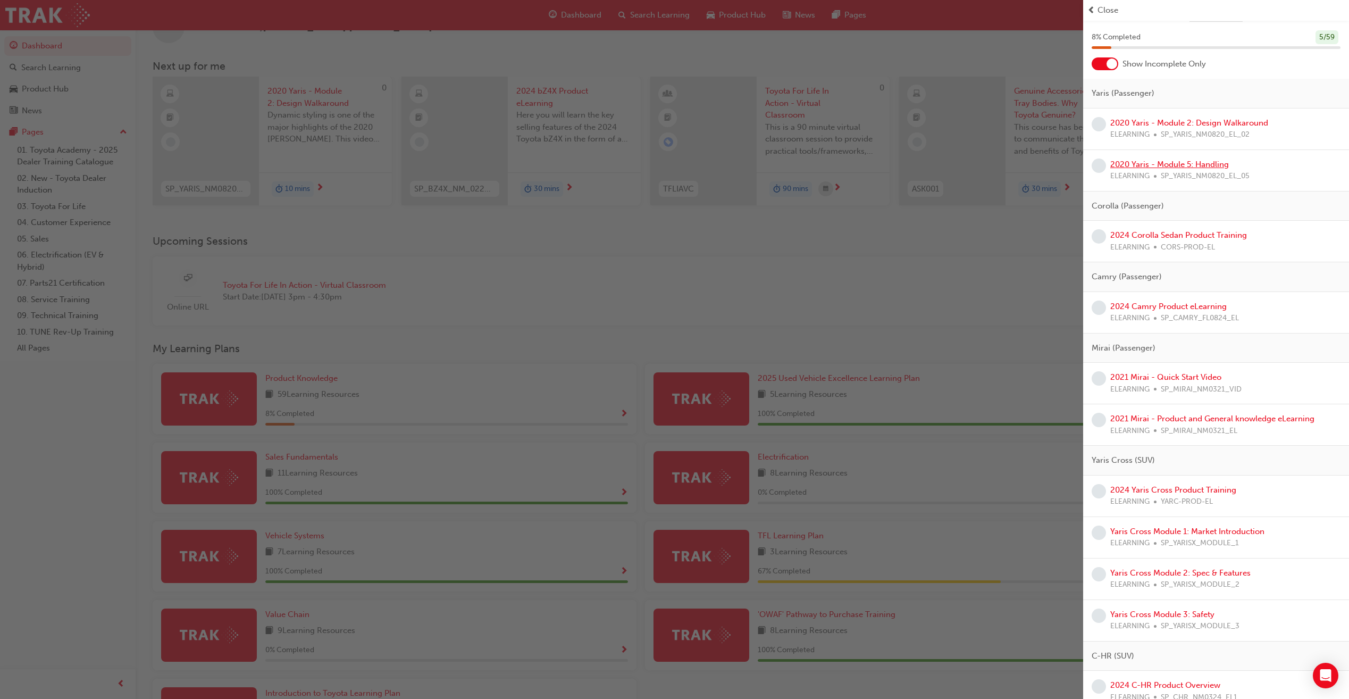
scroll to position [53, 0]
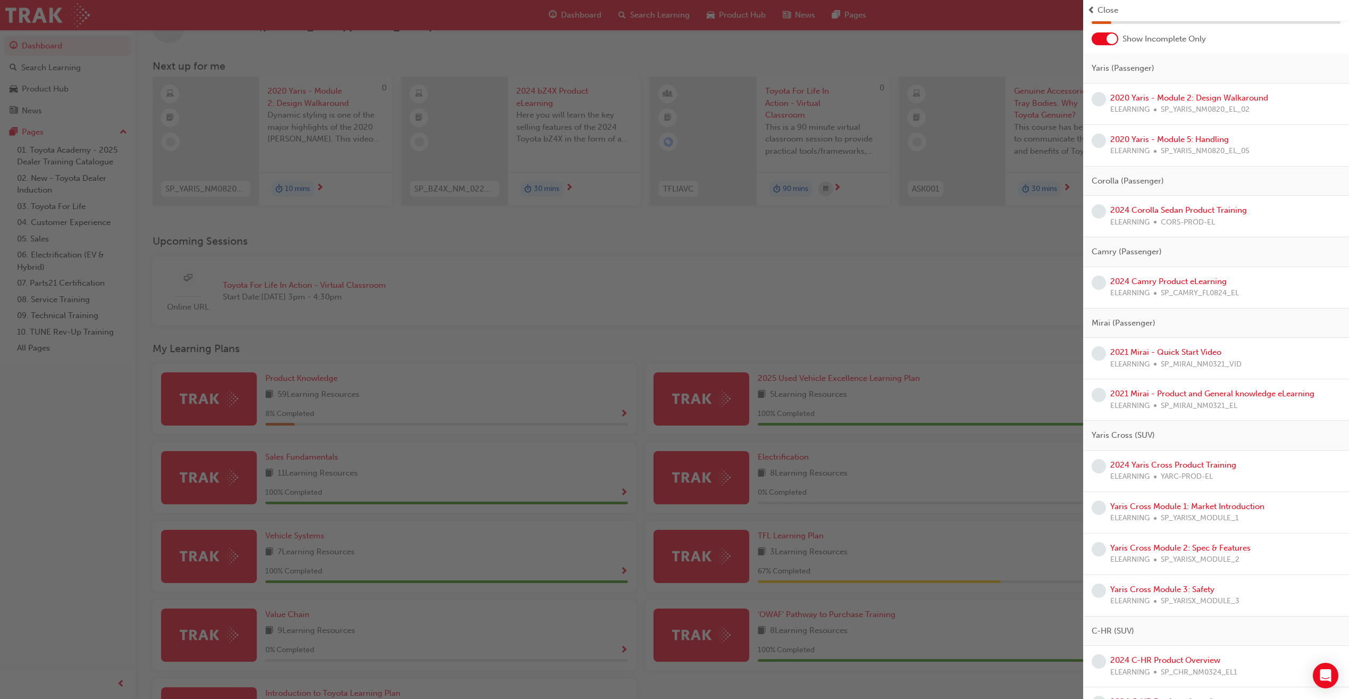
click at [1108, 37] on div at bounding box center [1111, 38] width 11 height 11
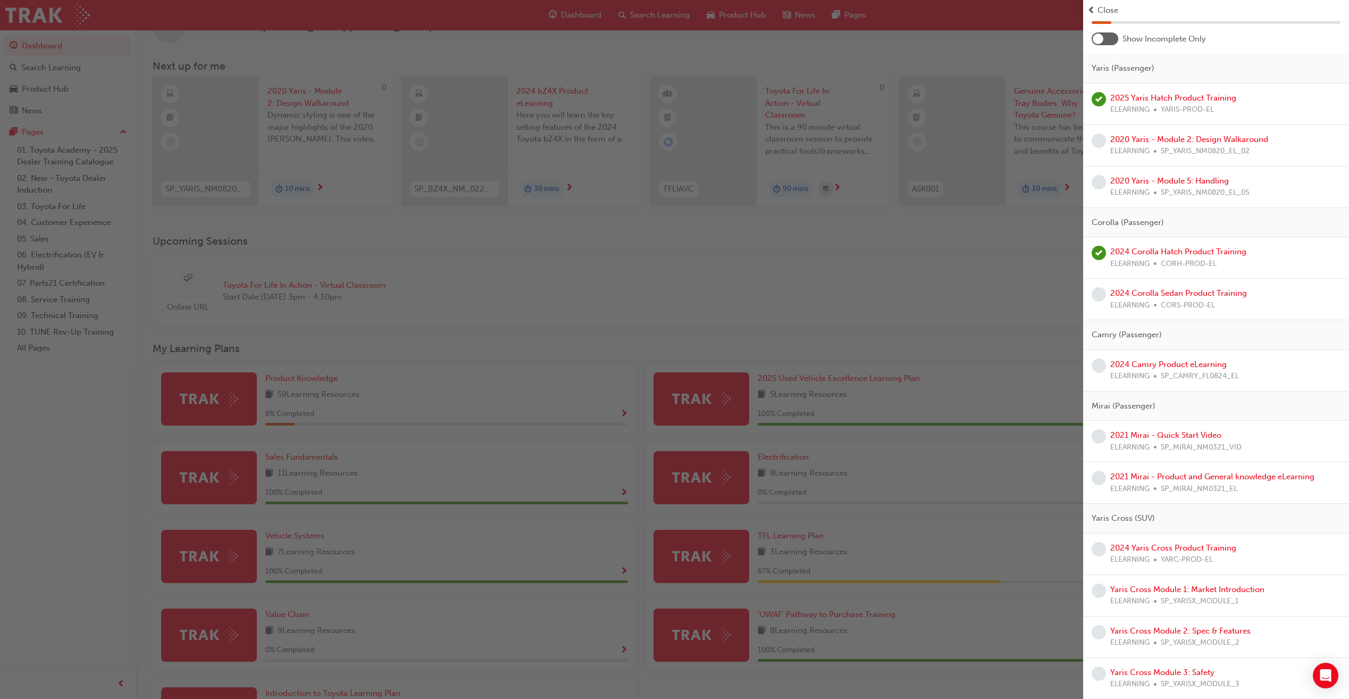
click at [1110, 42] on div at bounding box center [1104, 38] width 27 height 13
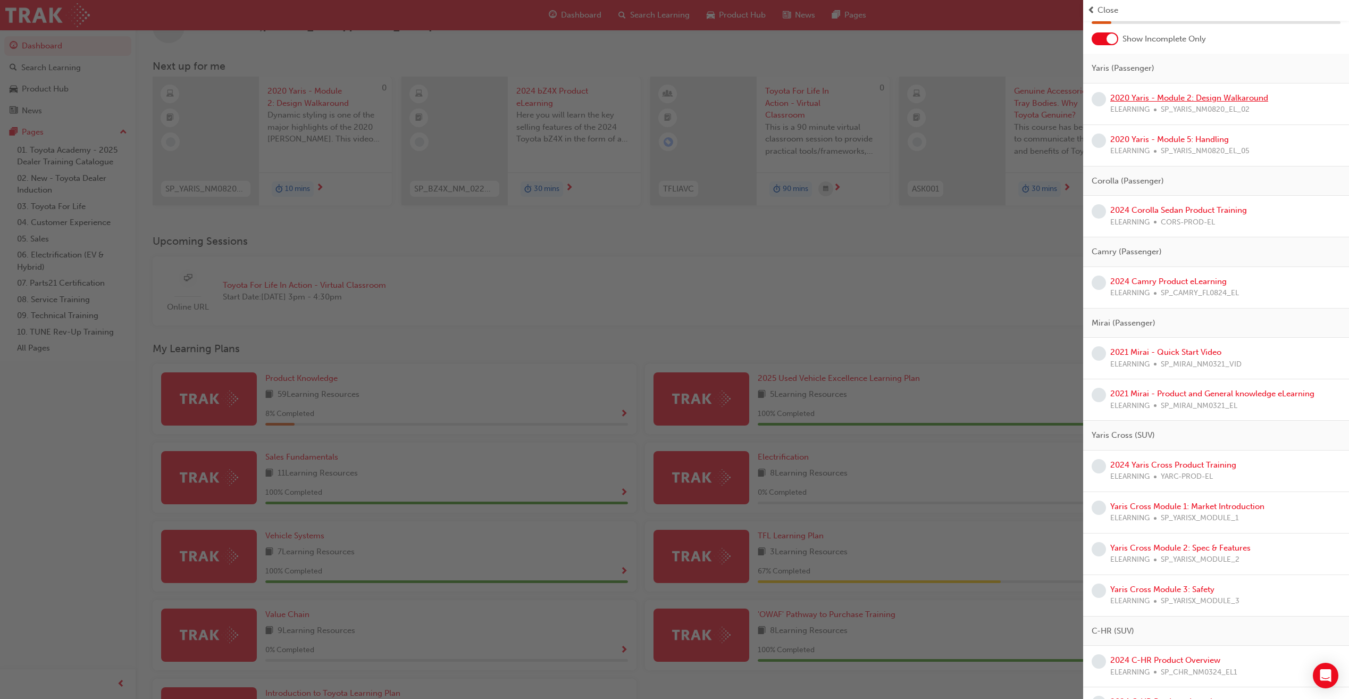
click at [1197, 97] on link "2020 Yaris - Module 2: Design Walkaround" at bounding box center [1189, 98] width 158 height 10
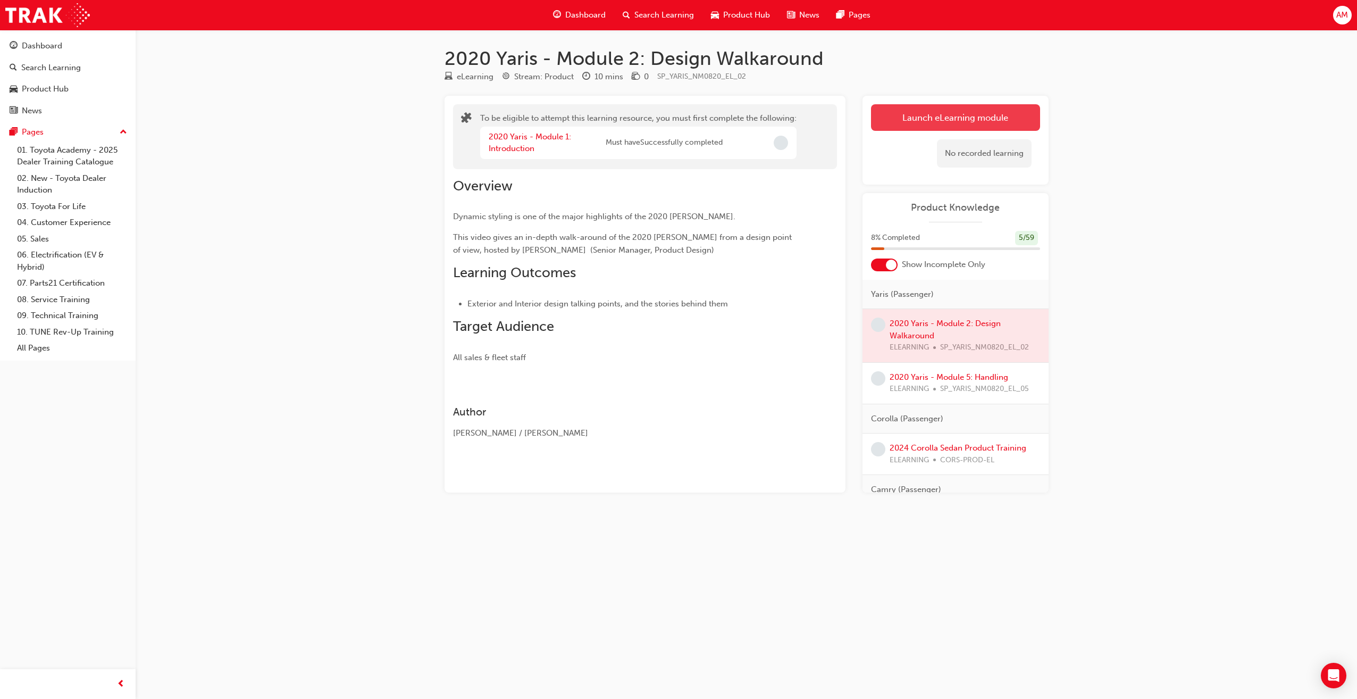
click at [957, 117] on button "Launch eLearning module" at bounding box center [955, 117] width 169 height 27
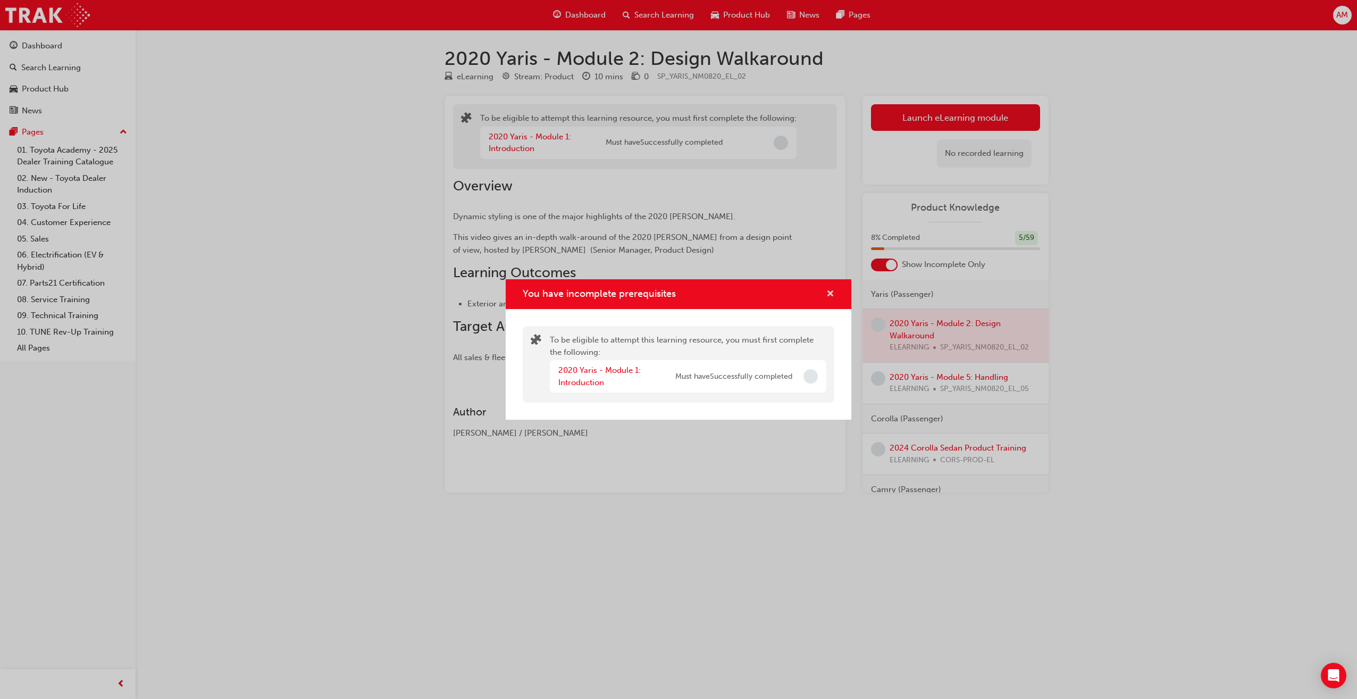
click at [832, 290] on span "cross-icon" at bounding box center [830, 295] width 8 height 10
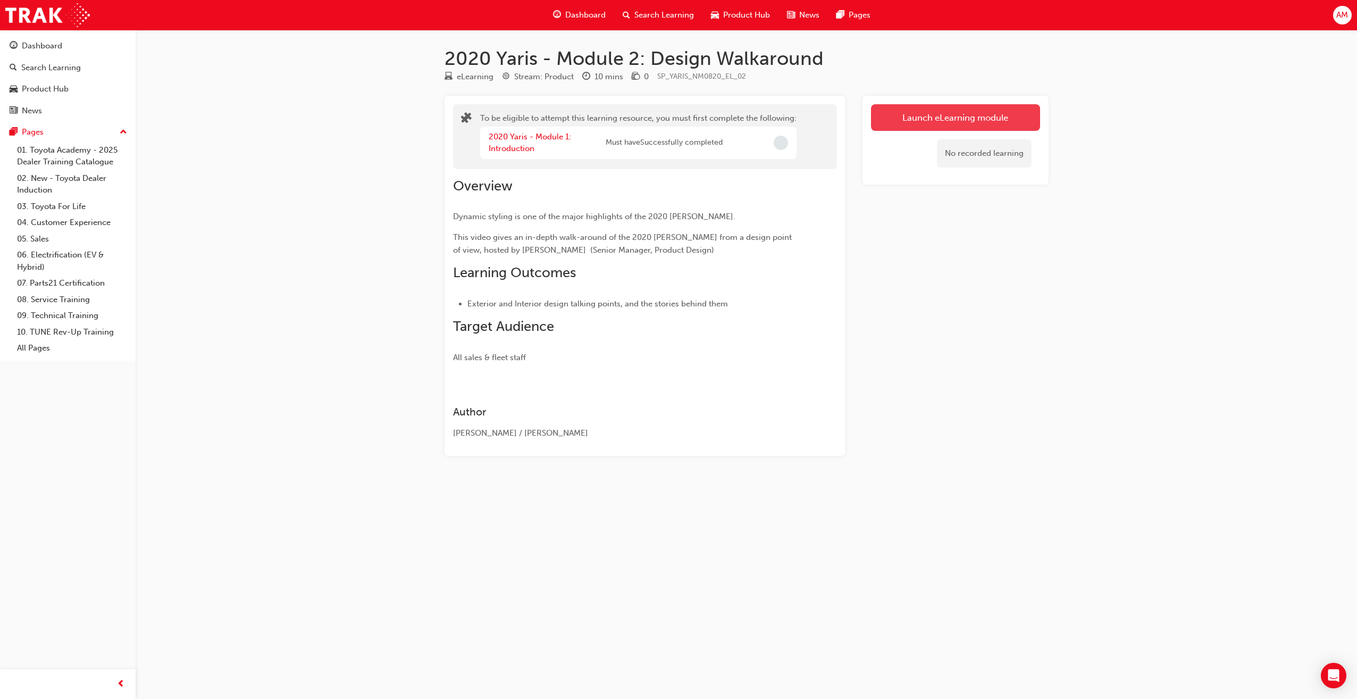
click at [971, 119] on button "Launch eLearning module" at bounding box center [955, 117] width 169 height 27
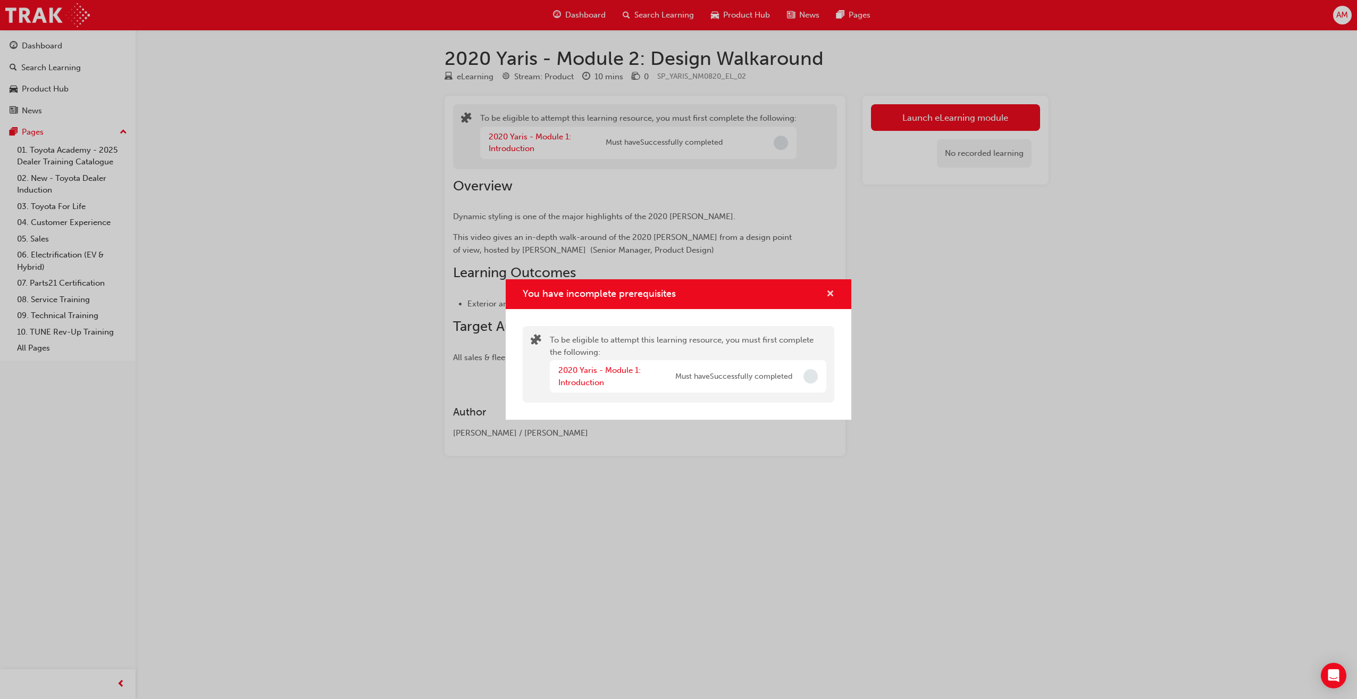
click at [831, 291] on span "cross-icon" at bounding box center [830, 295] width 8 height 10
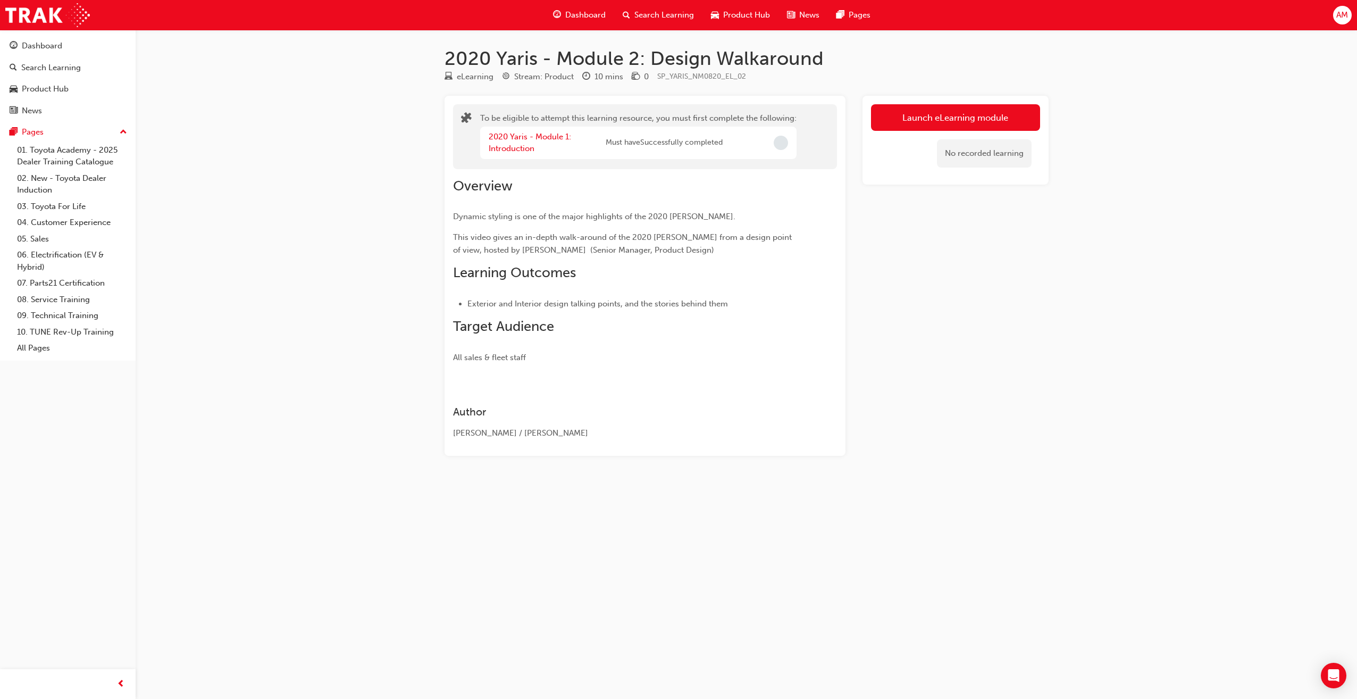
click at [581, 17] on span "Dashboard" at bounding box center [585, 15] width 40 height 12
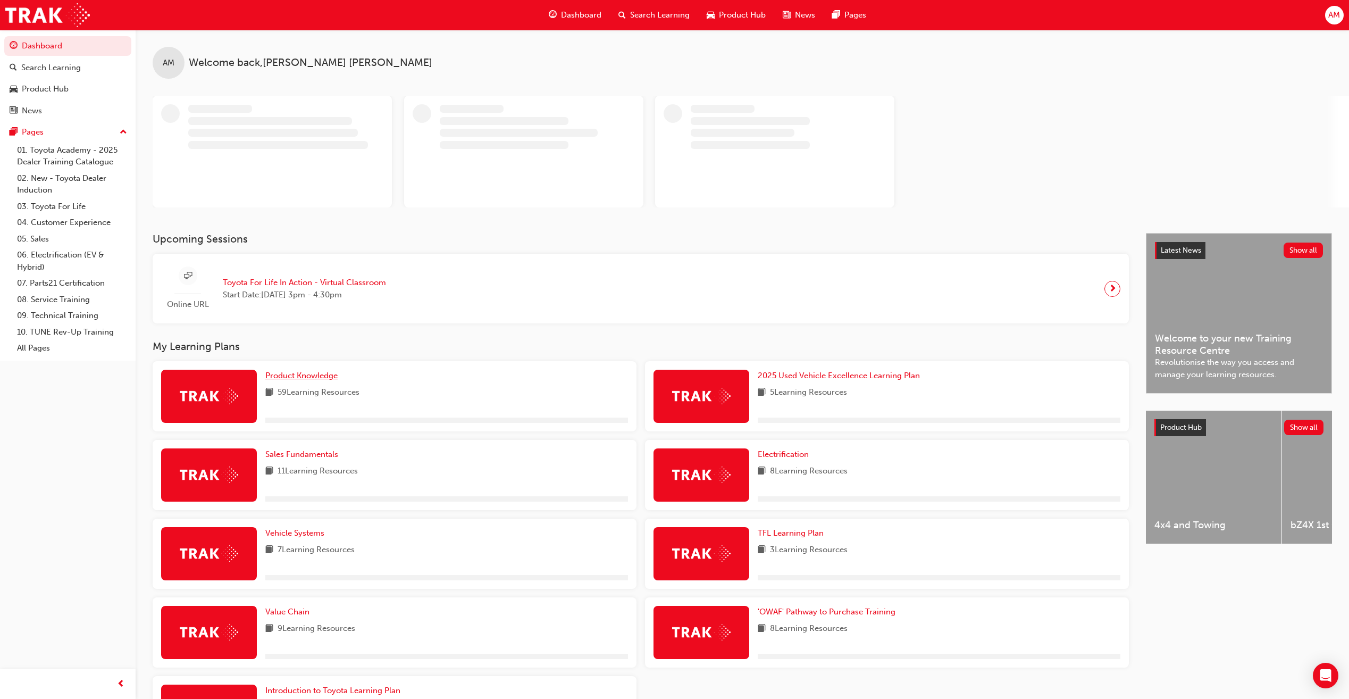
click at [296, 374] on span "Product Knowledge" at bounding box center [301, 376] width 72 height 10
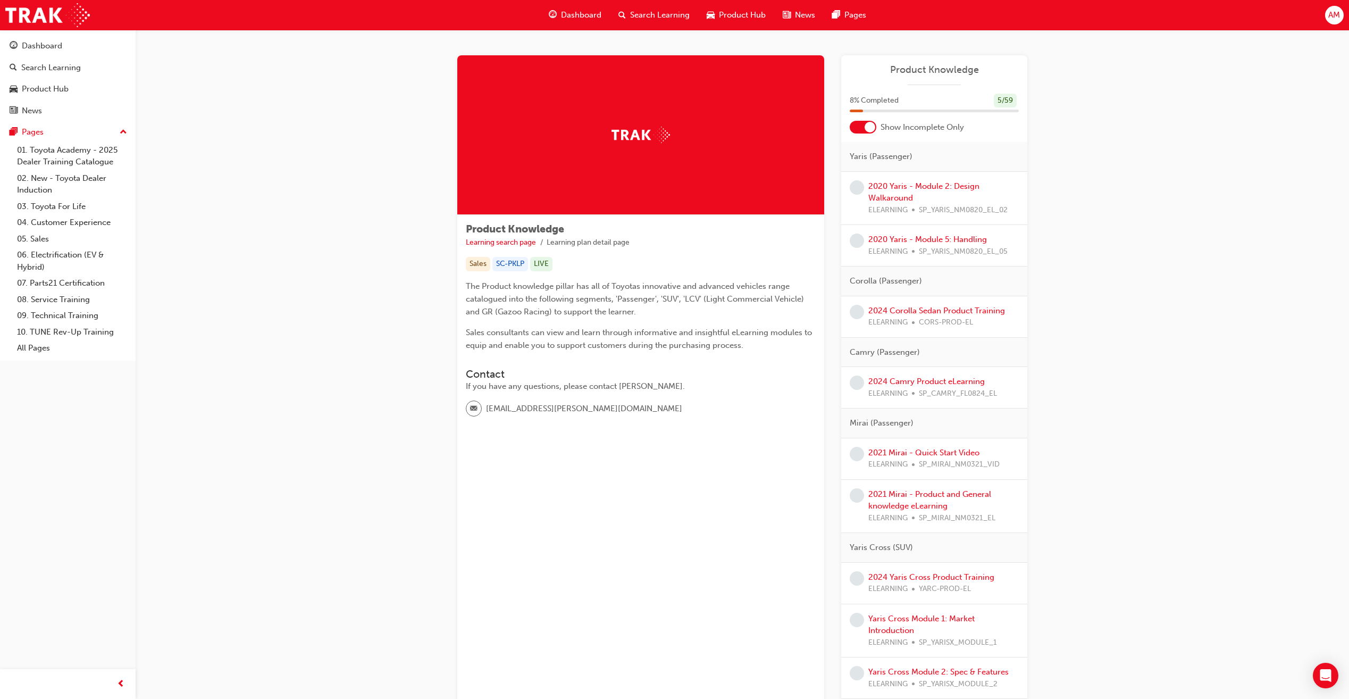
click at [571, 15] on span "Dashboard" at bounding box center [581, 15] width 40 height 12
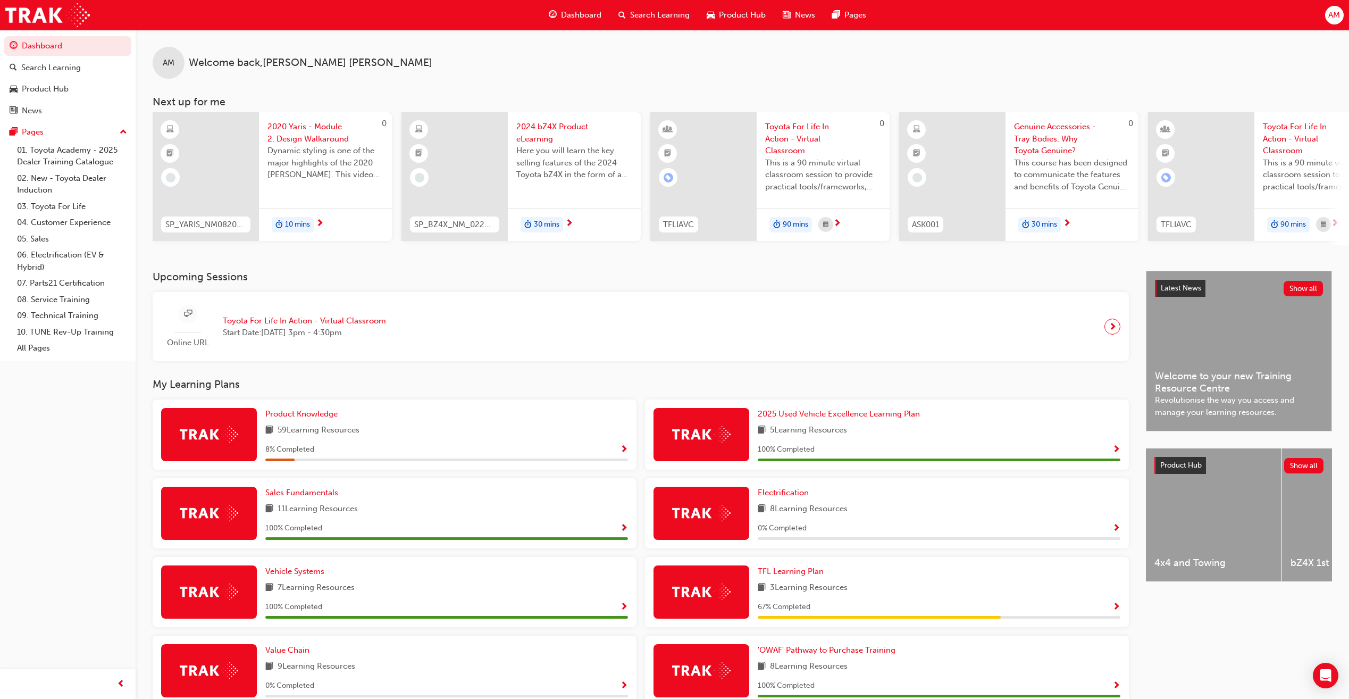
click at [621, 454] on span "Show Progress" at bounding box center [624, 450] width 8 height 10
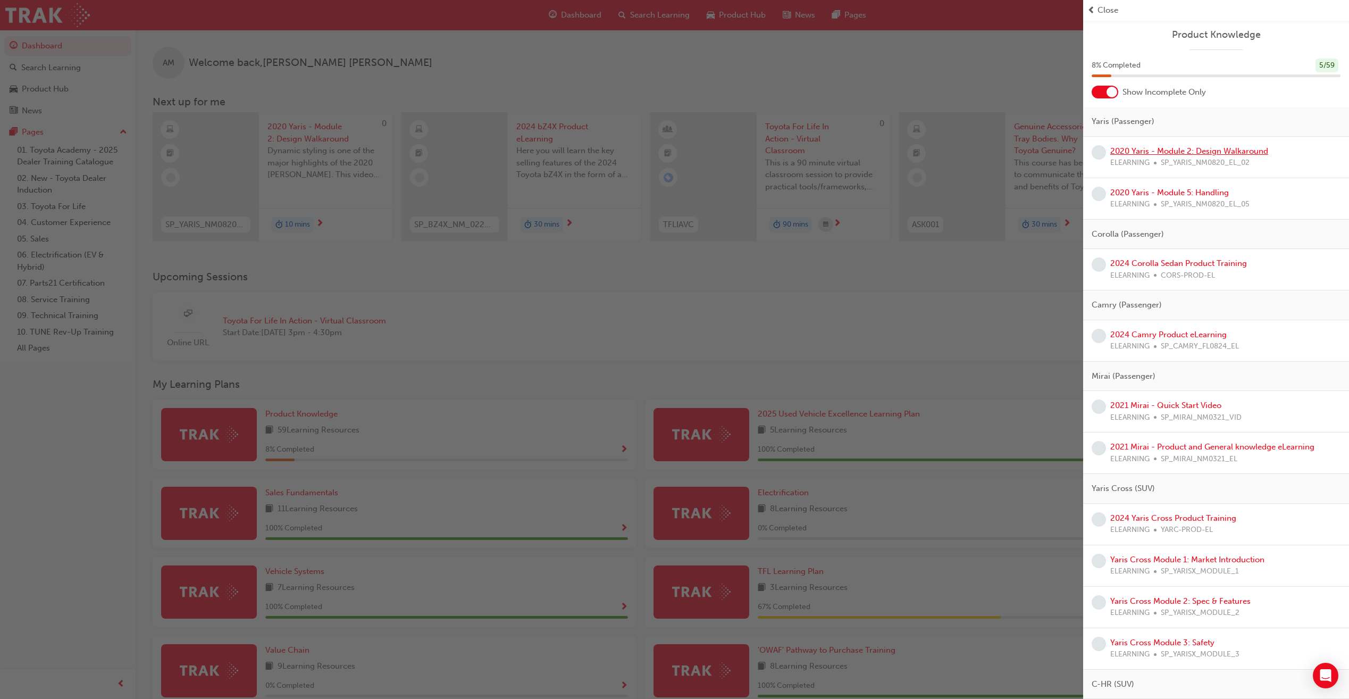
click at [1185, 152] on link "2020 Yaris - Module 2: Design Walkaround" at bounding box center [1189, 151] width 158 height 10
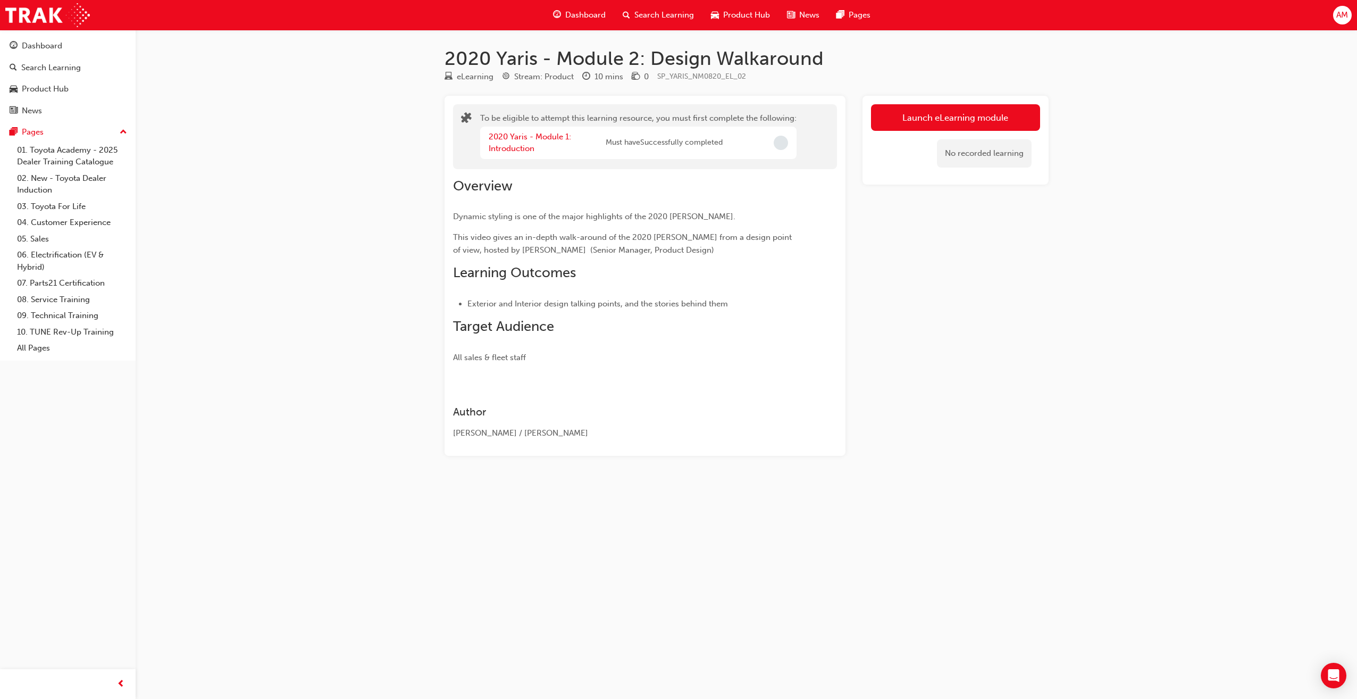
click at [742, 143] on div "2020 Yaris - Module 1: Introduction Must have Successfully completed" at bounding box center [638, 143] width 316 height 32
click at [518, 145] on link "2020 Yaris - Module 1: Introduction" at bounding box center [530, 143] width 82 height 22
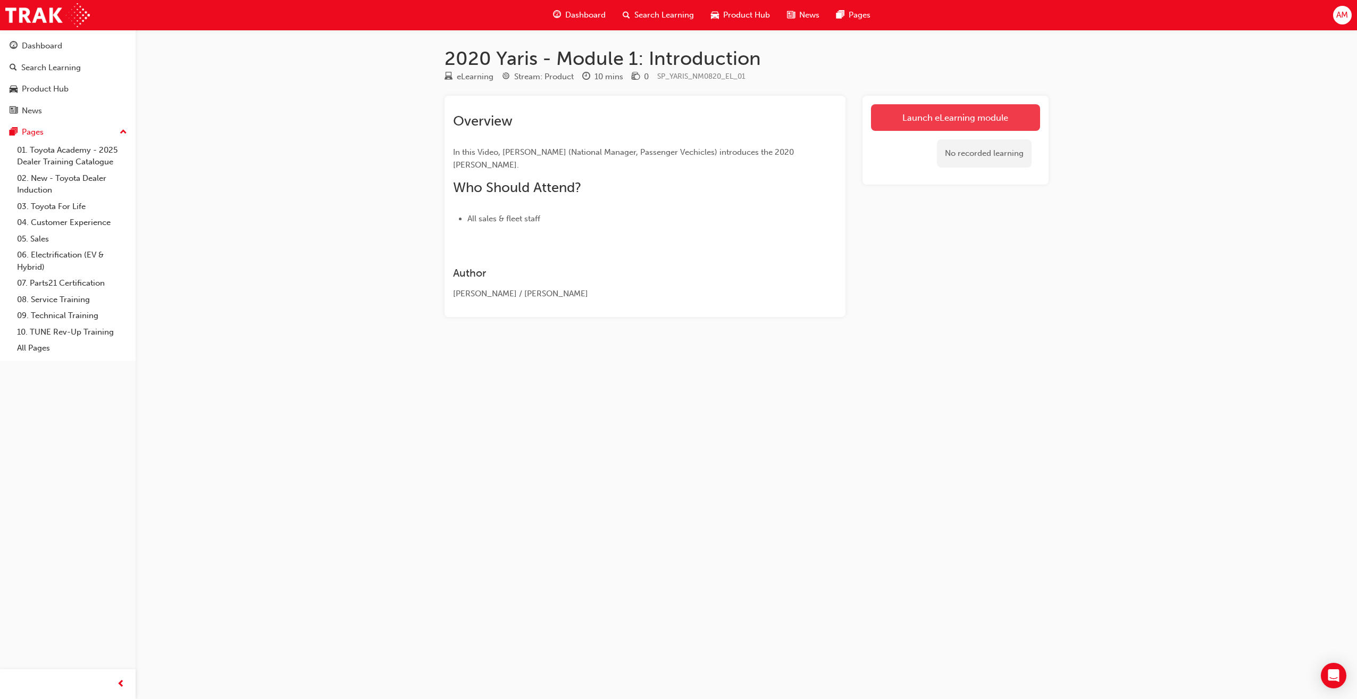
click at [965, 111] on link "Launch eLearning module" at bounding box center [955, 117] width 169 height 27
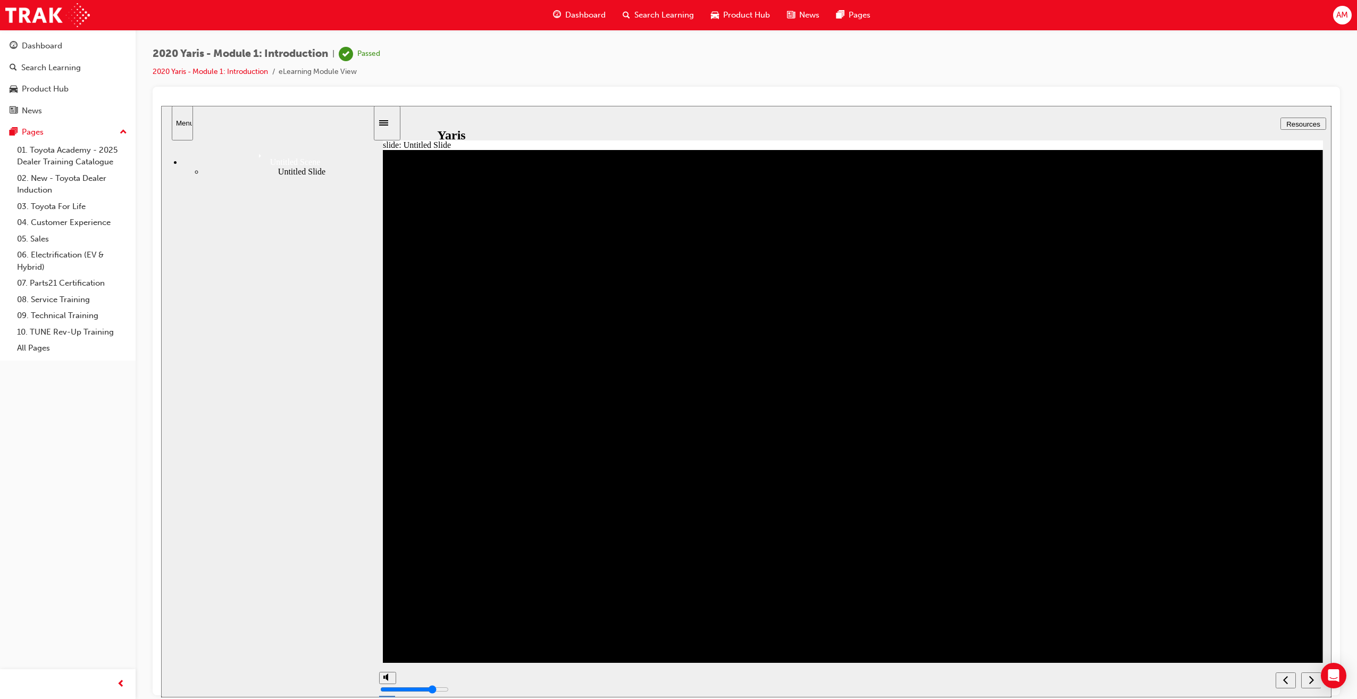
click at [1308, 678] on div "next" at bounding box center [1311, 679] width 12 height 11
click at [391, 121] on icon "Sidebar Toggle" at bounding box center [387, 122] width 16 height 6
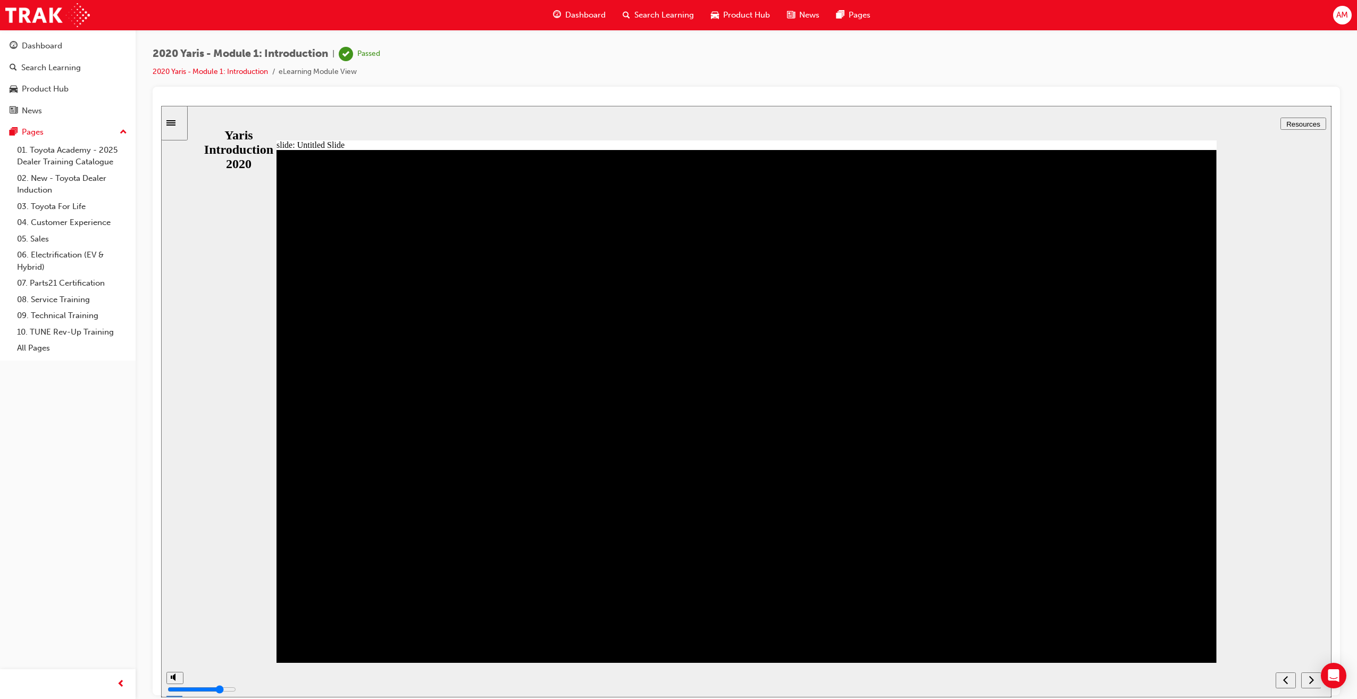
click at [180, 123] on icon "Sidebar Toggle" at bounding box center [174, 122] width 16 height 6
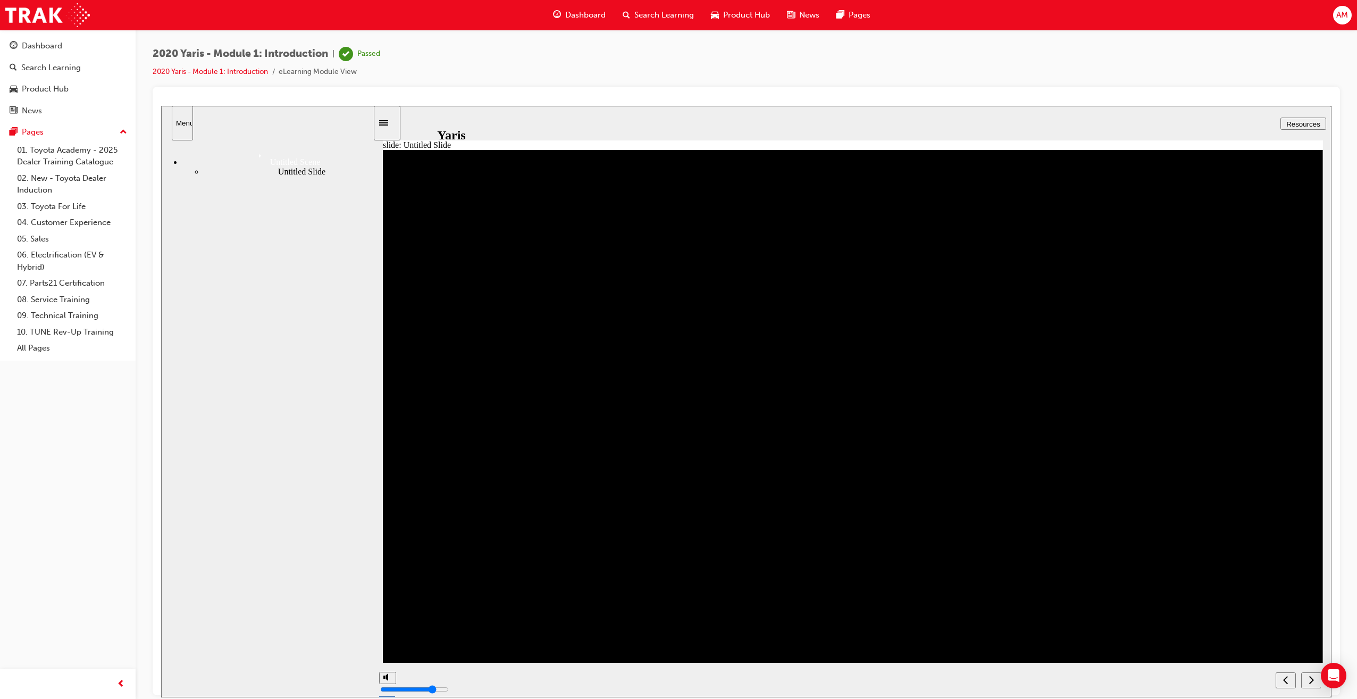
click at [579, 10] on span "Dashboard" at bounding box center [585, 15] width 40 height 12
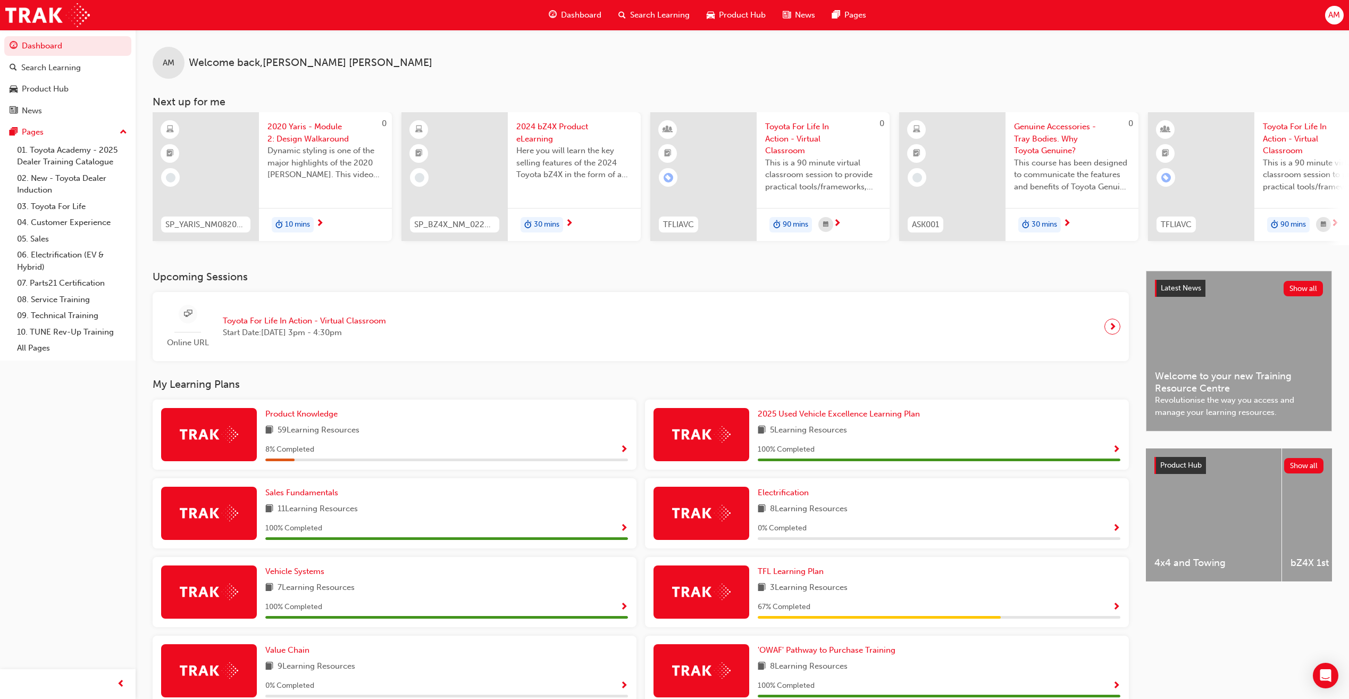
click at [290, 134] on span "2020 Yaris - Module 2: Design Walkaround" at bounding box center [325, 133] width 116 height 24
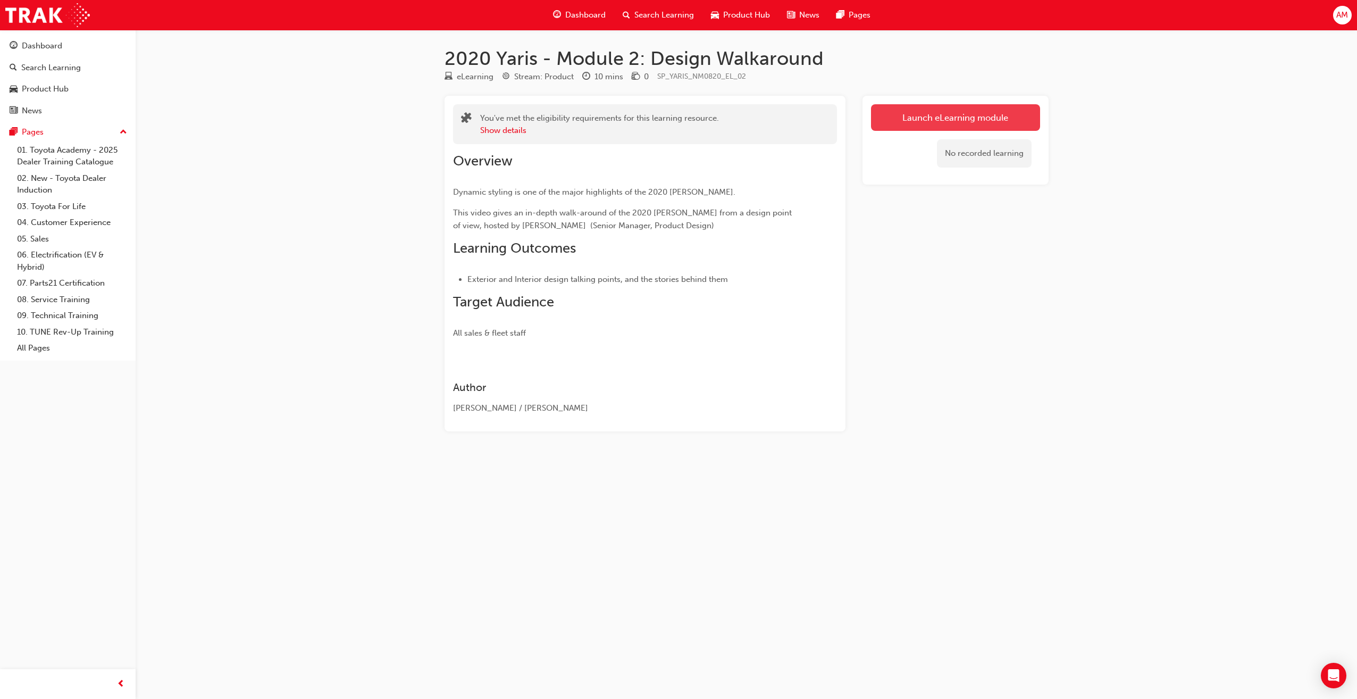
click at [965, 115] on link "Launch eLearning module" at bounding box center [955, 117] width 169 height 27
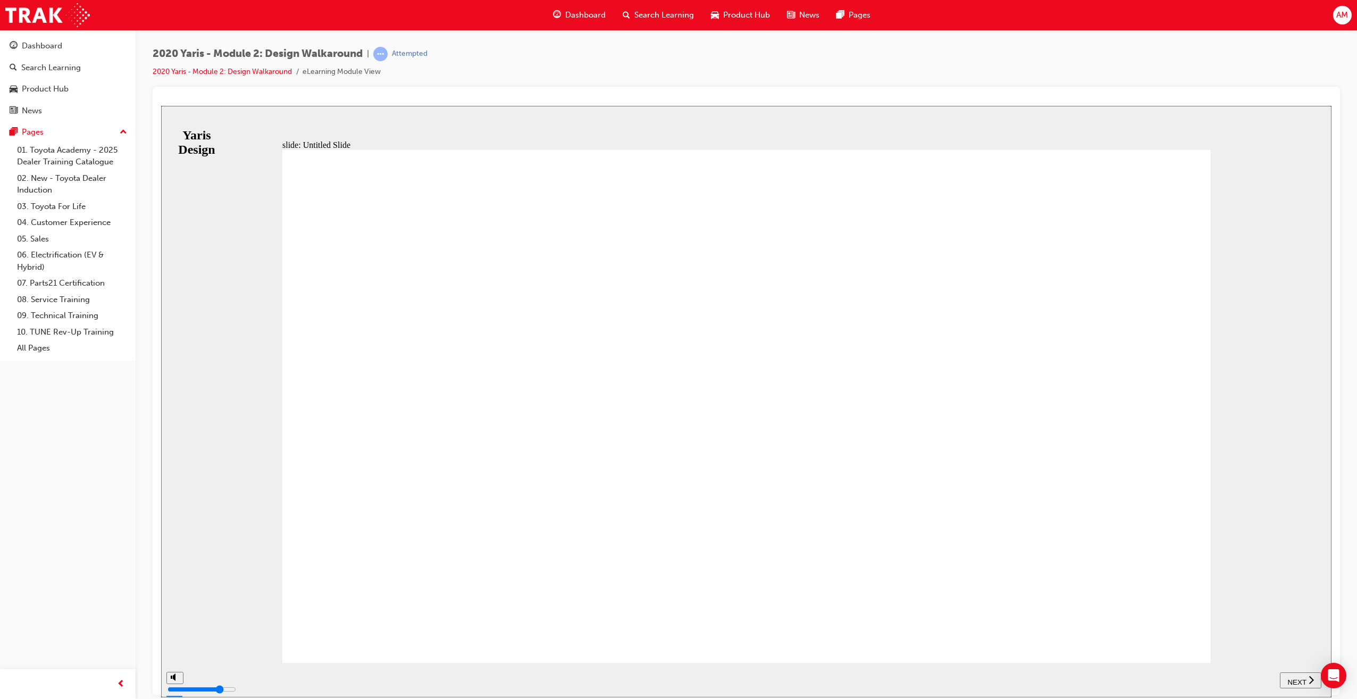
click at [1297, 677] on span "NEXT" at bounding box center [1296, 681] width 19 height 8
click at [200, 676] on div "play/pause" at bounding box center [200, 680] width 18 height 18
